Goal: Transaction & Acquisition: Purchase product/service

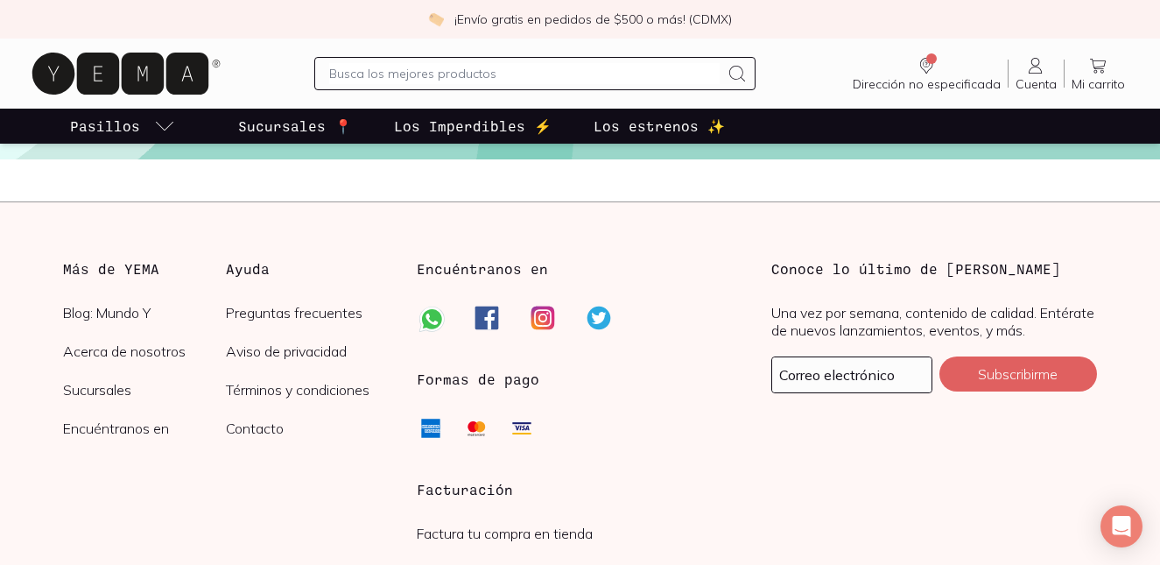
scroll to position [4238, 0]
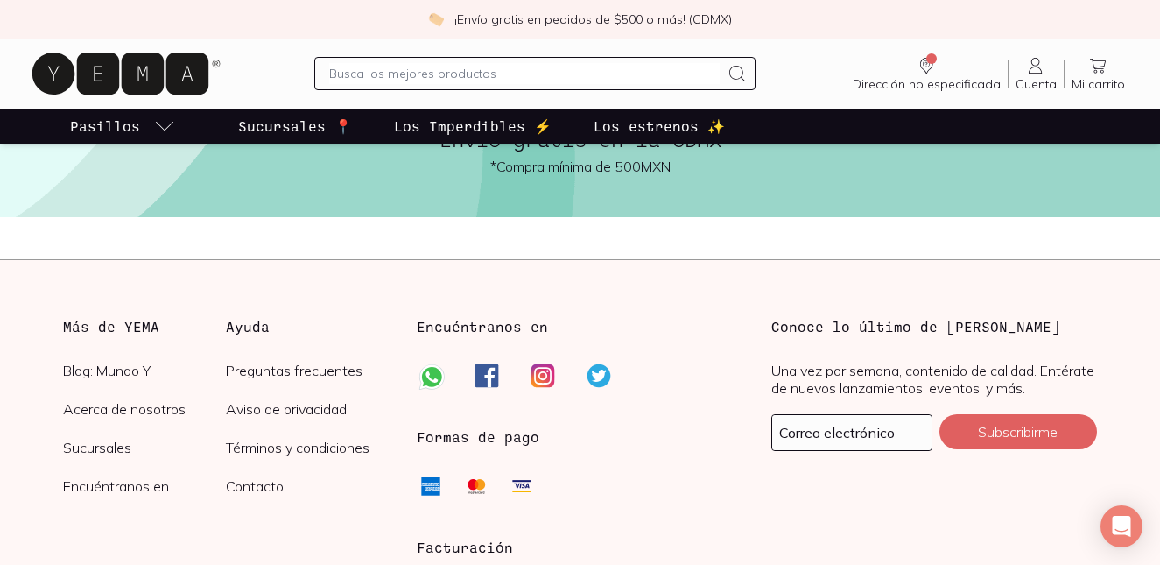
click at [113, 449] on link "Sucursales" at bounding box center [144, 448] width 163 height 18
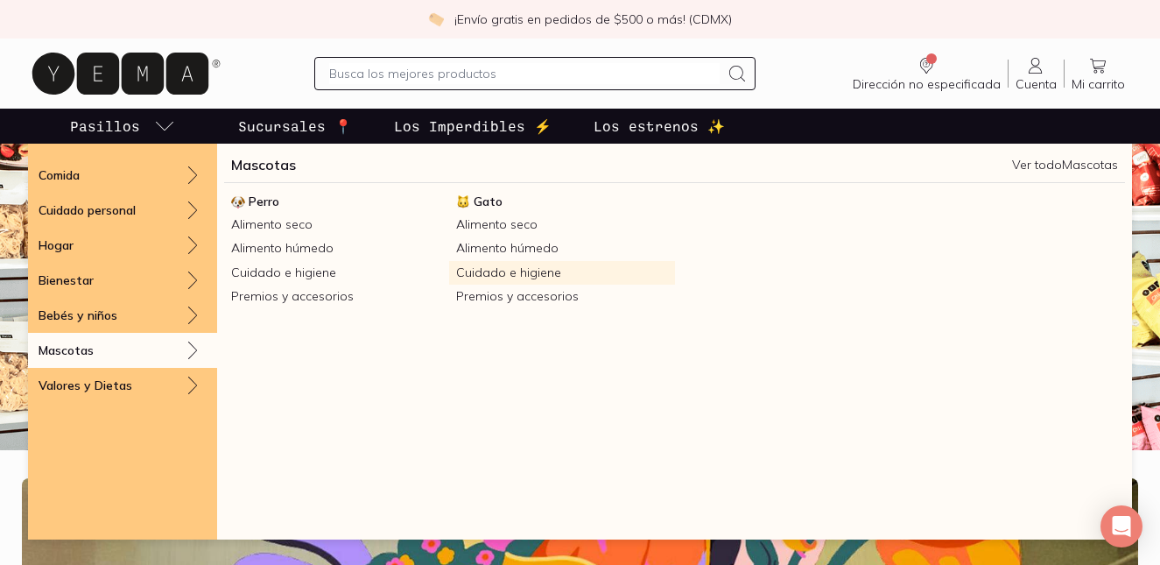
click at [490, 271] on link "Cuidado e higiene" at bounding box center [561, 273] width 225 height 24
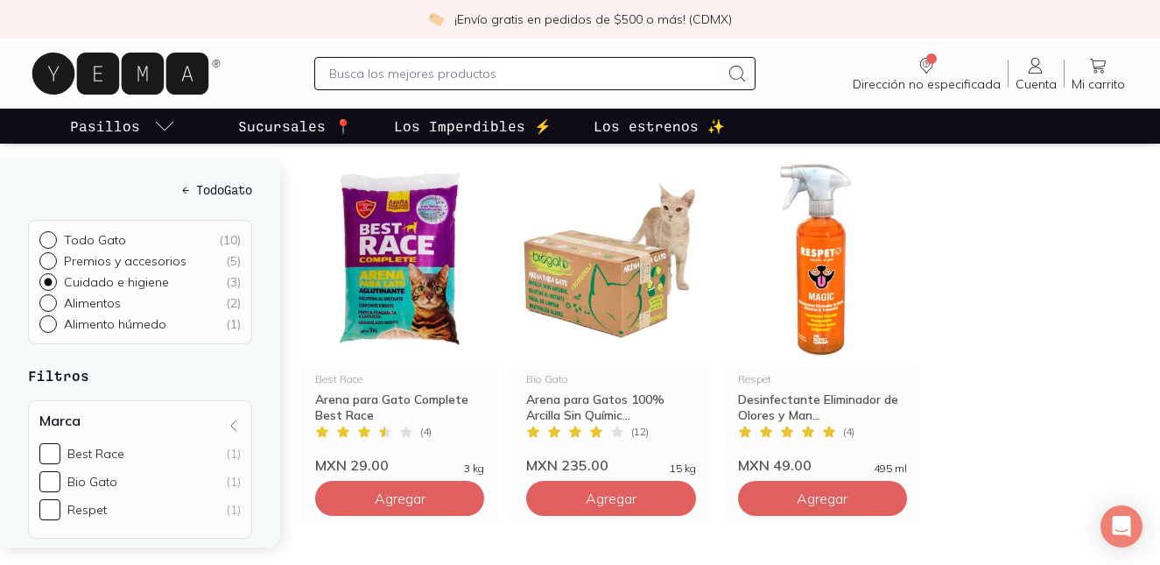
scroll to position [264, 0]
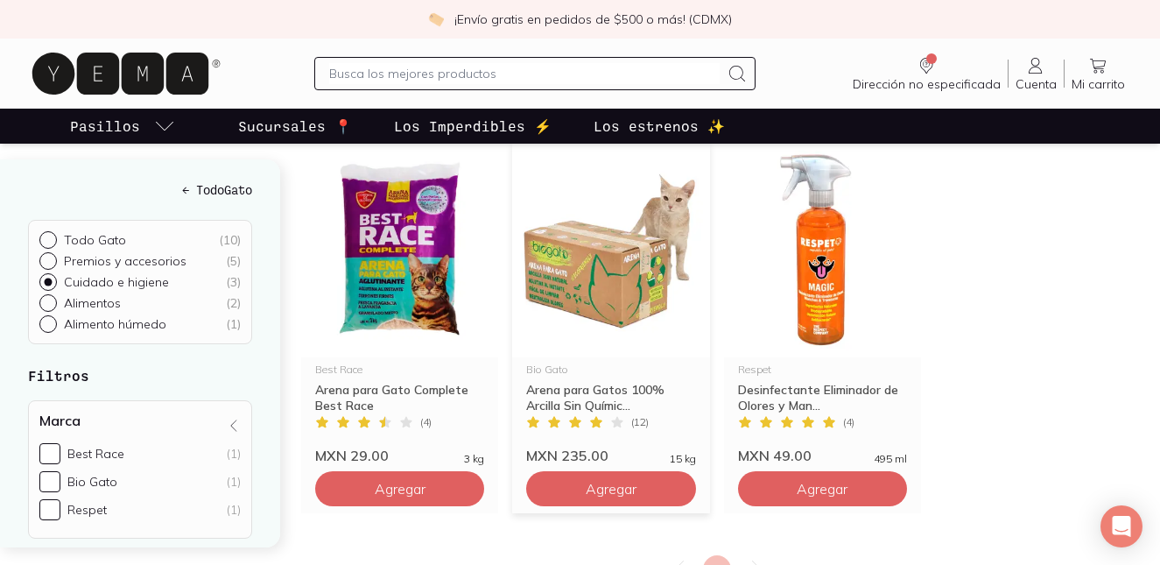
click at [599, 302] on img at bounding box center [610, 249] width 197 height 215
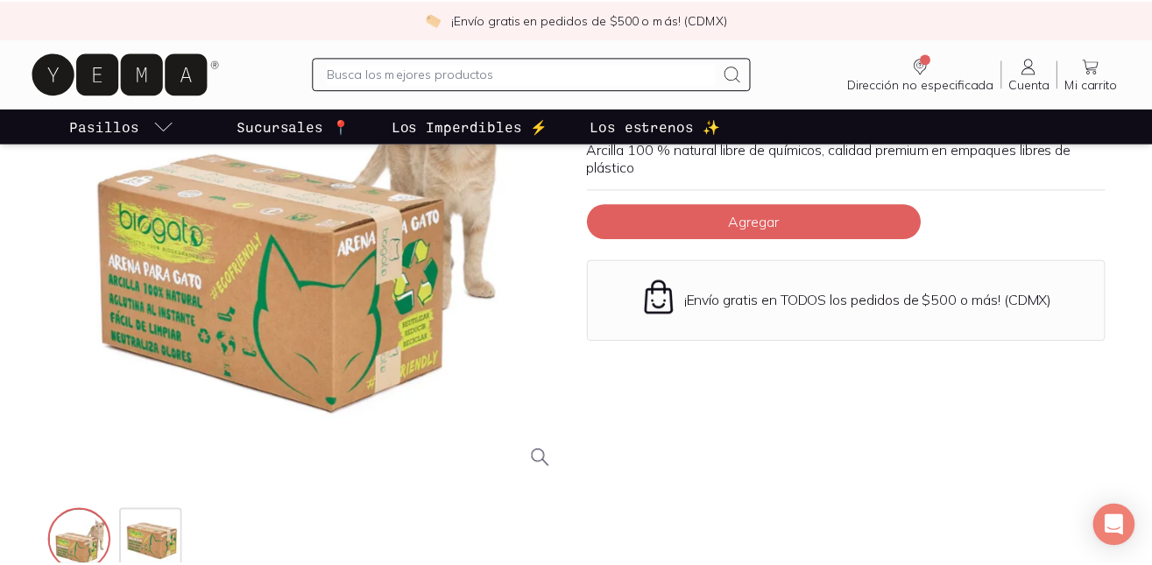
scroll to position [221, 0]
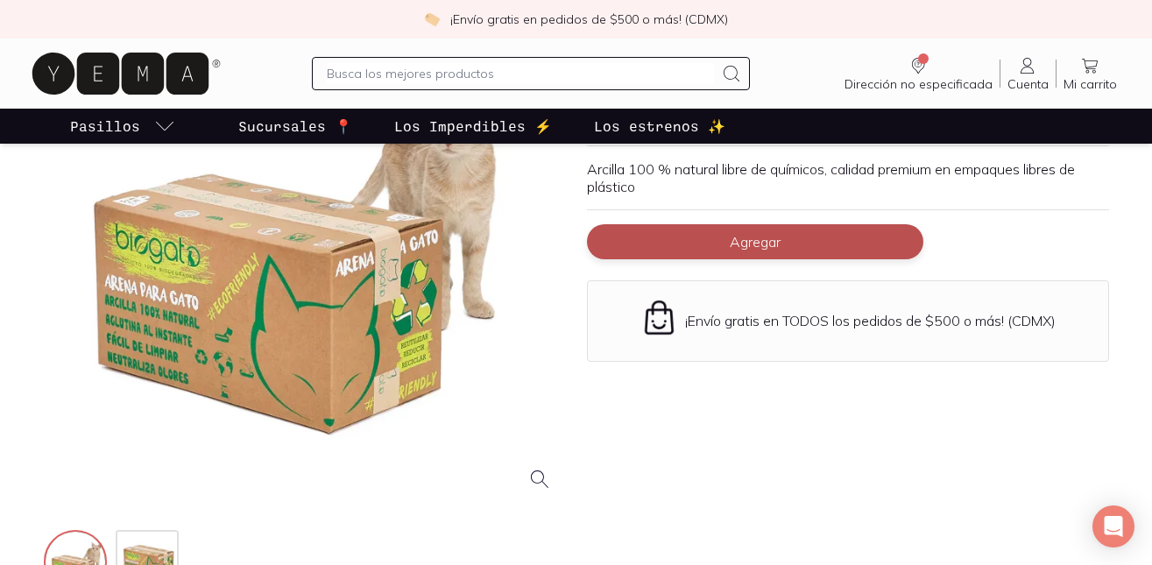
click at [775, 233] on span "Agregar" at bounding box center [754, 242] width 51 height 18
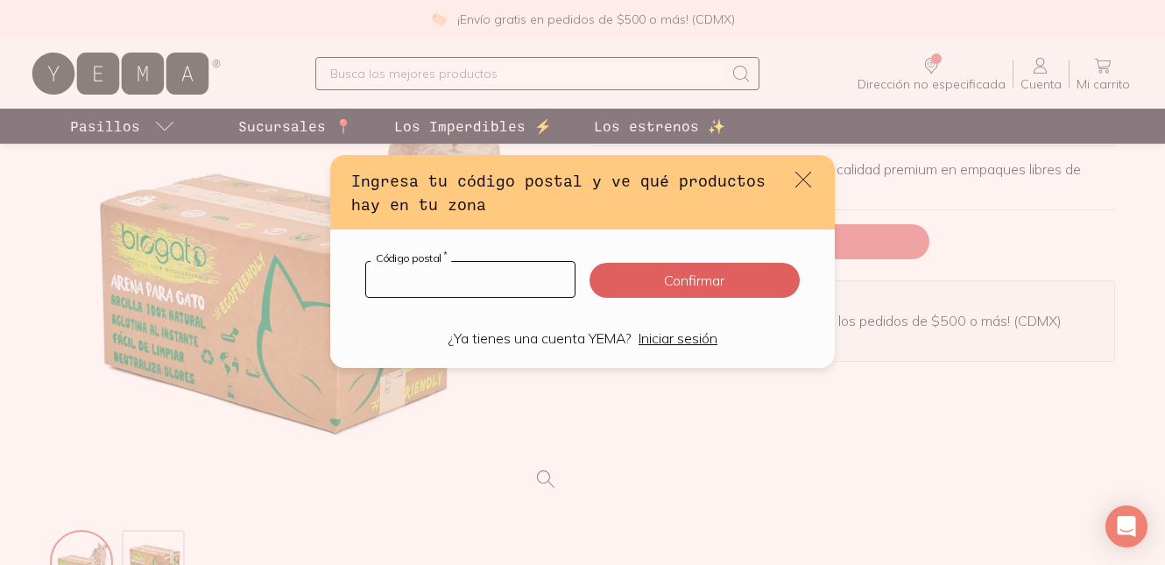
click at [431, 291] on input "default" at bounding box center [470, 279] width 208 height 35
type input "01030"
click at [684, 275] on button "Confirmar" at bounding box center [694, 280] width 210 height 35
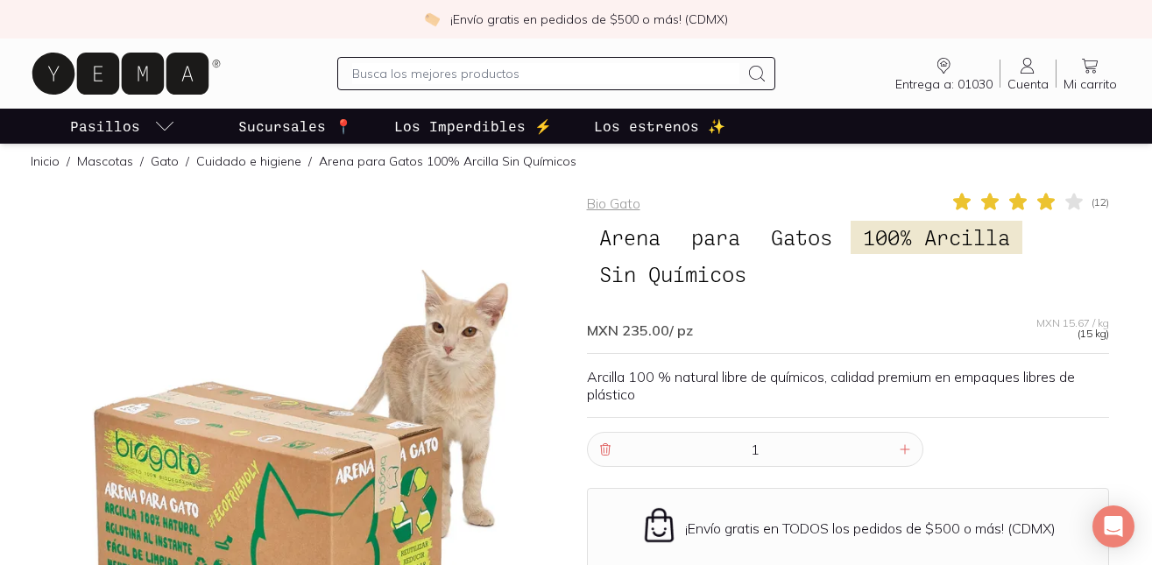
scroll to position [0, 0]
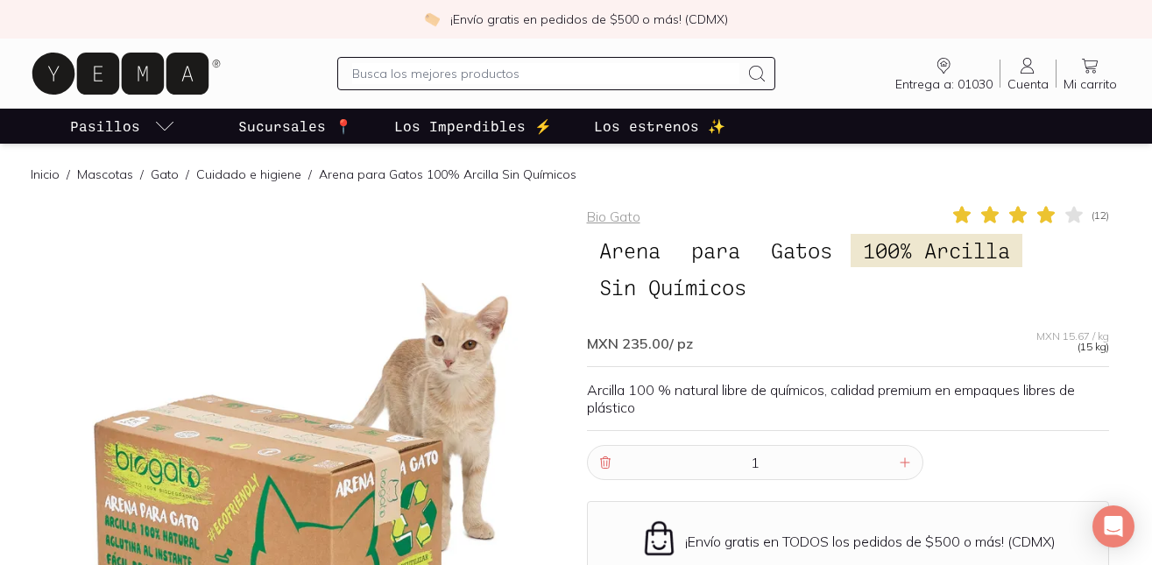
click at [384, 64] on input "text" at bounding box center [545, 73] width 387 height 21
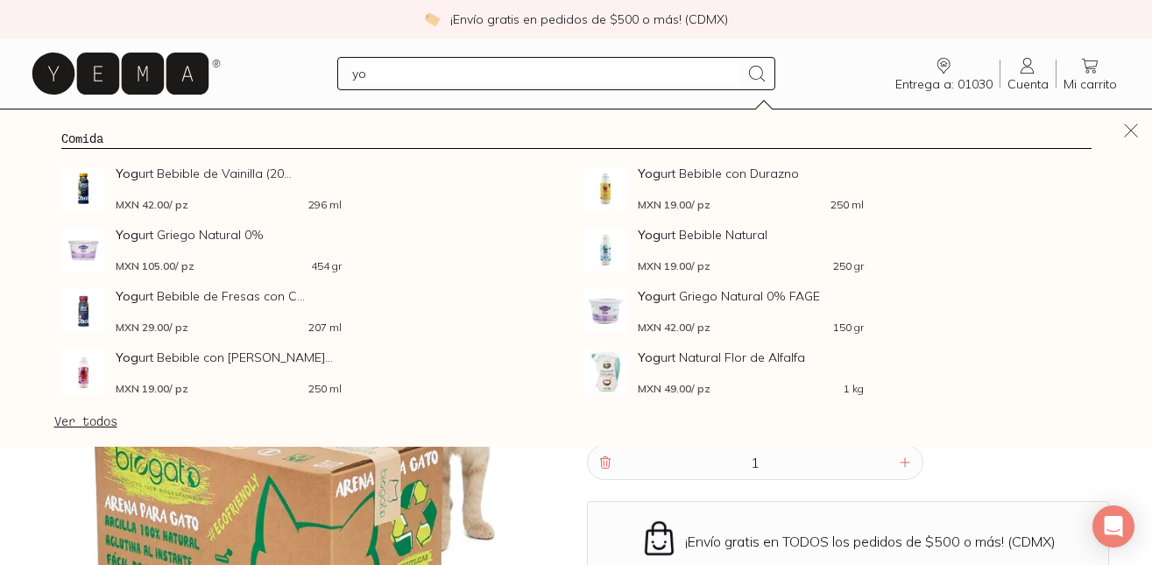
type input "y"
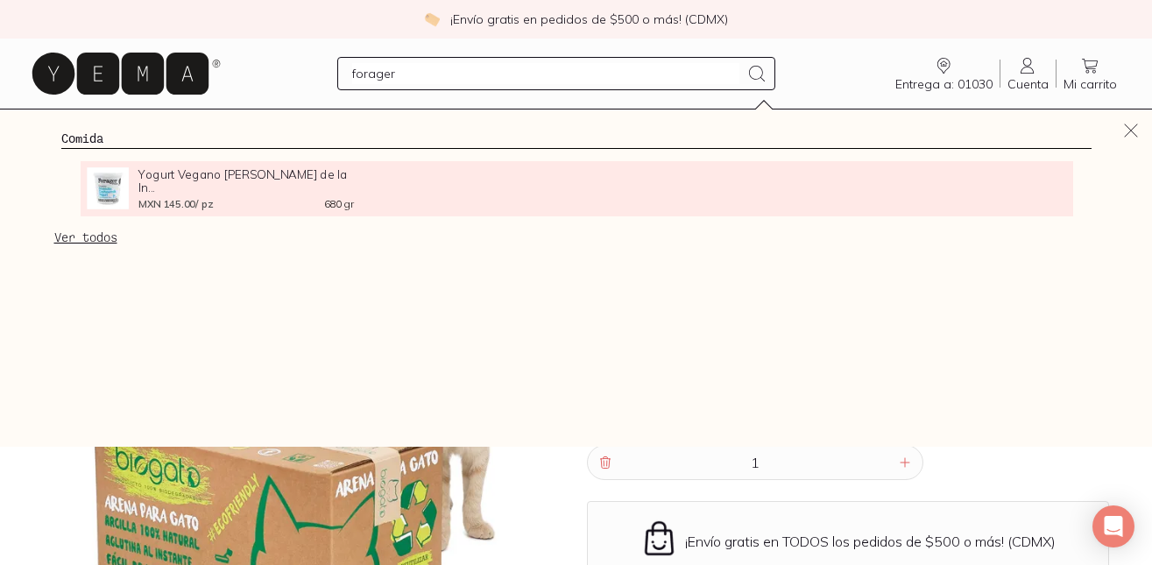
type input "forager"
click at [158, 199] on span "MXN 145.00 / pz" at bounding box center [175, 204] width 75 height 10
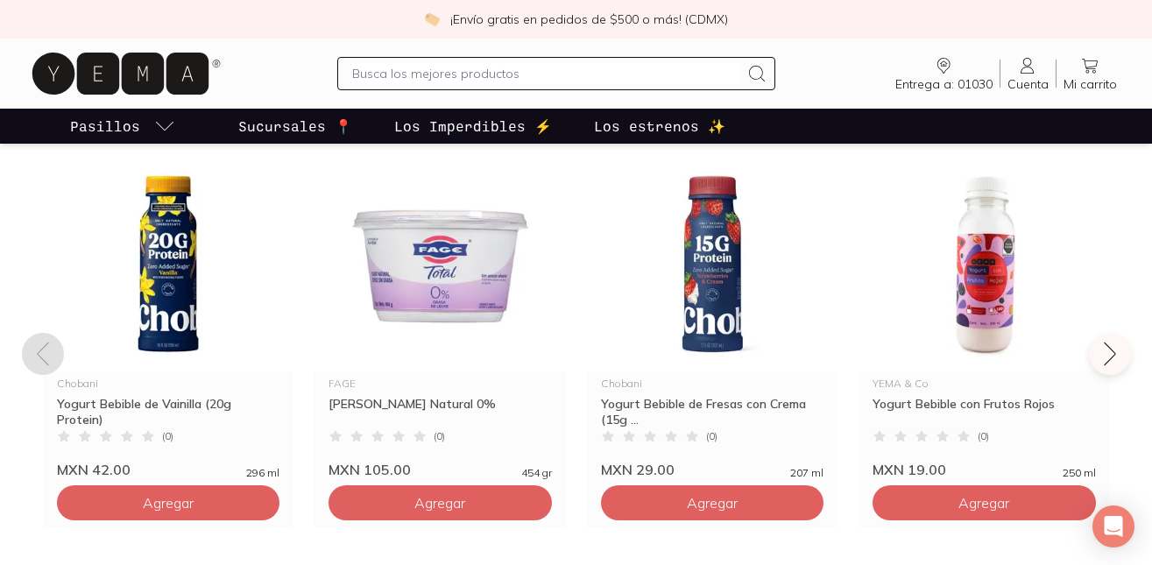
scroll to position [1274, 0]
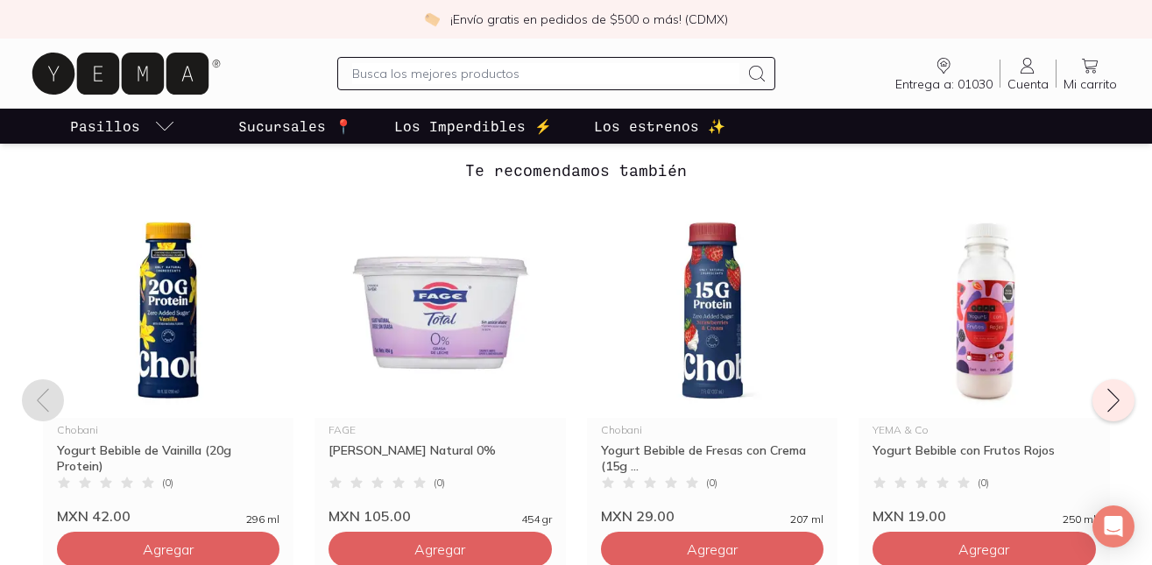
click at [1099, 405] on icon at bounding box center [1113, 400] width 28 height 28
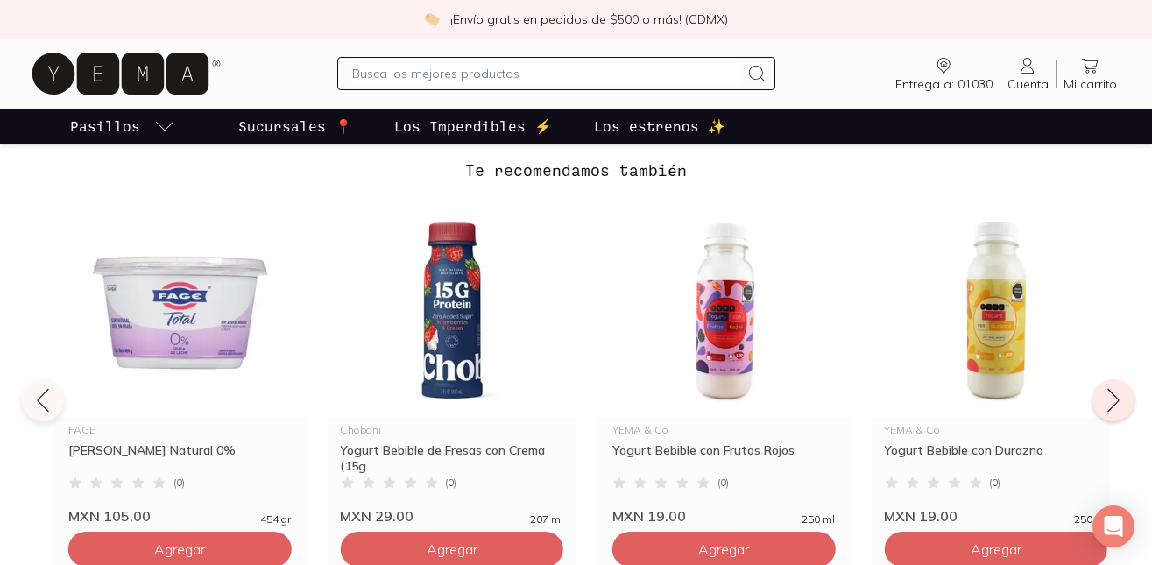
click at [1099, 403] on icon at bounding box center [1113, 400] width 28 height 28
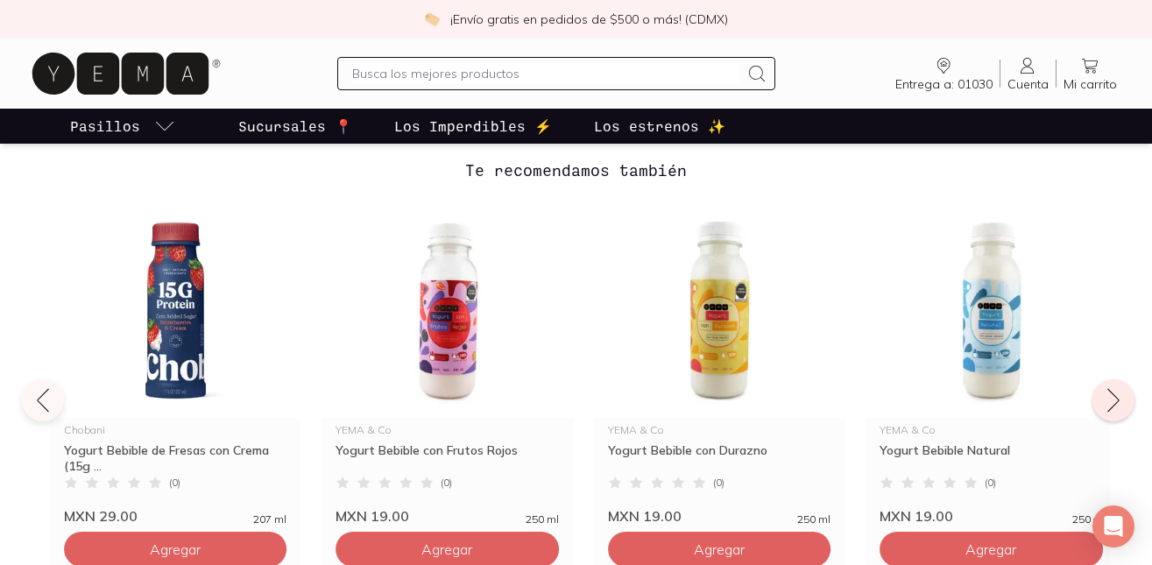
click at [1099, 403] on icon at bounding box center [1113, 400] width 28 height 28
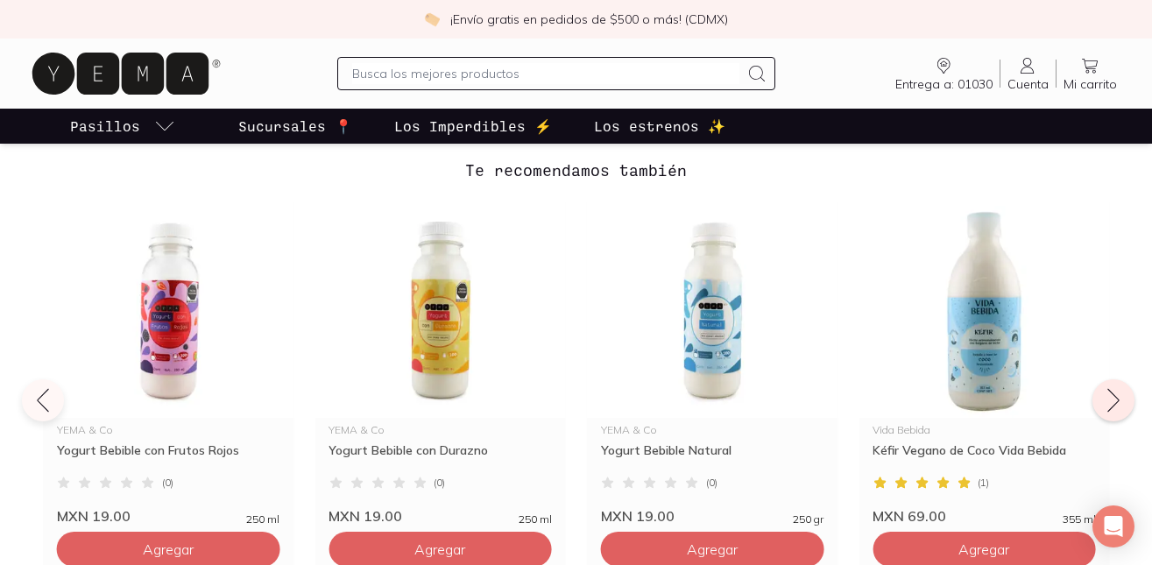
click at [1099, 403] on icon at bounding box center [1113, 400] width 28 height 28
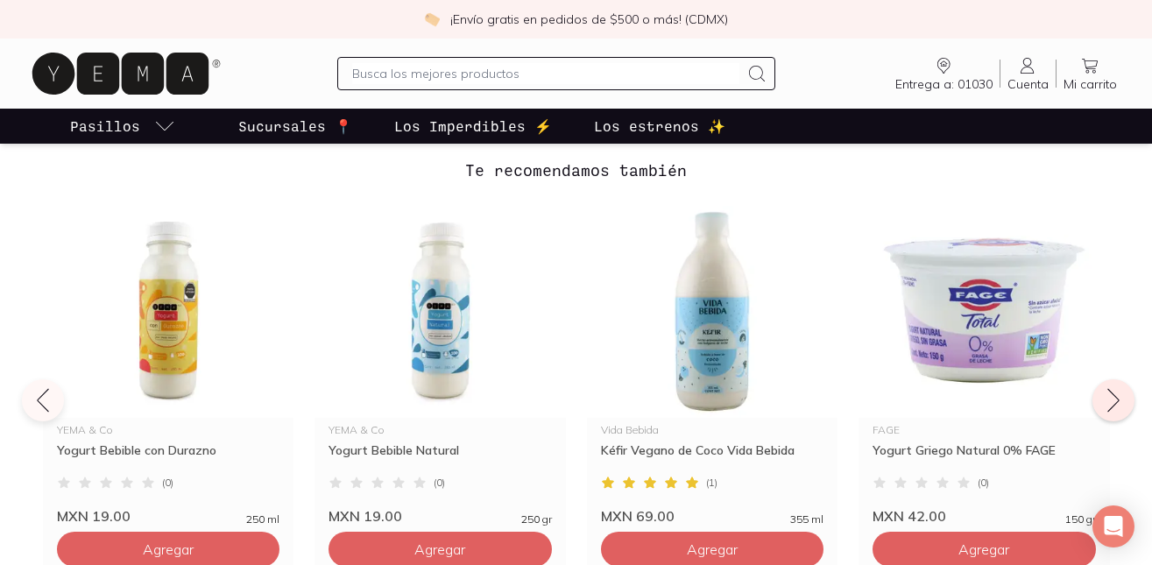
click at [1099, 403] on icon at bounding box center [1113, 400] width 28 height 28
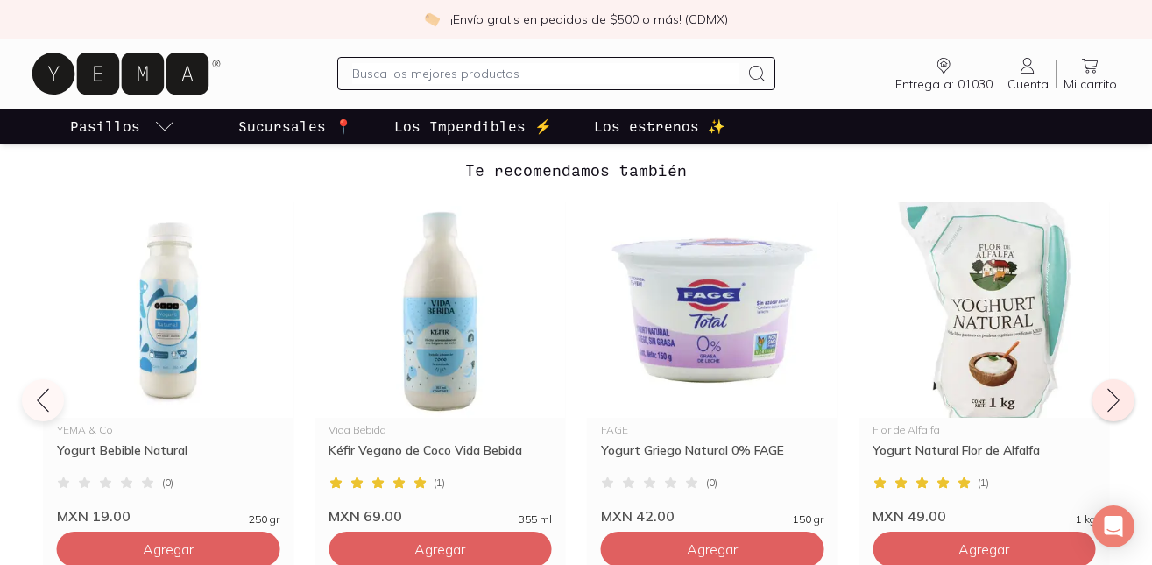
click at [1099, 403] on icon at bounding box center [1113, 400] width 28 height 28
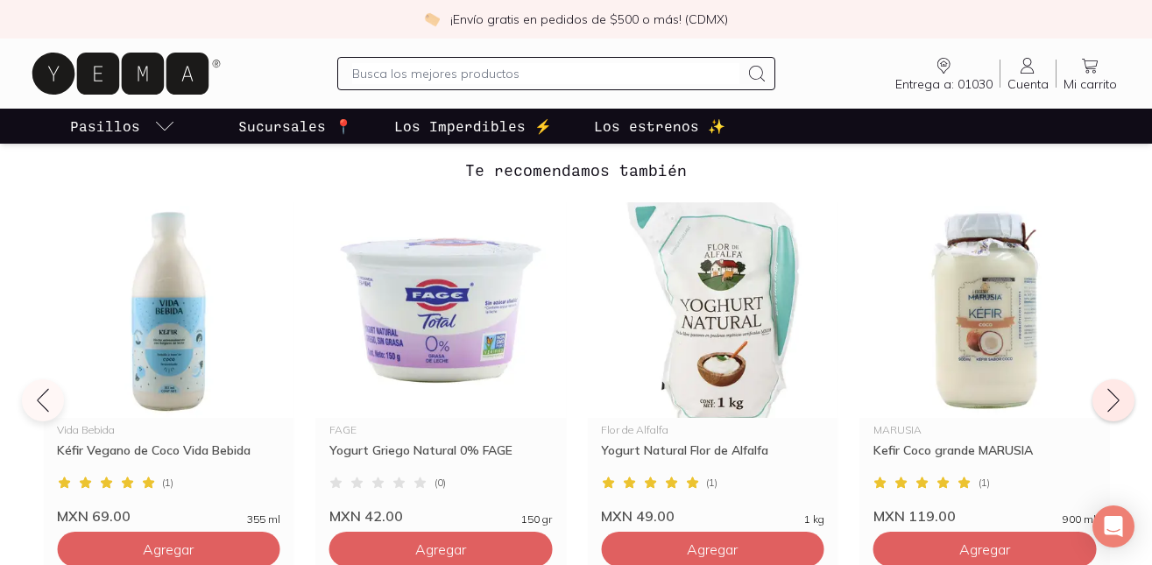
click at [1099, 403] on icon at bounding box center [1113, 400] width 28 height 28
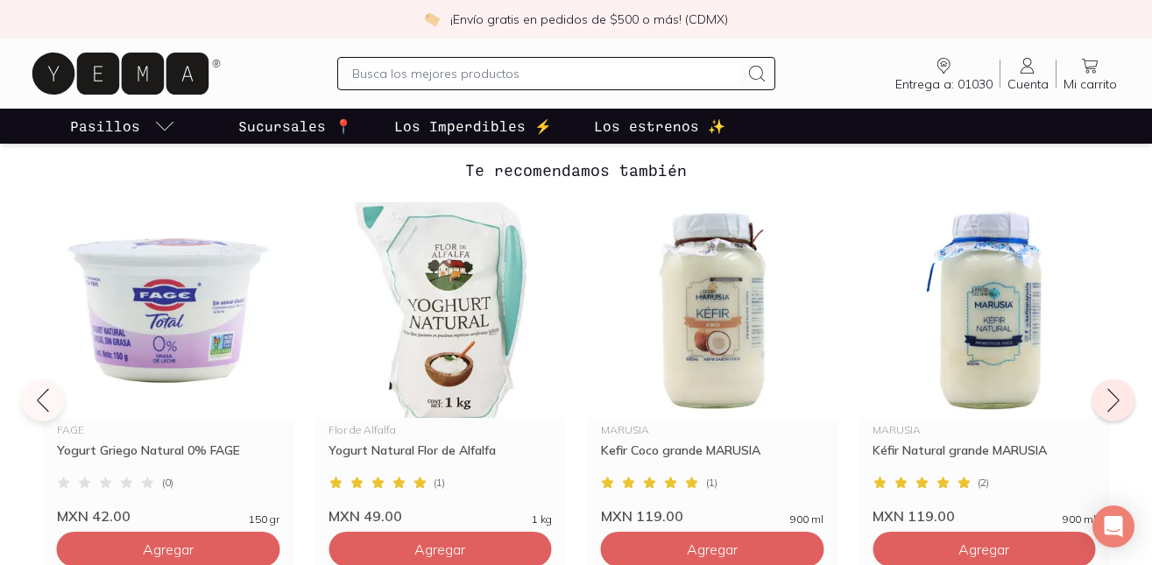
click at [1099, 402] on icon at bounding box center [1113, 400] width 28 height 28
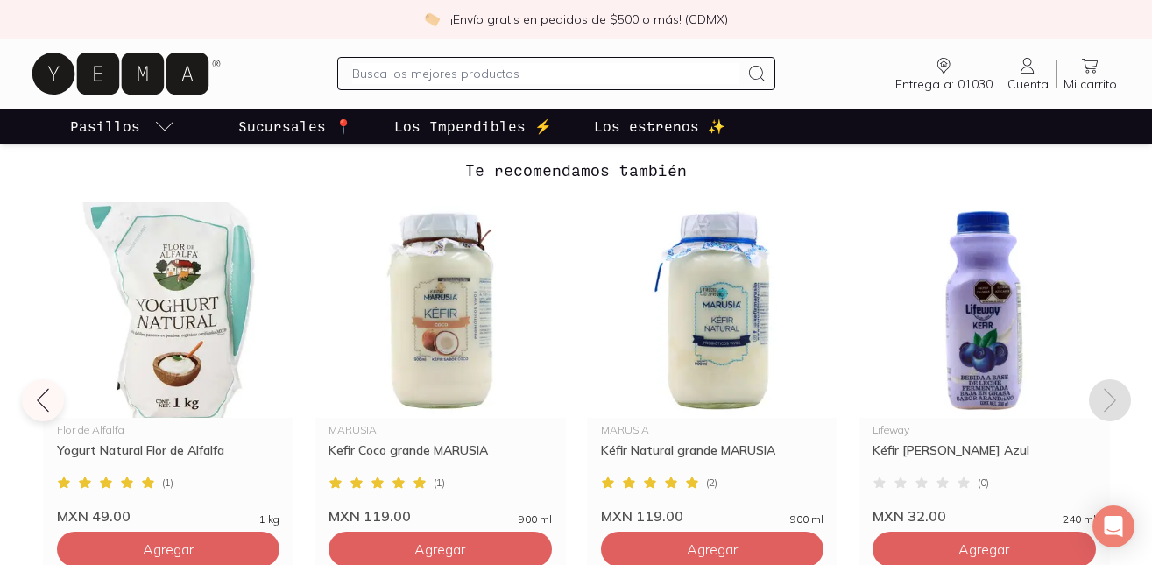
click at [1098, 402] on icon at bounding box center [1110, 400] width 28 height 28
click at [1099, 402] on icon at bounding box center [1110, 400] width 28 height 28
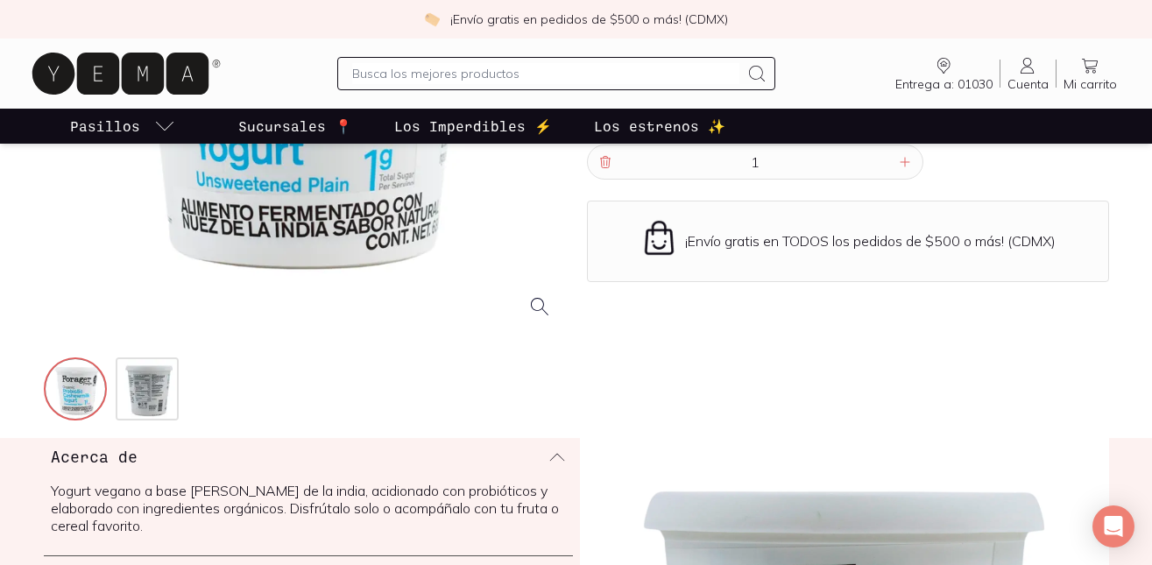
scroll to position [0, 0]
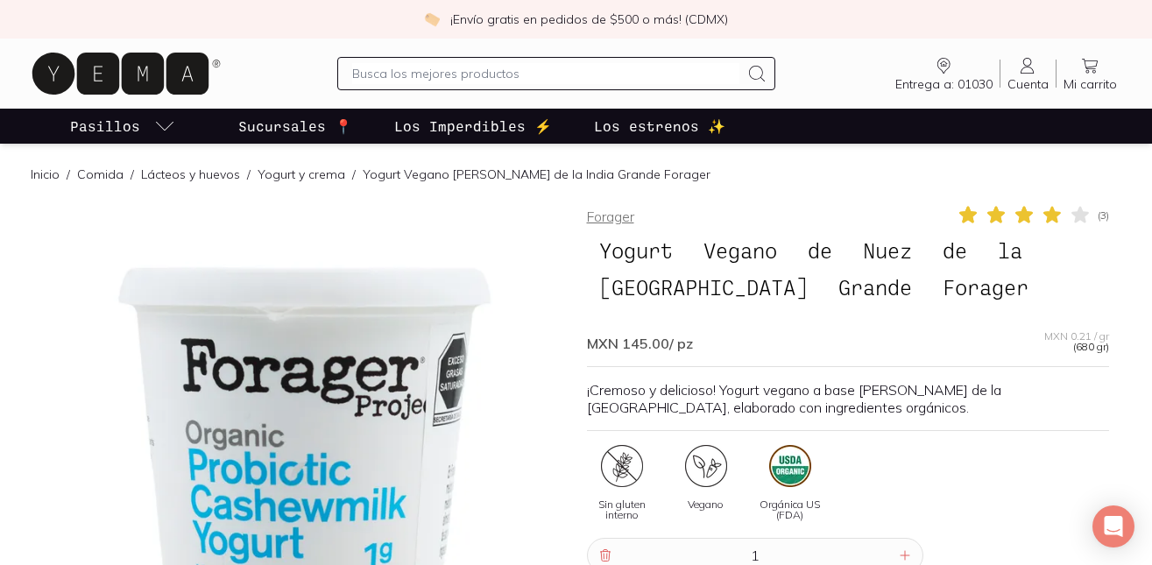
click at [602, 219] on link "Forager" at bounding box center [610, 217] width 47 height 18
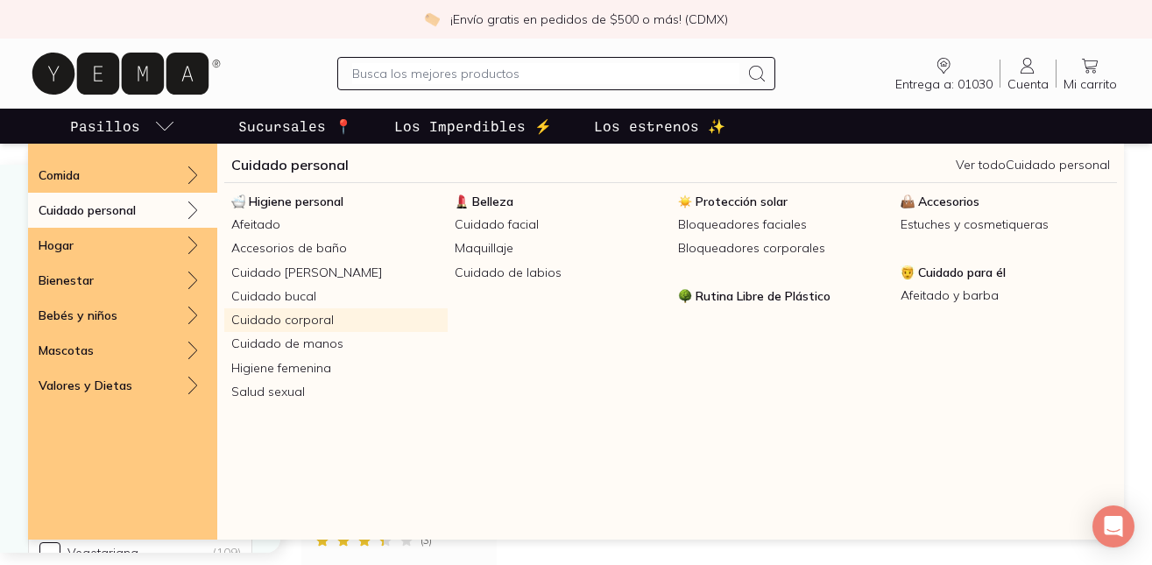
click at [306, 319] on link "Cuidado corporal" at bounding box center [335, 320] width 223 height 24
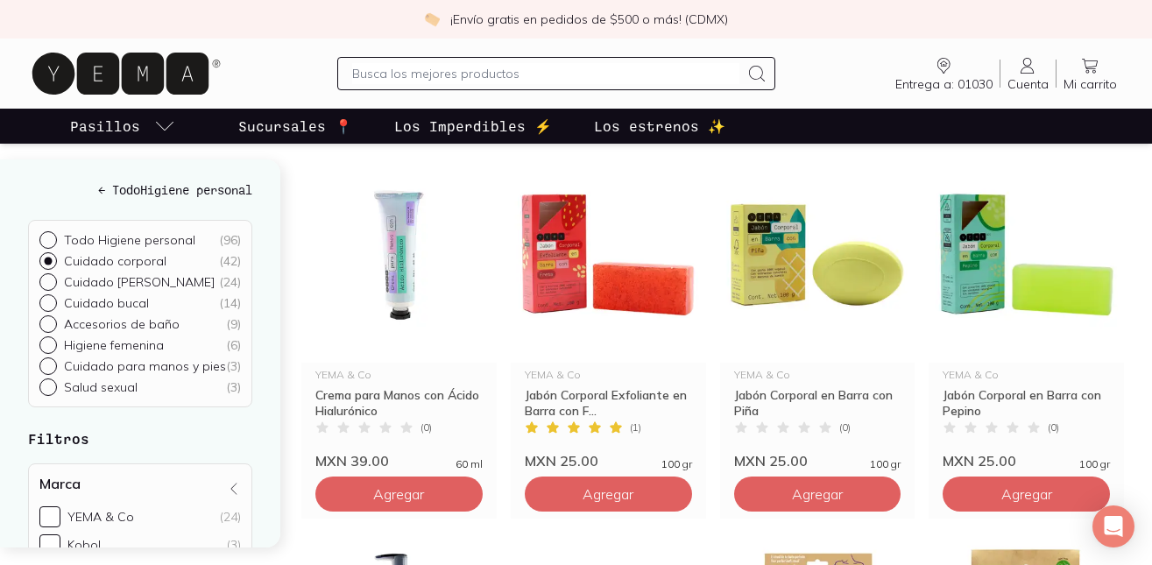
scroll to position [606, 0]
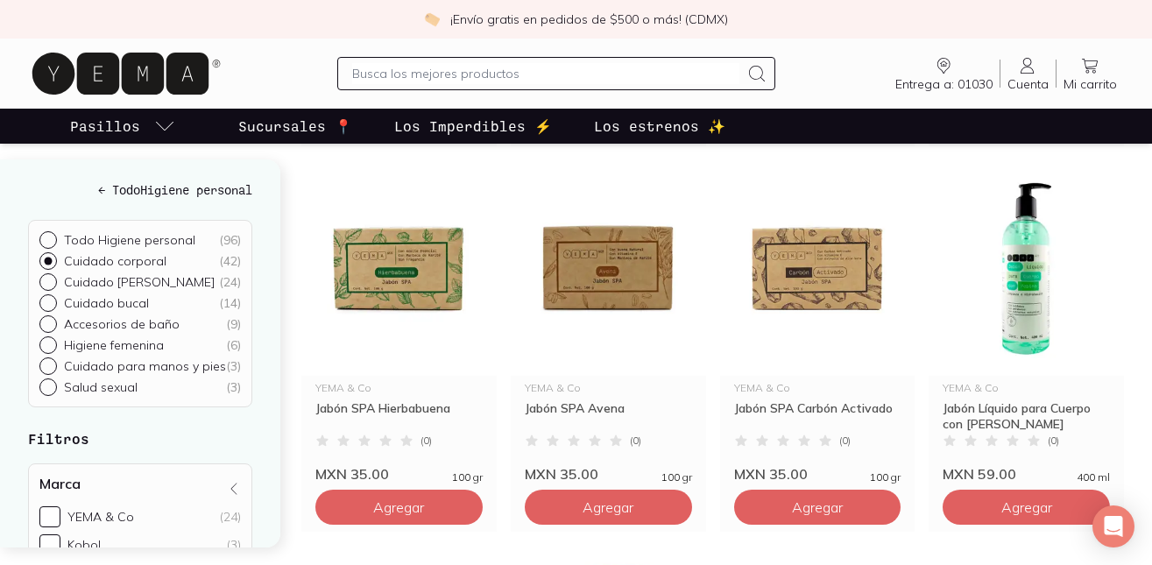
click at [409, 75] on input "text" at bounding box center [545, 73] width 387 height 21
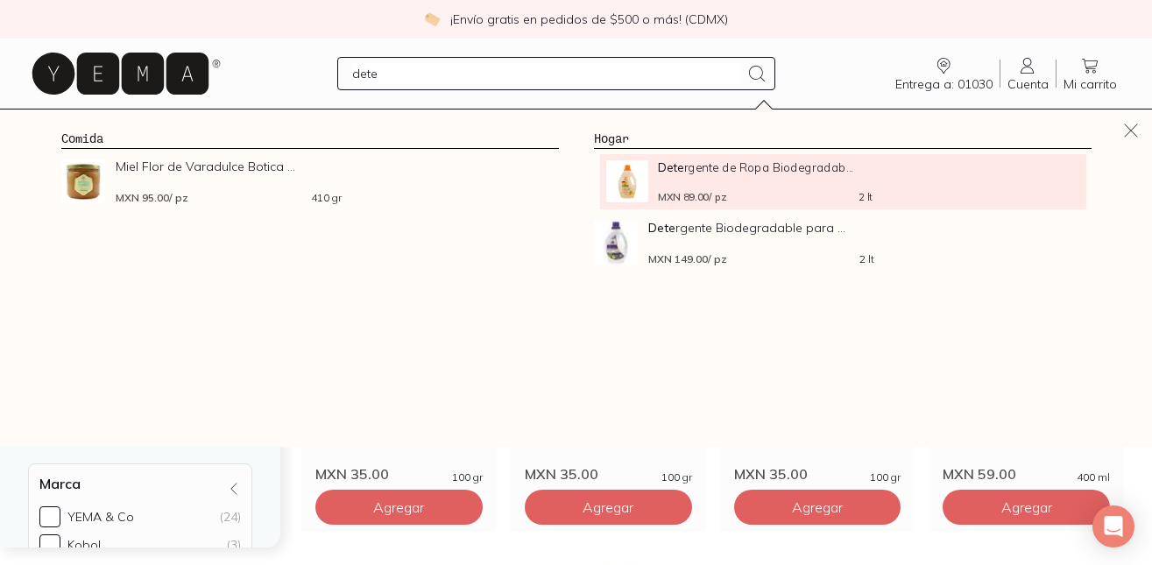
type input "dete"
click at [709, 163] on span "Dete rgente de Ropa Biodegradab..." at bounding box center [765, 166] width 215 height 13
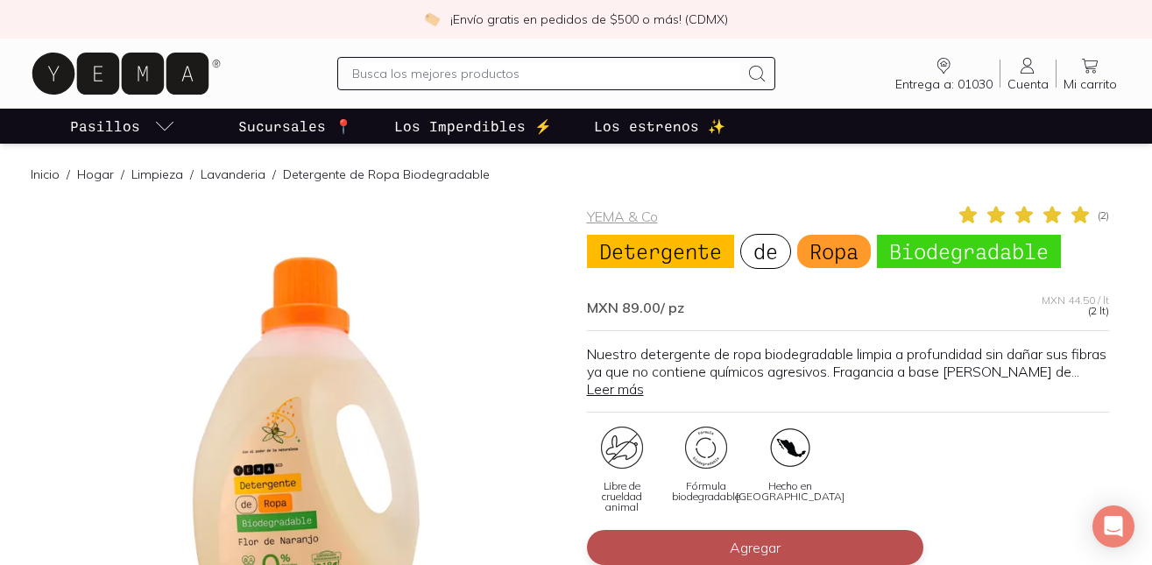
click at [741, 550] on span "Agregar" at bounding box center [754, 548] width 51 height 18
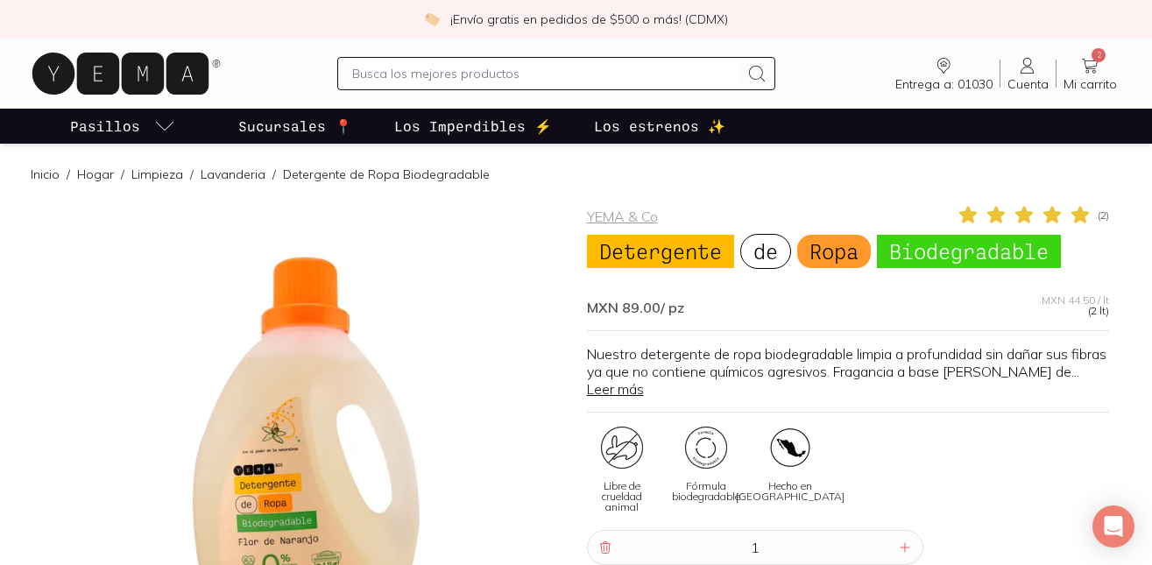
click at [1089, 66] on icon at bounding box center [1089, 65] width 21 height 21
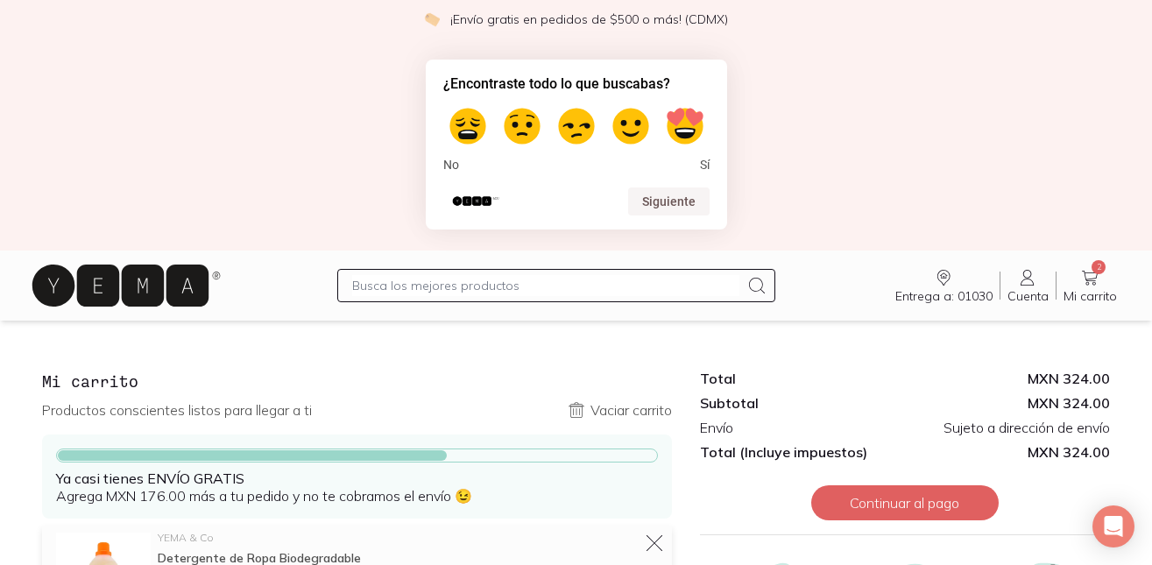
click at [466, 128] on label at bounding box center [467, 126] width 49 height 49
click at [467, 103] on input "1" at bounding box center [468, 103] width 2 height 2
radio input "true"
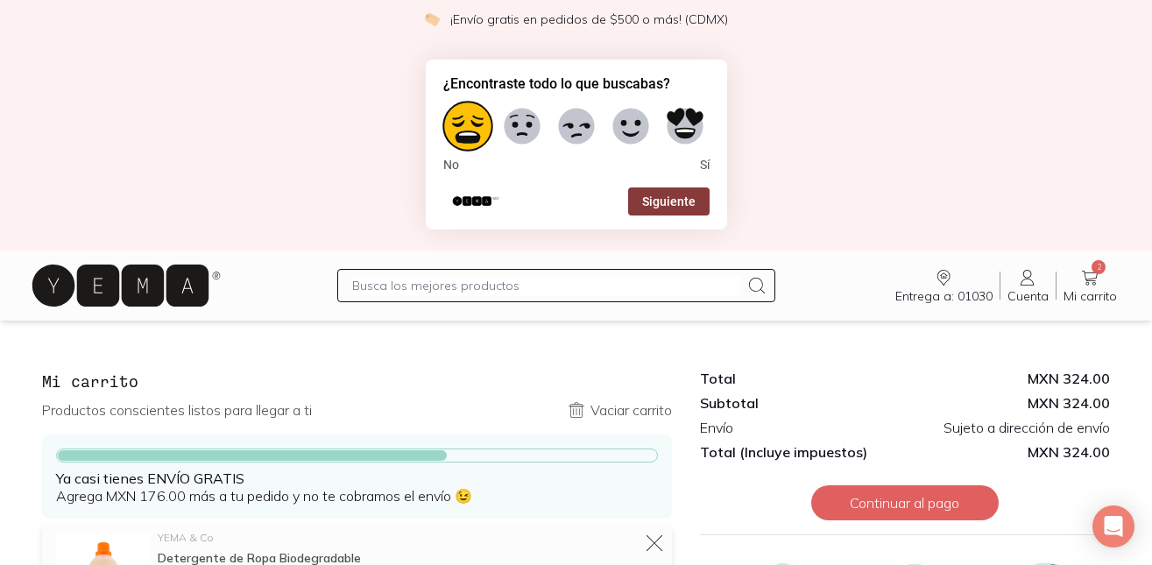
click at [657, 201] on button "Siguiente" at bounding box center [668, 201] width 81 height 28
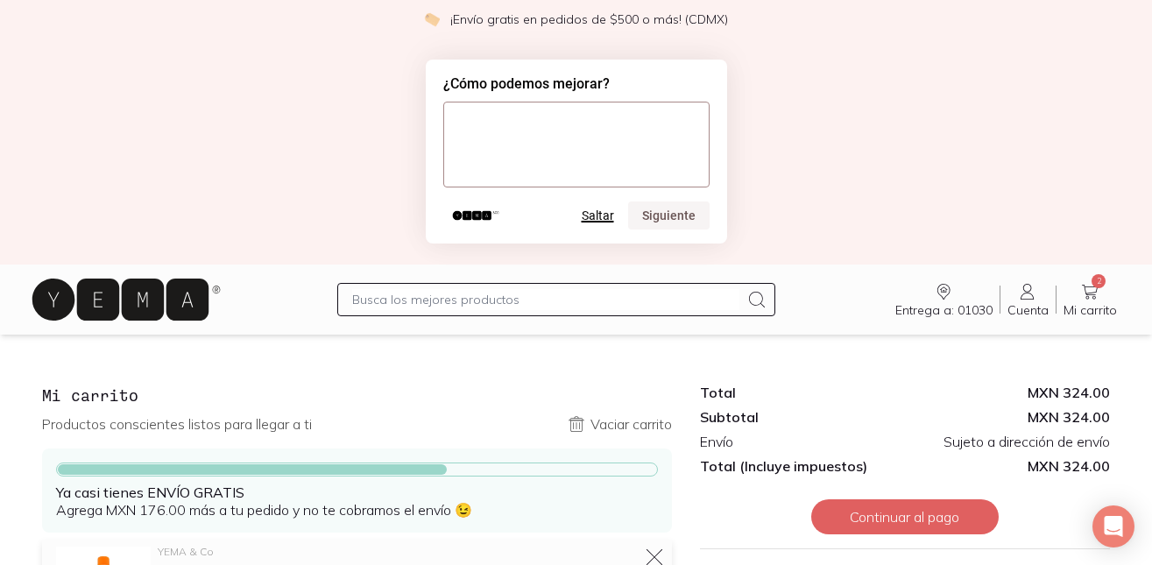
click at [592, 218] on button "Saltar" at bounding box center [597, 215] width 32 height 14
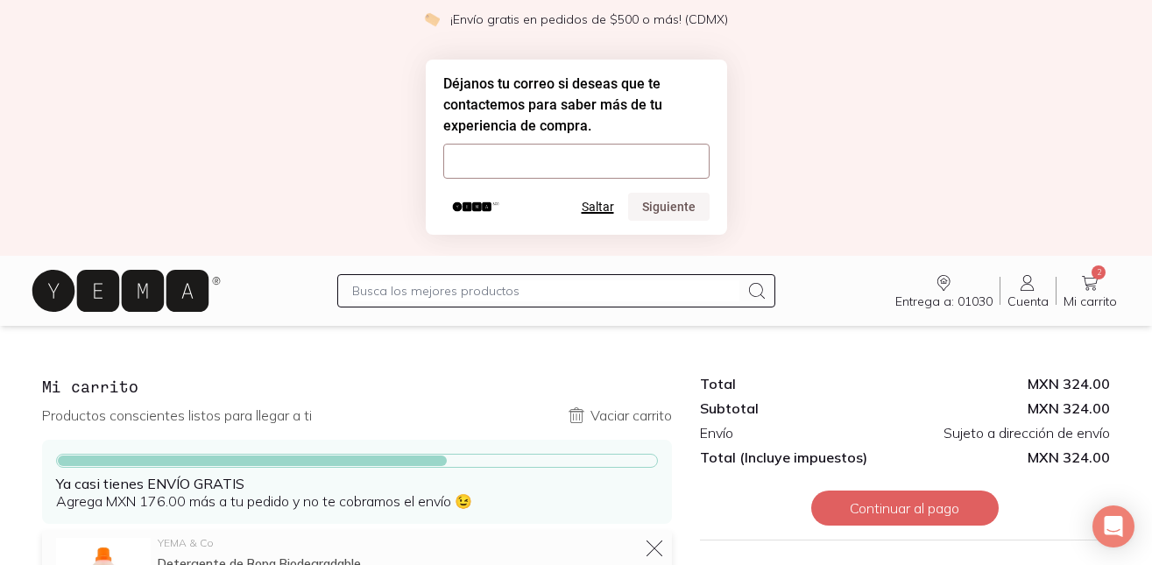
click at [593, 203] on button "Saltar" at bounding box center [597, 207] width 32 height 14
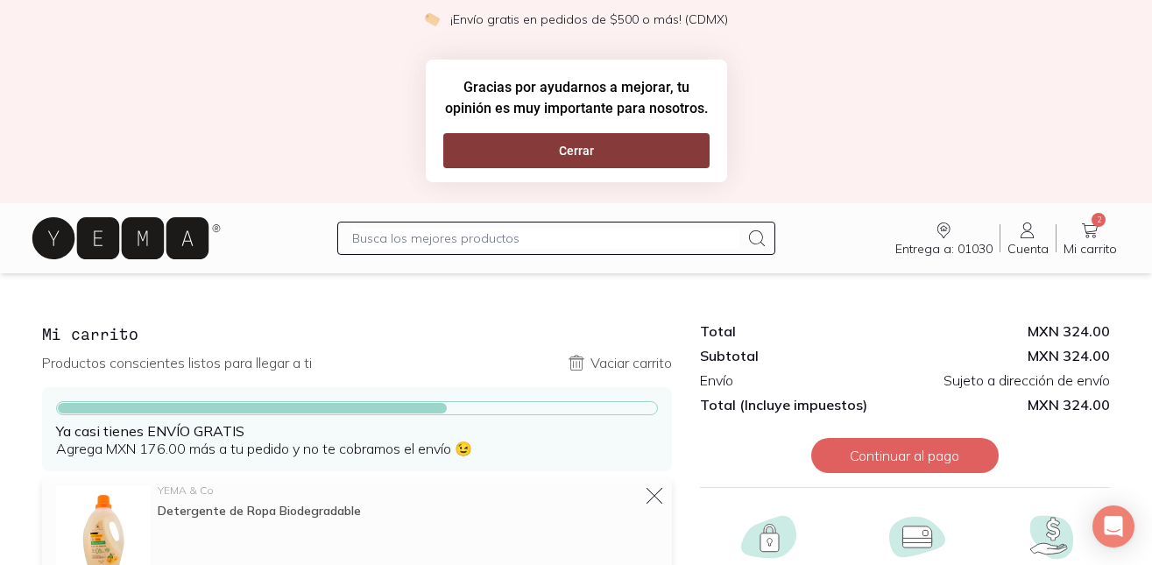
click at [587, 153] on button "Cerrar" at bounding box center [576, 150] width 266 height 35
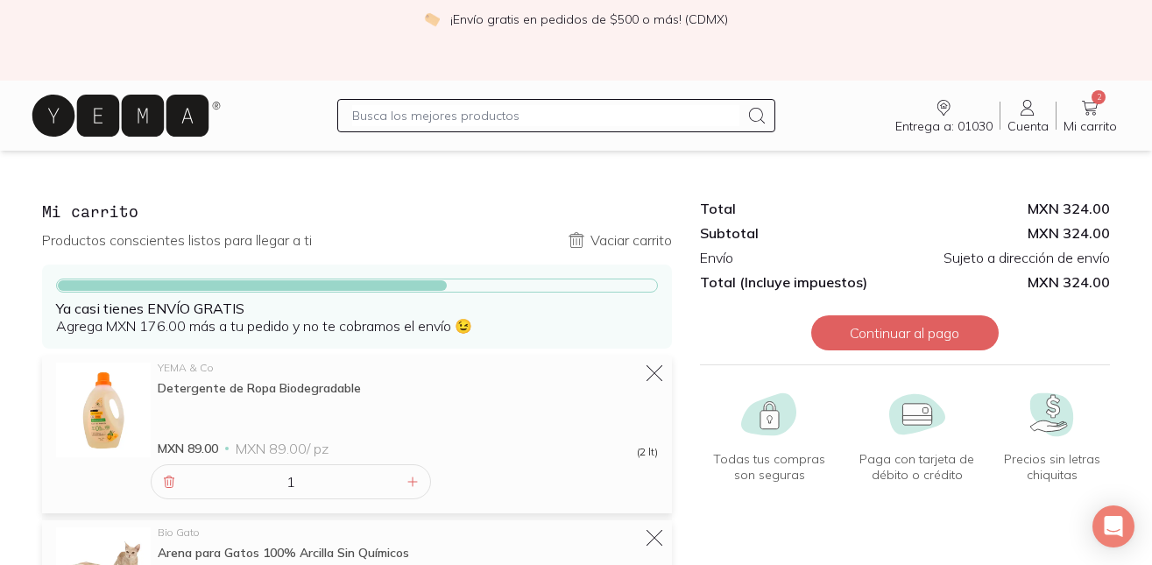
click at [425, 114] on input "text" at bounding box center [545, 115] width 387 height 21
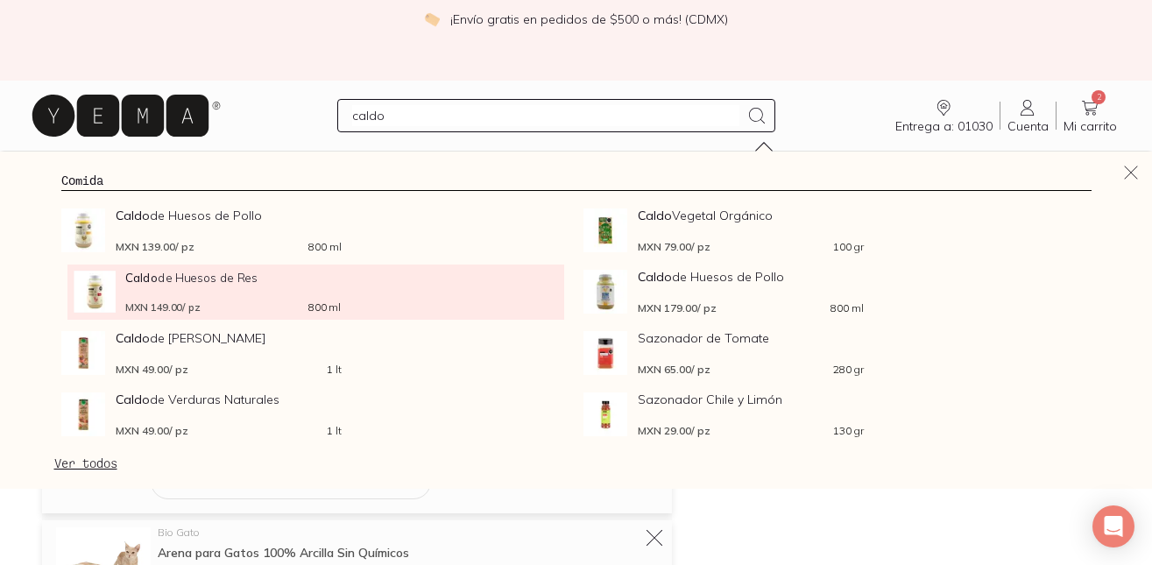
type input "caldo"
click at [262, 279] on span "Caldo de Huesos de Res" at bounding box center [232, 277] width 215 height 13
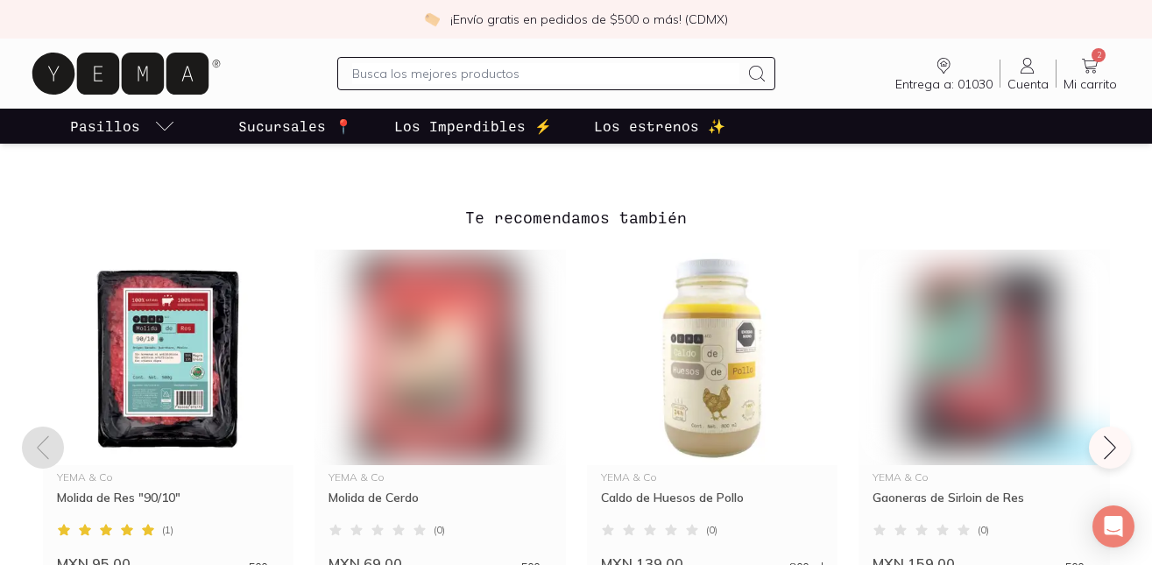
scroll to position [1285, 0]
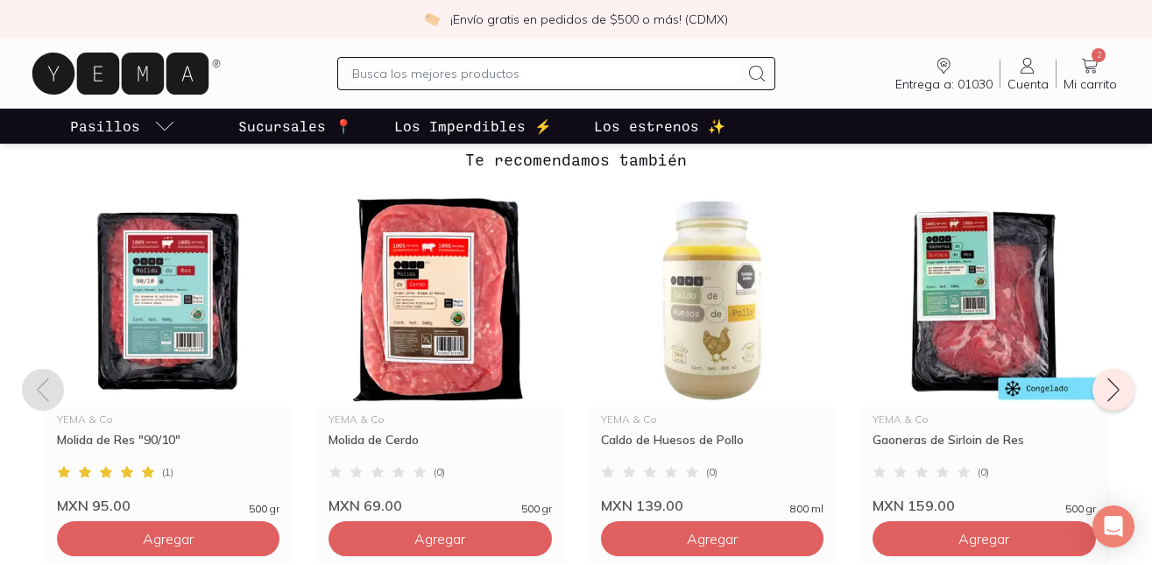
click at [1103, 393] on icon at bounding box center [1113, 390] width 28 height 28
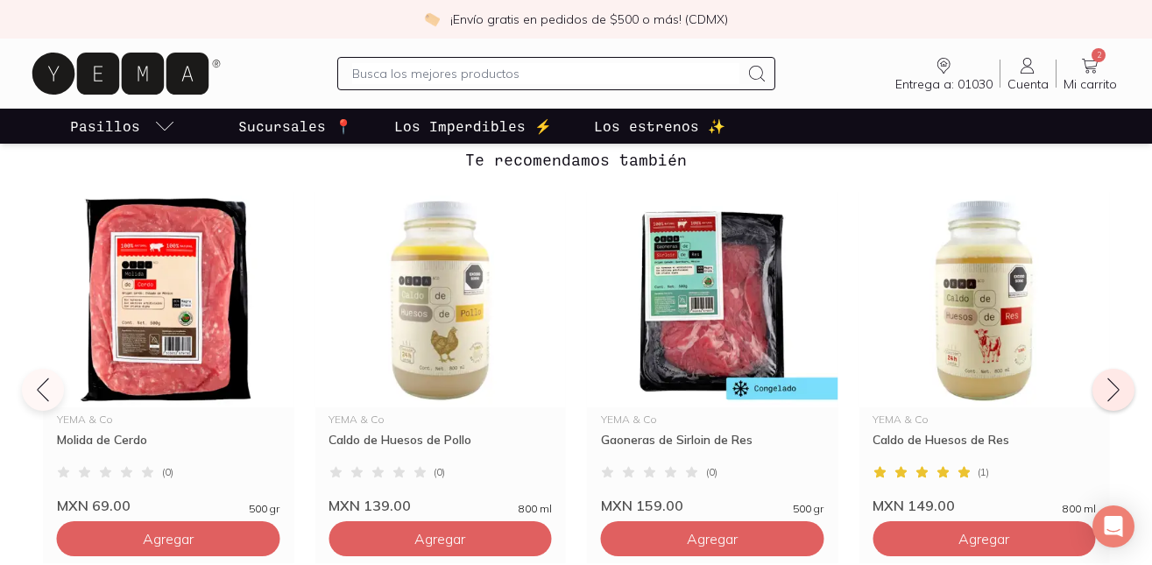
click at [1103, 393] on icon at bounding box center [1113, 390] width 28 height 28
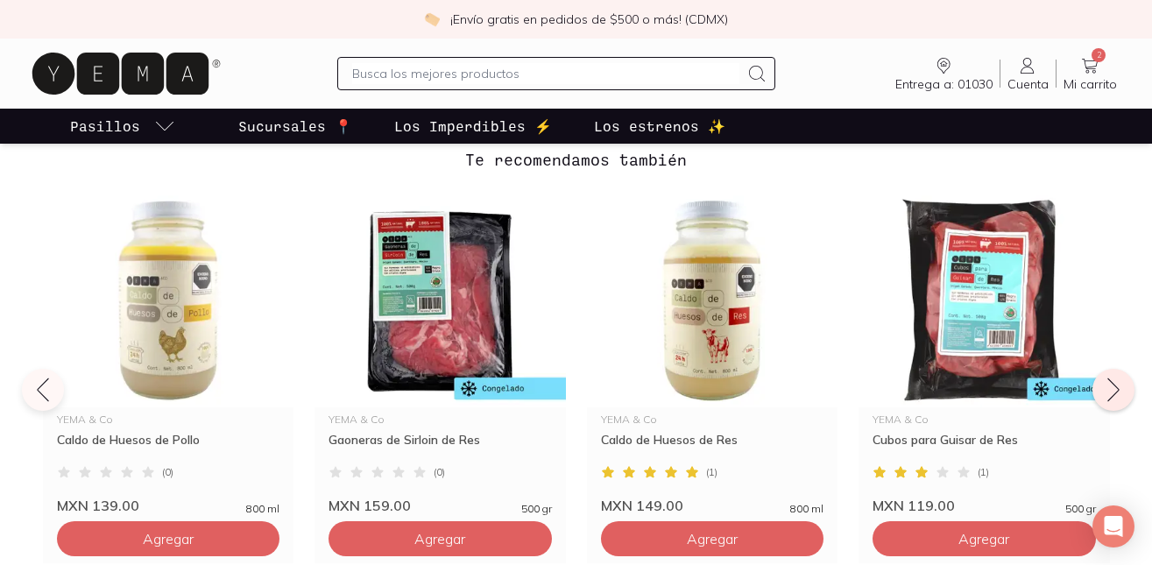
click at [1103, 393] on icon at bounding box center [1113, 390] width 28 height 28
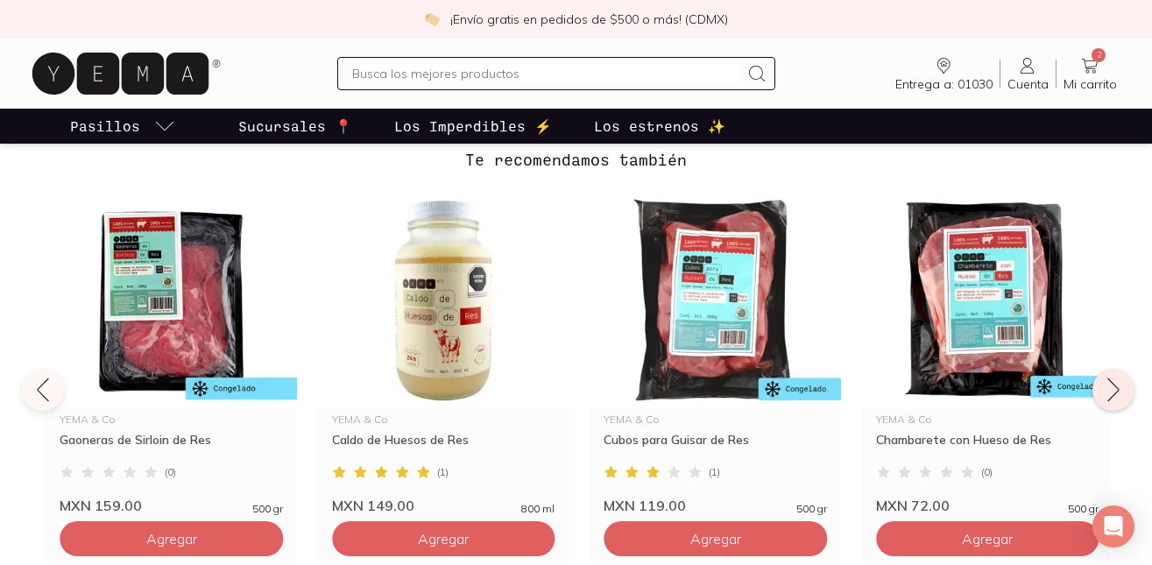
click at [1103, 393] on icon at bounding box center [1113, 390] width 28 height 28
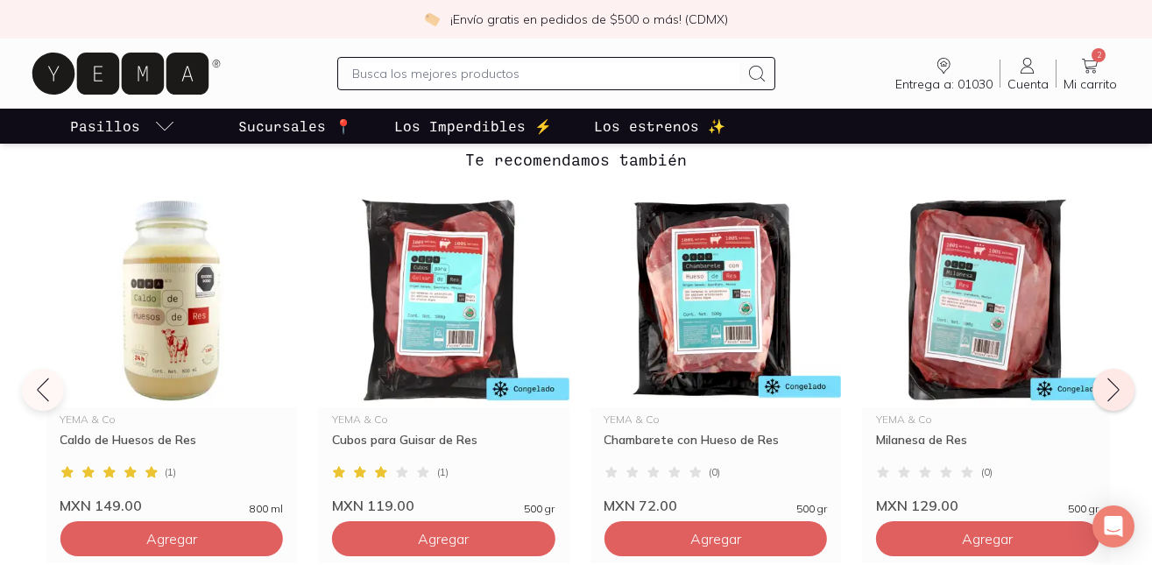
click at [1103, 398] on icon at bounding box center [1113, 390] width 28 height 28
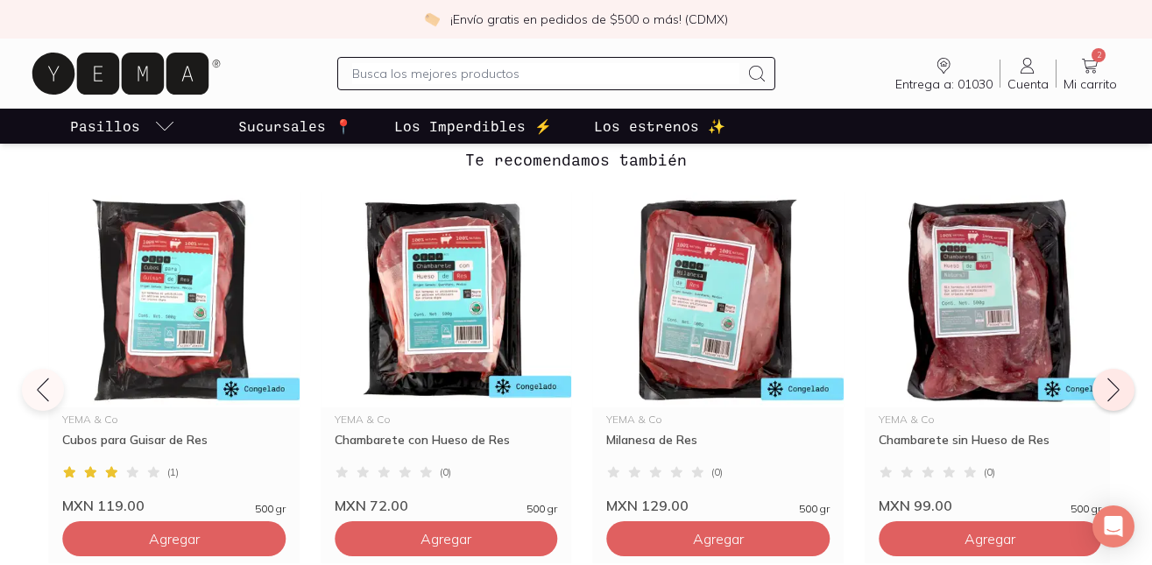
click at [1103, 398] on icon at bounding box center [1113, 390] width 28 height 28
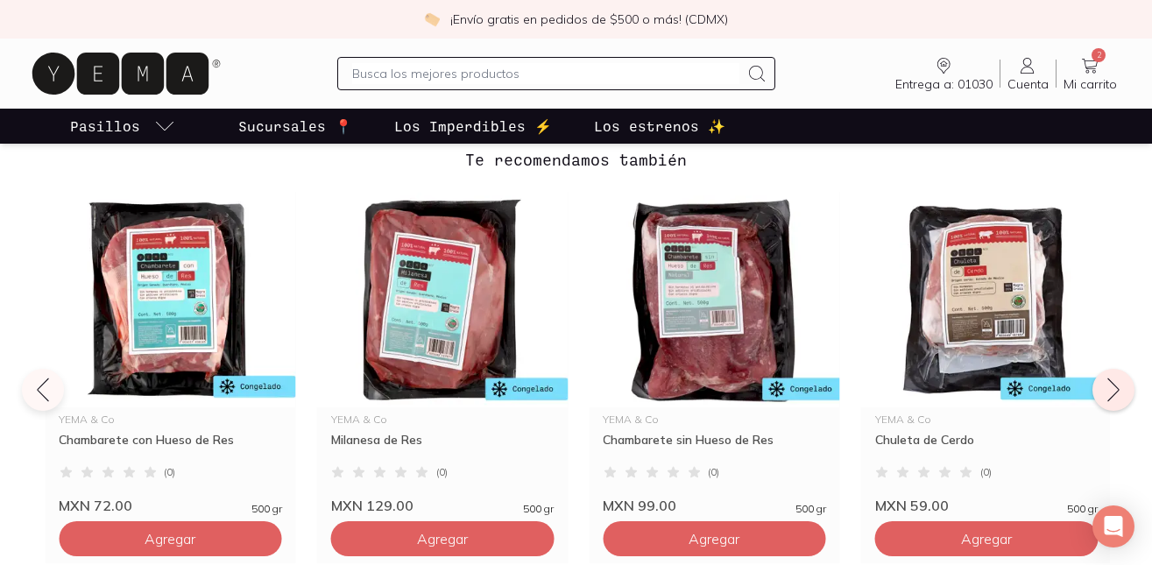
click at [1103, 398] on icon at bounding box center [1113, 390] width 28 height 28
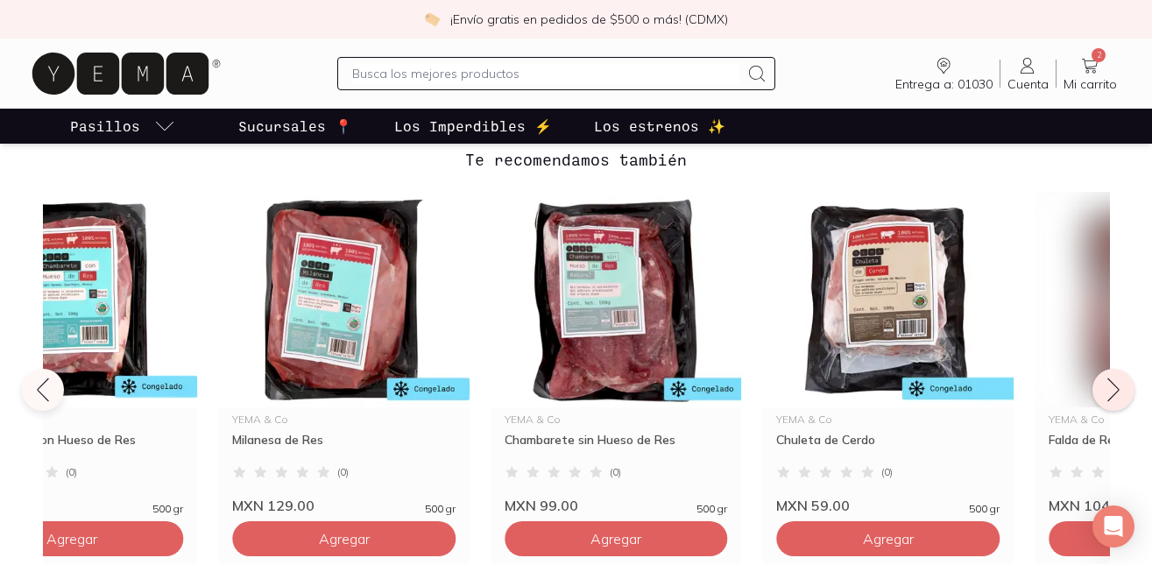
click at [1103, 398] on icon at bounding box center [1113, 390] width 28 height 28
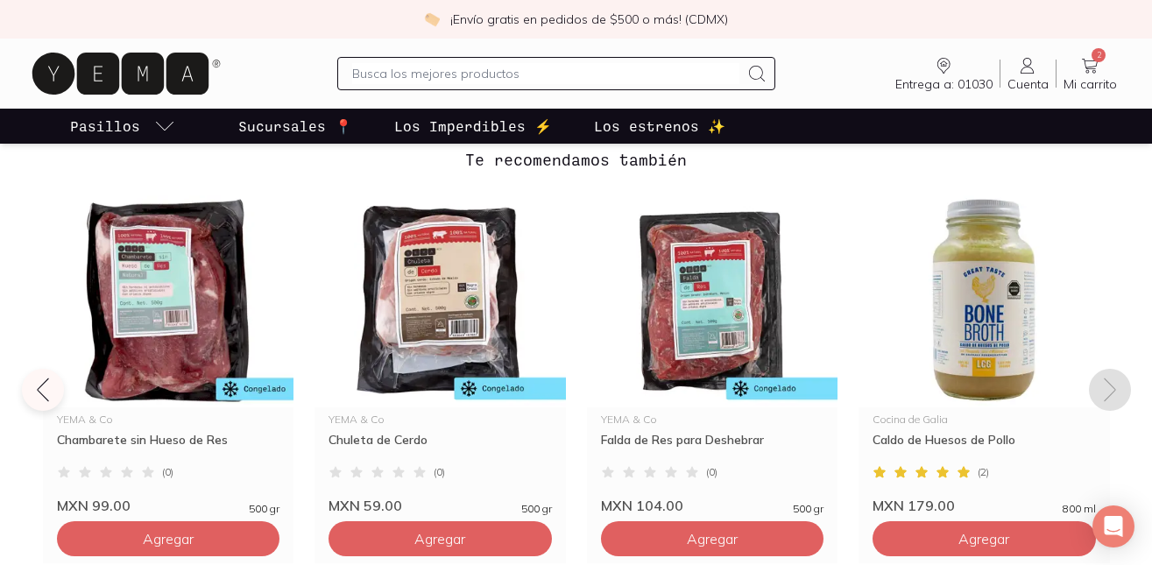
click at [1103, 398] on icon at bounding box center [1110, 390] width 28 height 28
click at [1104, 388] on icon at bounding box center [1110, 390] width 28 height 28
click at [1002, 342] on img at bounding box center [983, 299] width 251 height 215
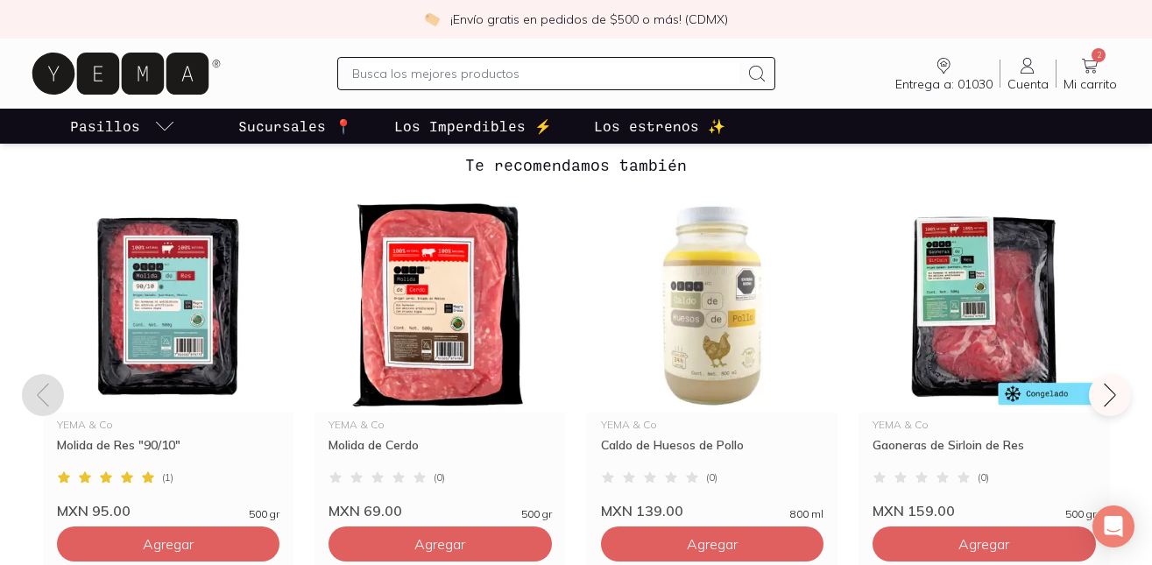
scroll to position [1337, 0]
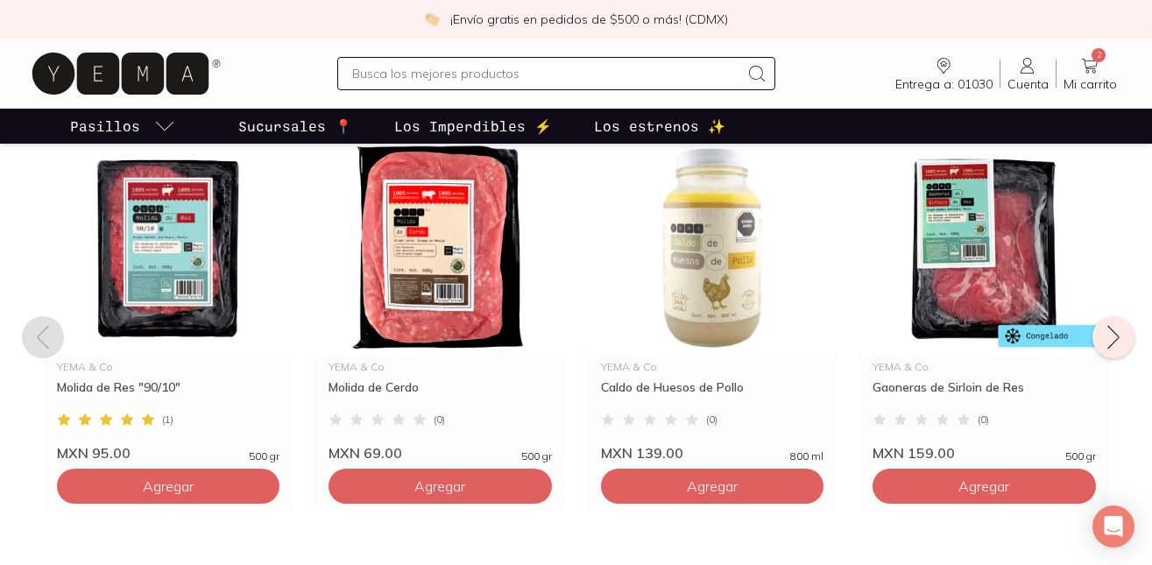
click at [1102, 335] on icon at bounding box center [1113, 337] width 28 height 28
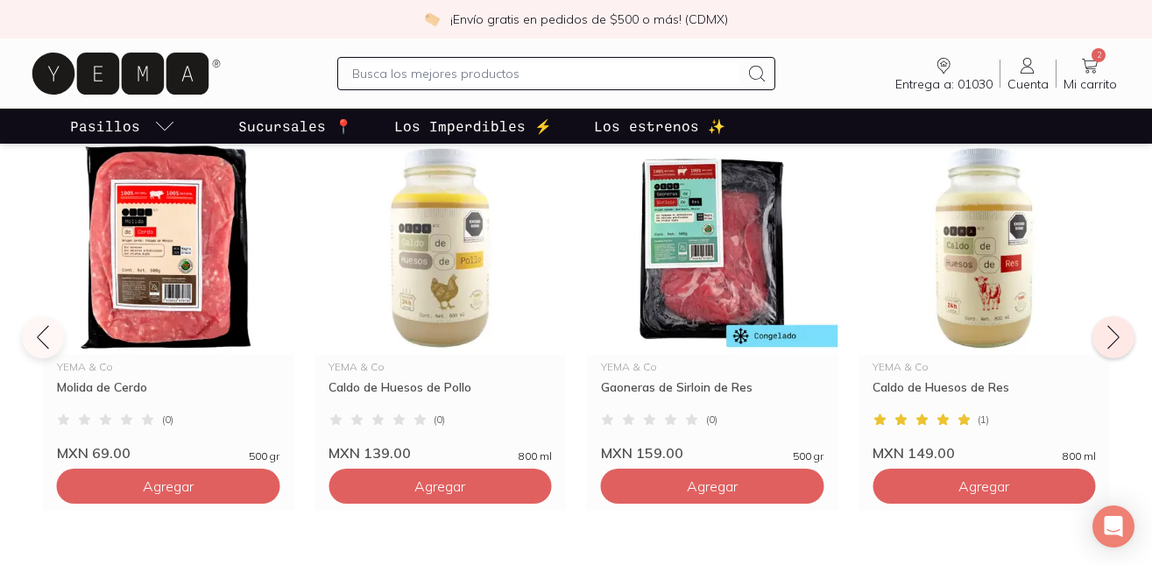
click at [1102, 335] on icon at bounding box center [1113, 337] width 28 height 28
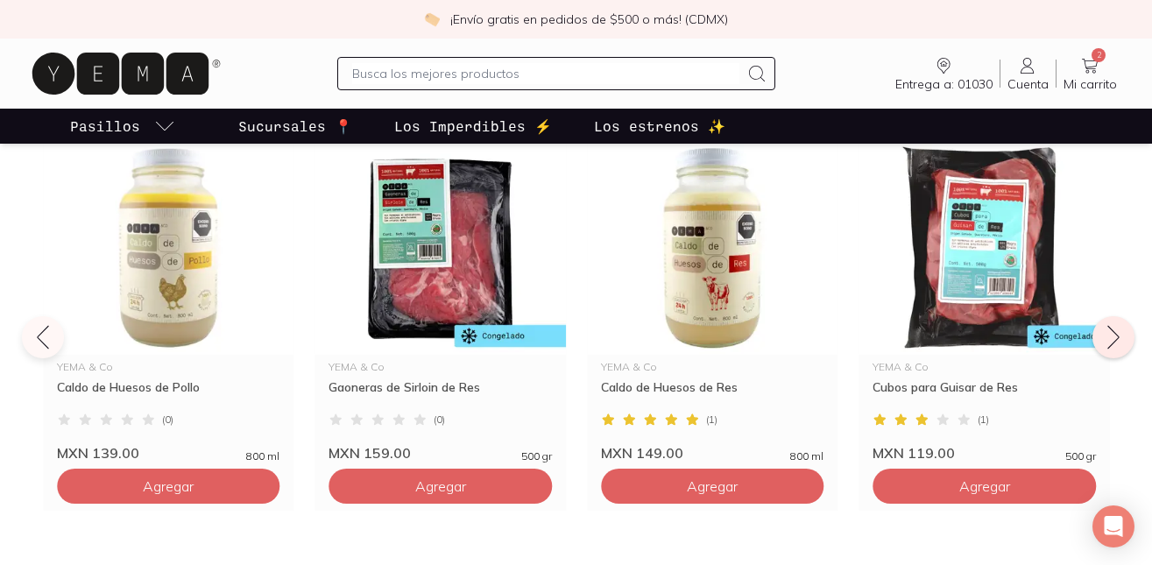
click at [1102, 335] on icon at bounding box center [1113, 337] width 28 height 28
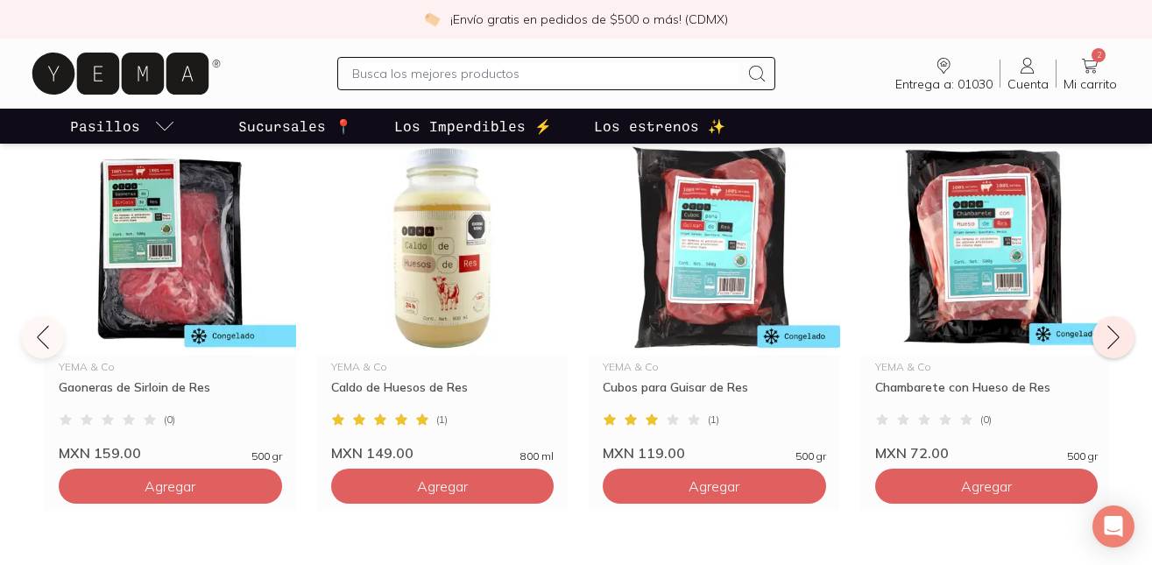
click at [1102, 335] on icon at bounding box center [1113, 337] width 28 height 28
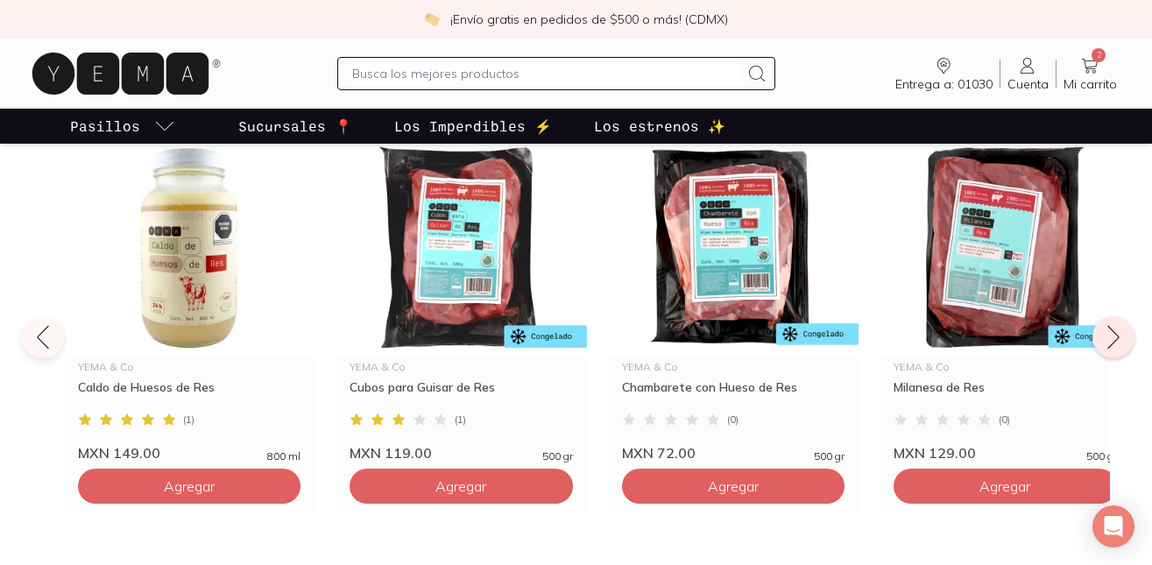
click at [1102, 335] on icon at bounding box center [1113, 337] width 28 height 28
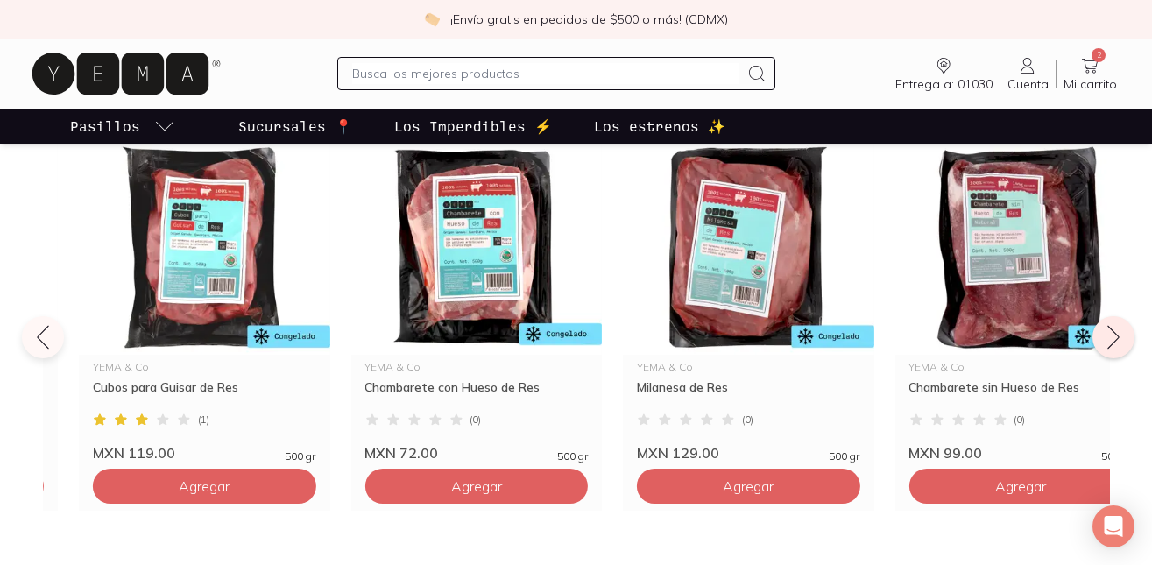
click at [1102, 335] on icon at bounding box center [1113, 337] width 28 height 28
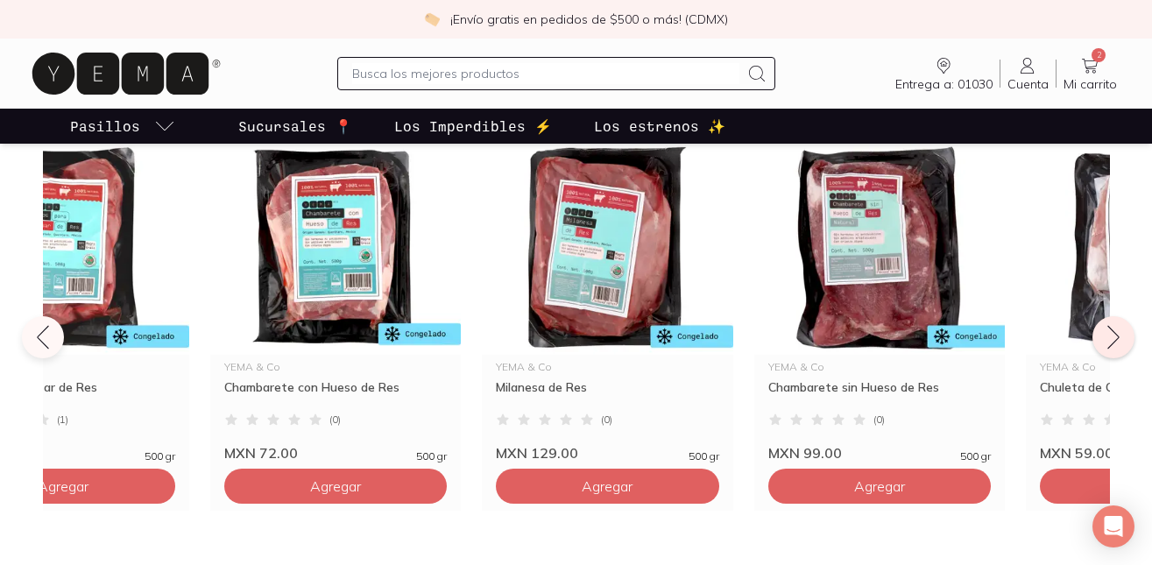
click at [1102, 335] on icon at bounding box center [1113, 337] width 28 height 28
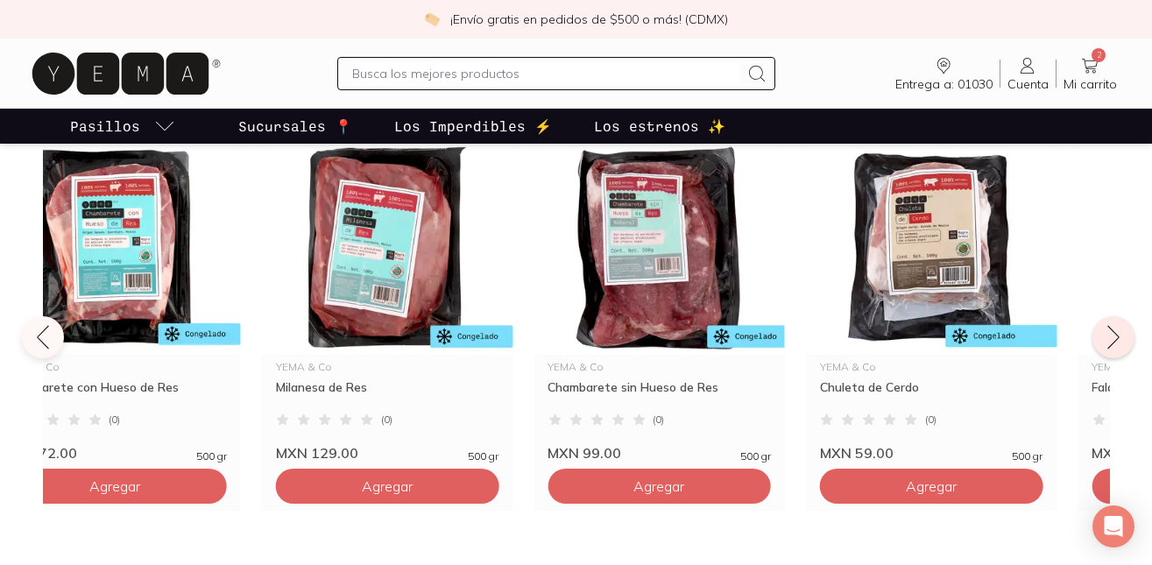
click at [1102, 335] on icon at bounding box center [1113, 337] width 28 height 28
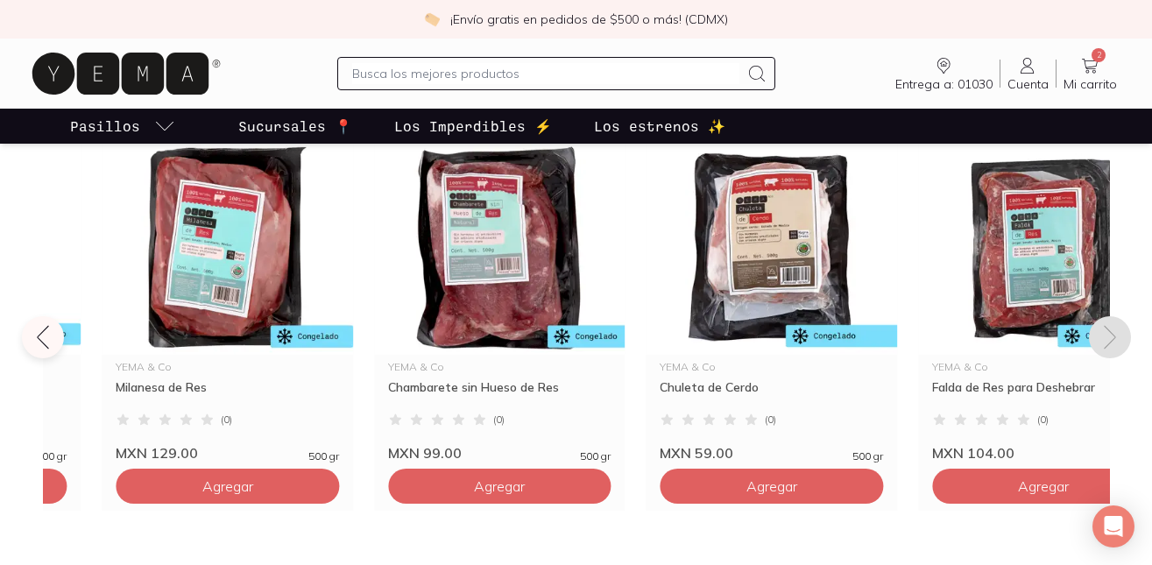
click at [1102, 335] on icon at bounding box center [1110, 337] width 28 height 28
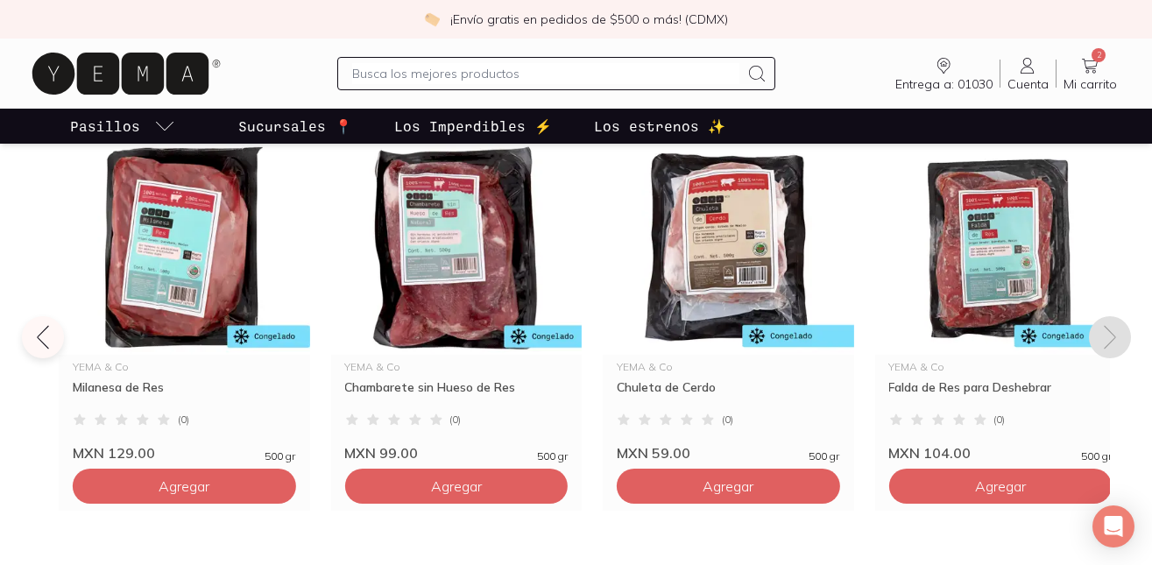
click at [1102, 335] on icon at bounding box center [1110, 337] width 28 height 28
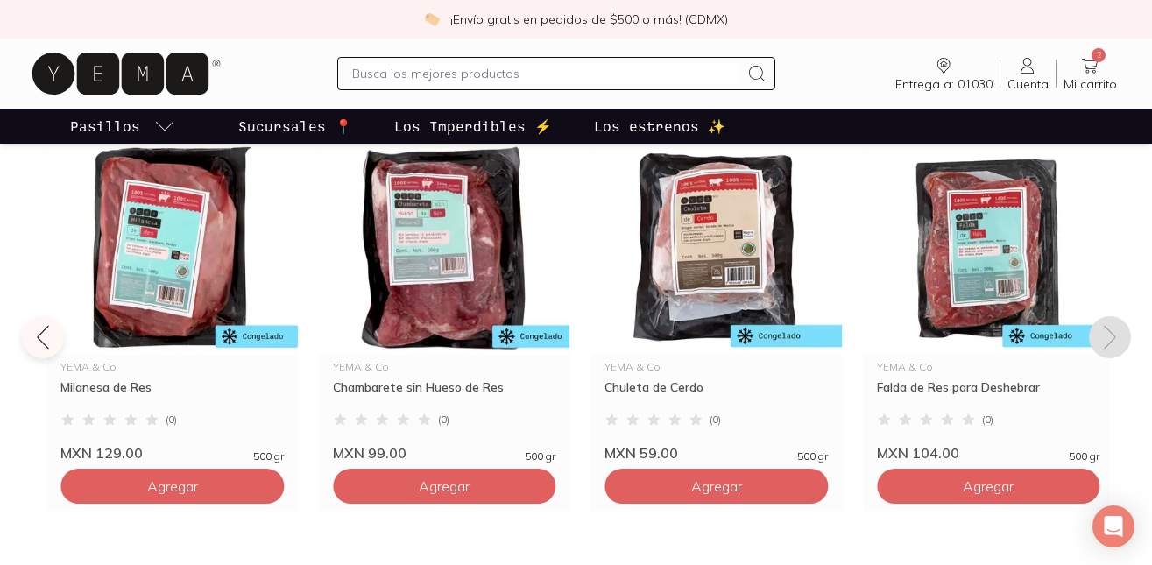
click at [1102, 335] on icon at bounding box center [1110, 337] width 28 height 28
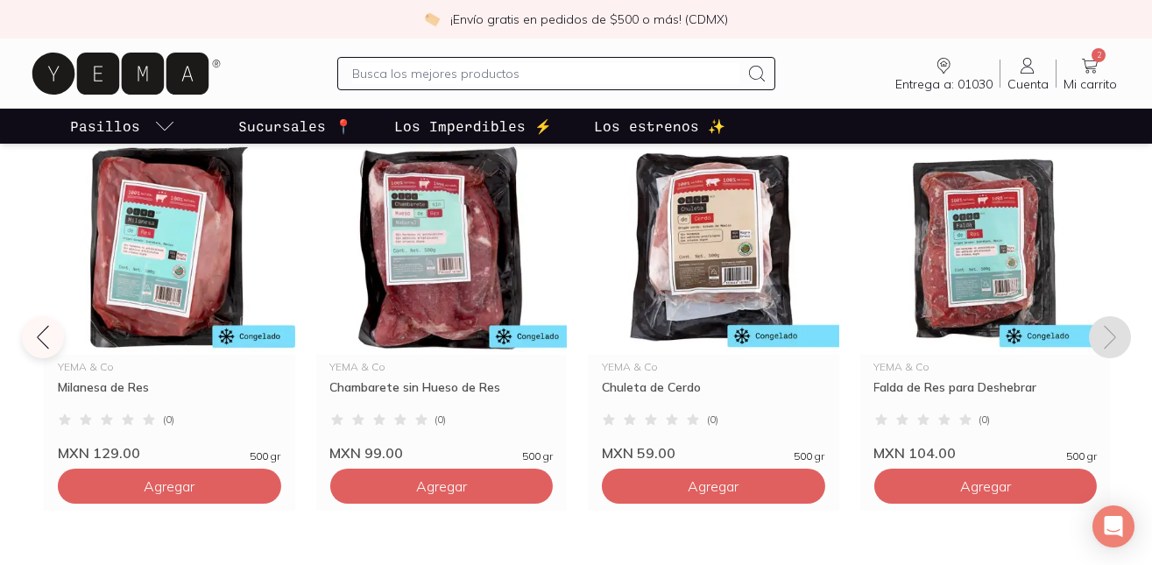
click at [1102, 335] on icon at bounding box center [1110, 337] width 28 height 28
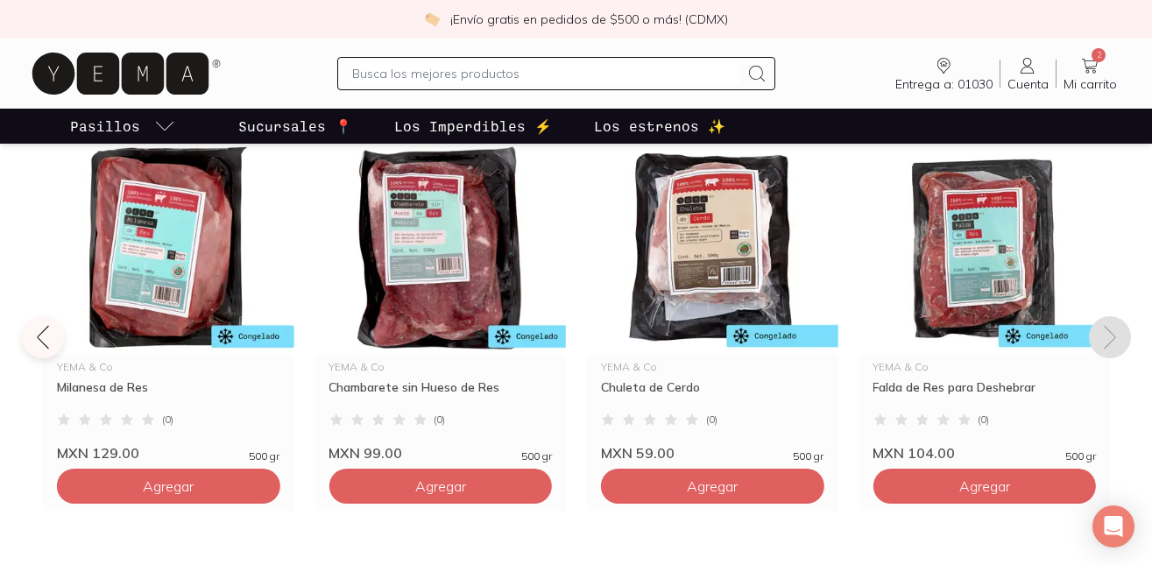
click at [1102, 335] on icon at bounding box center [1110, 337] width 28 height 28
click at [1103, 336] on icon at bounding box center [1110, 337] width 28 height 28
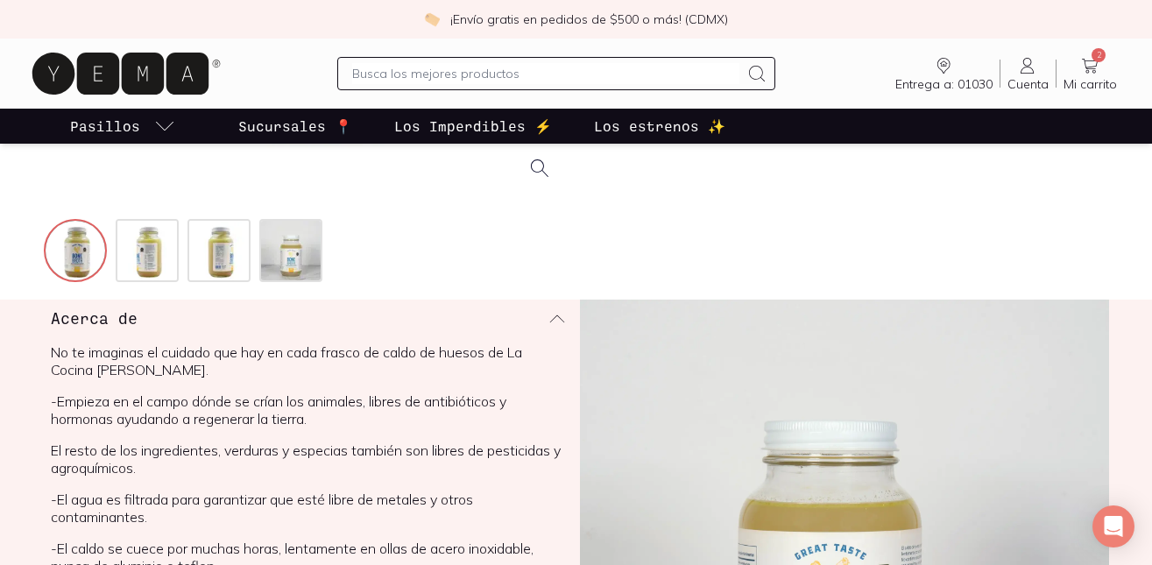
scroll to position [333, 0]
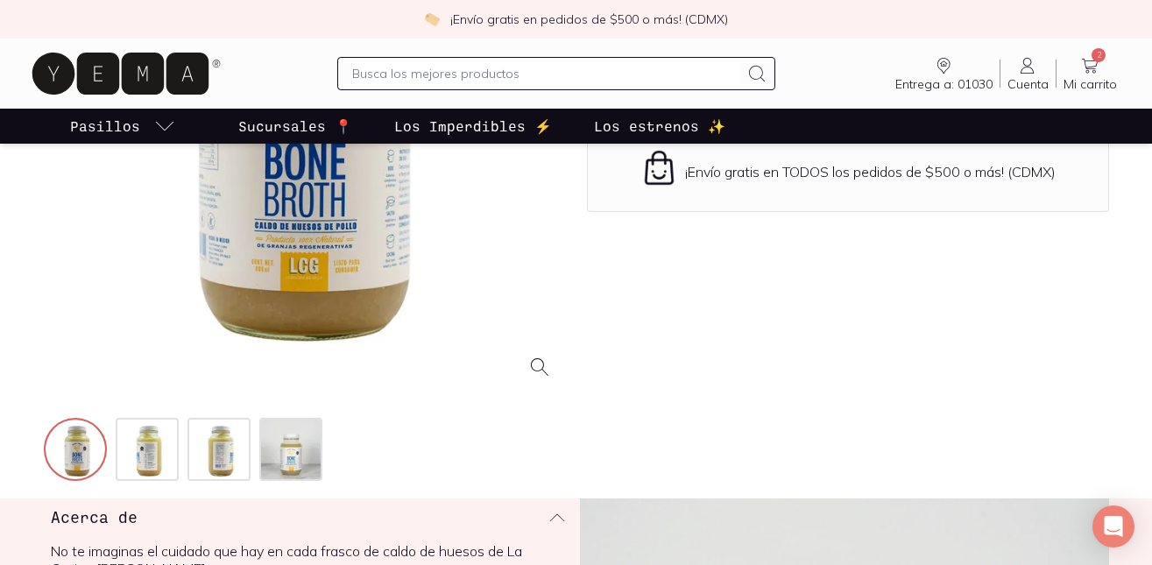
click at [1103, 129] on ul "Pasillos Sucursales 📍 Los Imperdibles ⚡️ Los estrenos ✨" at bounding box center [576, 126] width 1152 height 35
click at [497, 74] on input "text" at bounding box center [545, 73] width 387 height 21
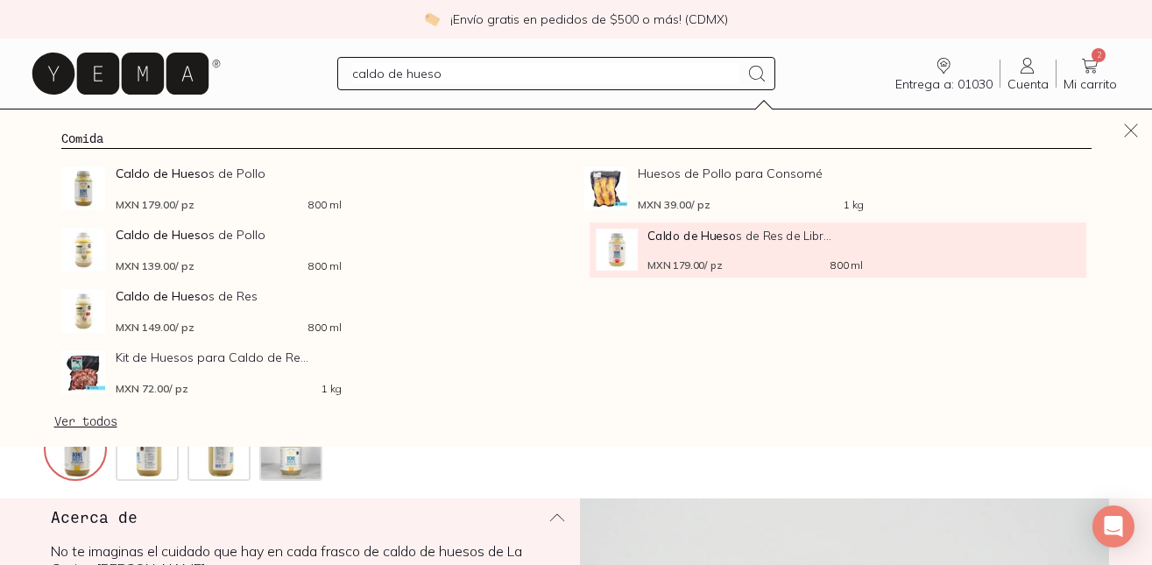
type input "caldo de hueso"
click at [673, 252] on div "Caldo de Hueso s de Res de Libr... MXN 179.00 / pz 800 ml" at bounding box center [754, 250] width 215 height 42
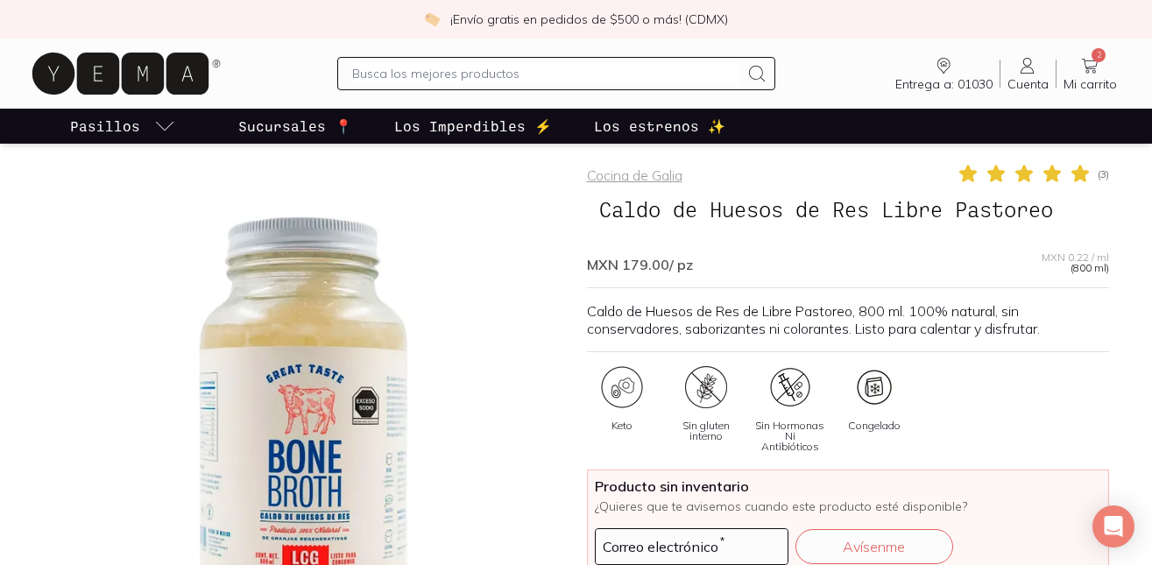
scroll to position [46, 0]
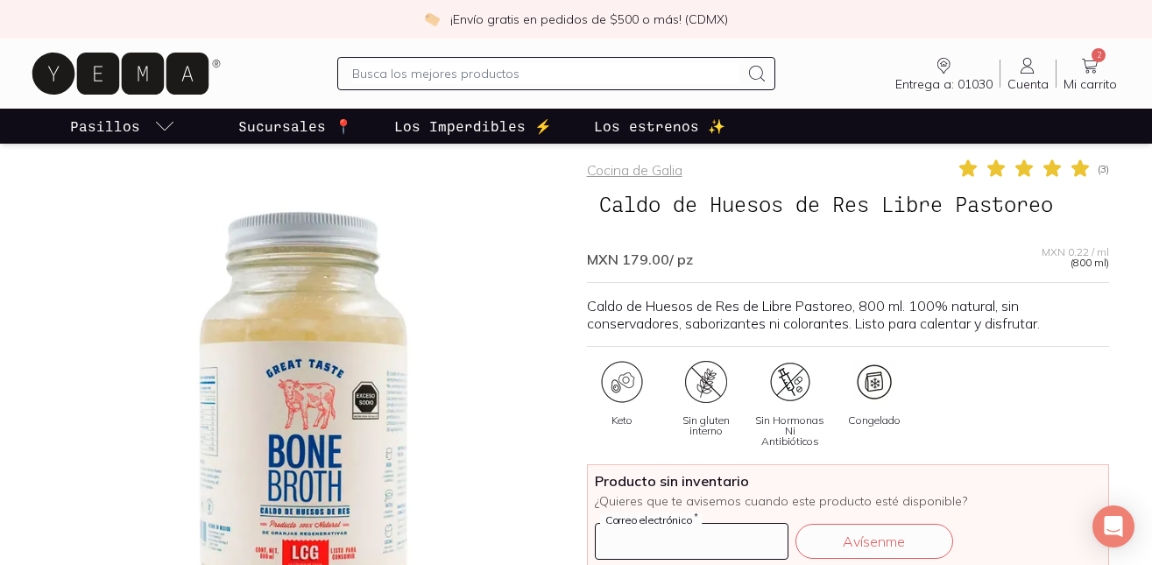
click at [653, 525] on input at bounding box center [691, 541] width 192 height 35
type input "[EMAIL_ADDRESS][DOMAIN_NAME]"
click at [866, 524] on button "Avísenme" at bounding box center [874, 541] width 158 height 35
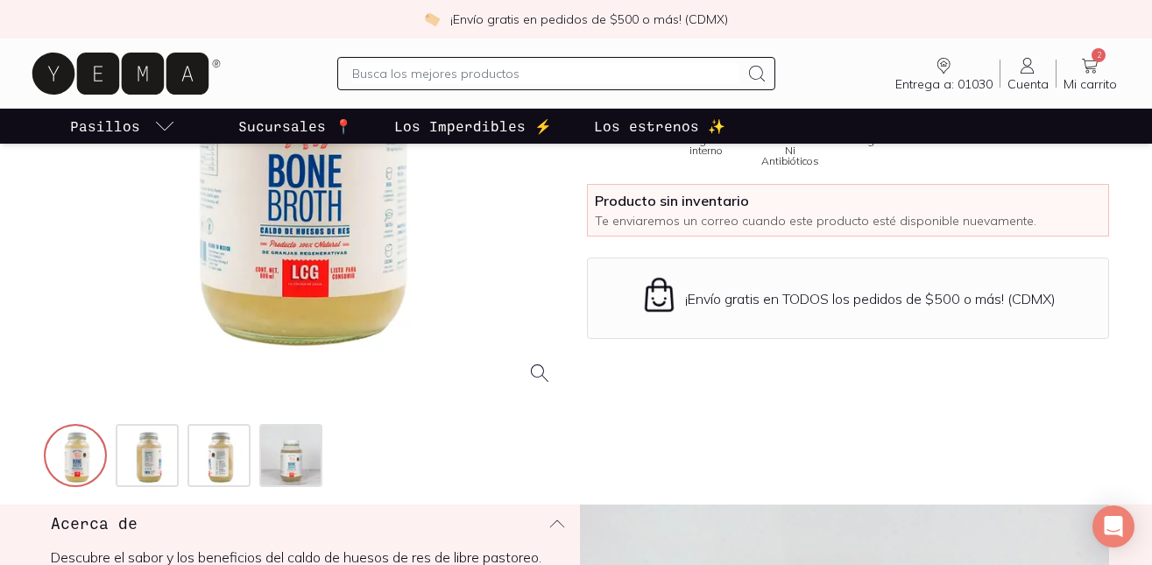
scroll to position [0, 0]
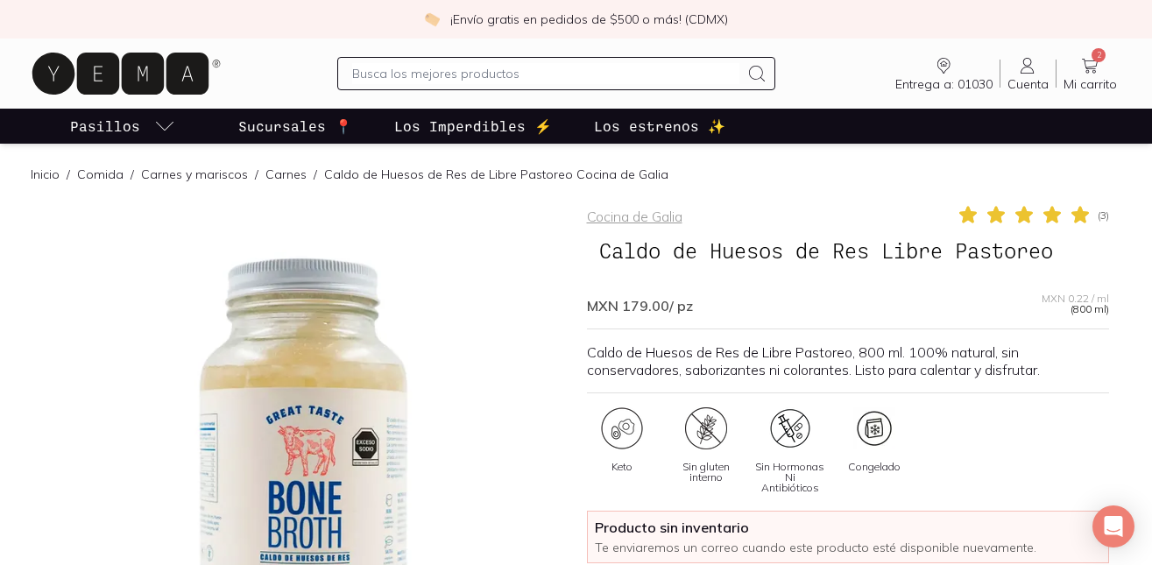
click at [489, 72] on input "text" at bounding box center [545, 73] width 387 height 21
type input "forager vainilla"
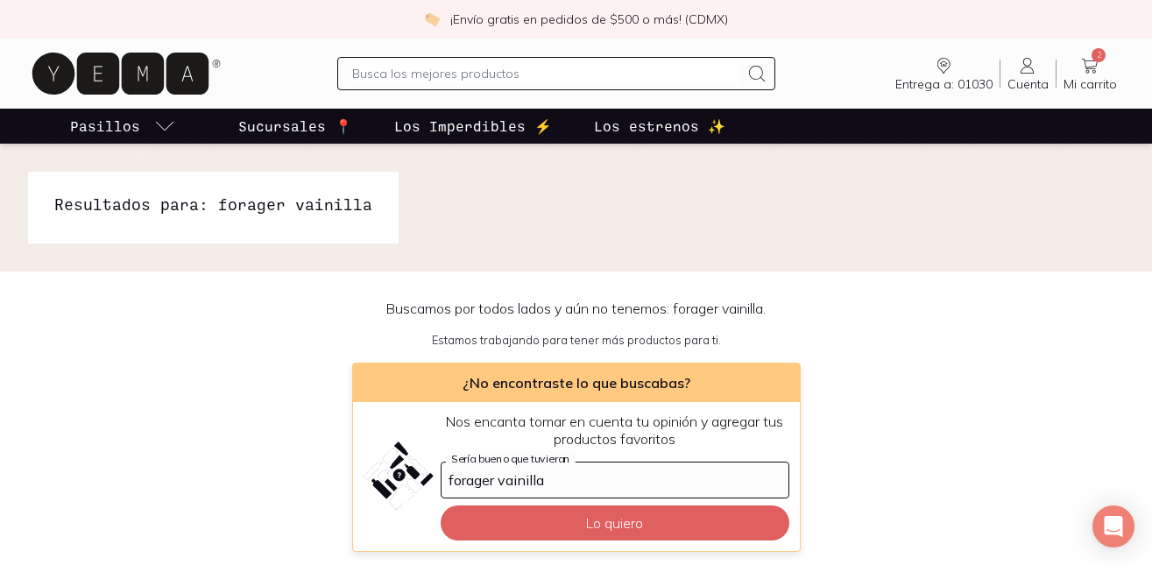
click at [447, 483] on input "forager vainilla" at bounding box center [614, 479] width 347 height 35
click at [447, 482] on input "forager vainilla" at bounding box center [614, 479] width 347 height 35
click at [446, 483] on input "forager vainilla" at bounding box center [614, 479] width 347 height 35
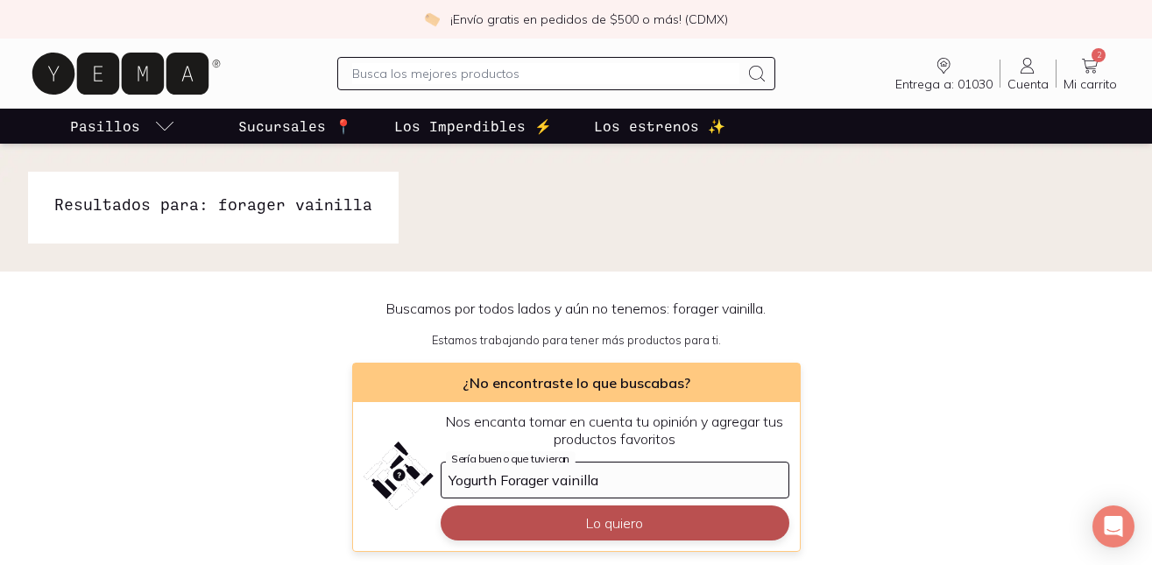
type input "Yogurth Forager vainilla"
click at [531, 518] on button "Lo quiero" at bounding box center [614, 522] width 349 height 35
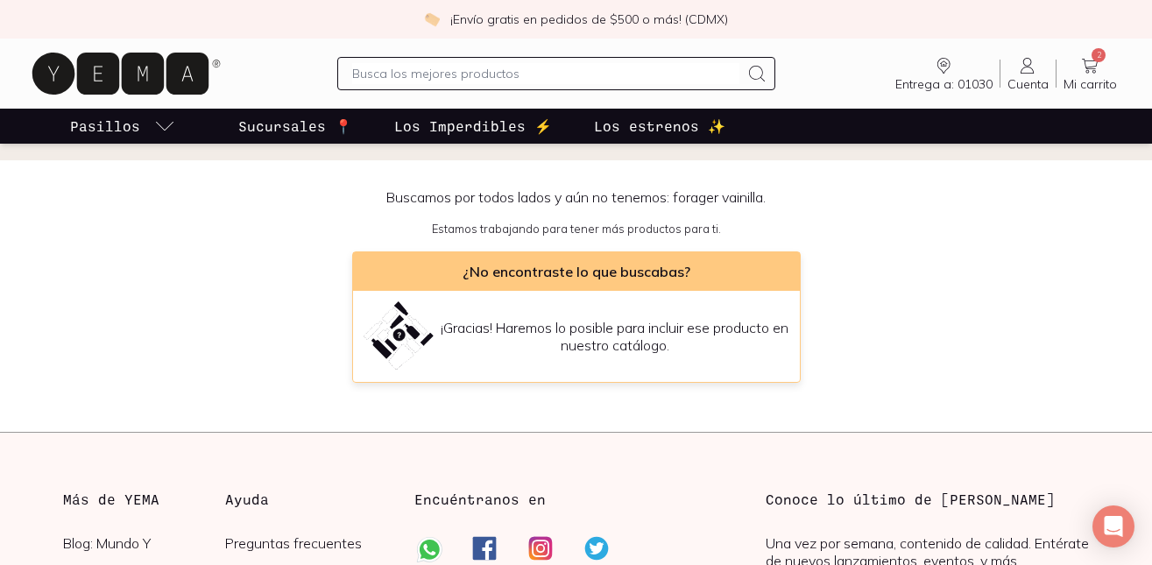
scroll to position [109, 0]
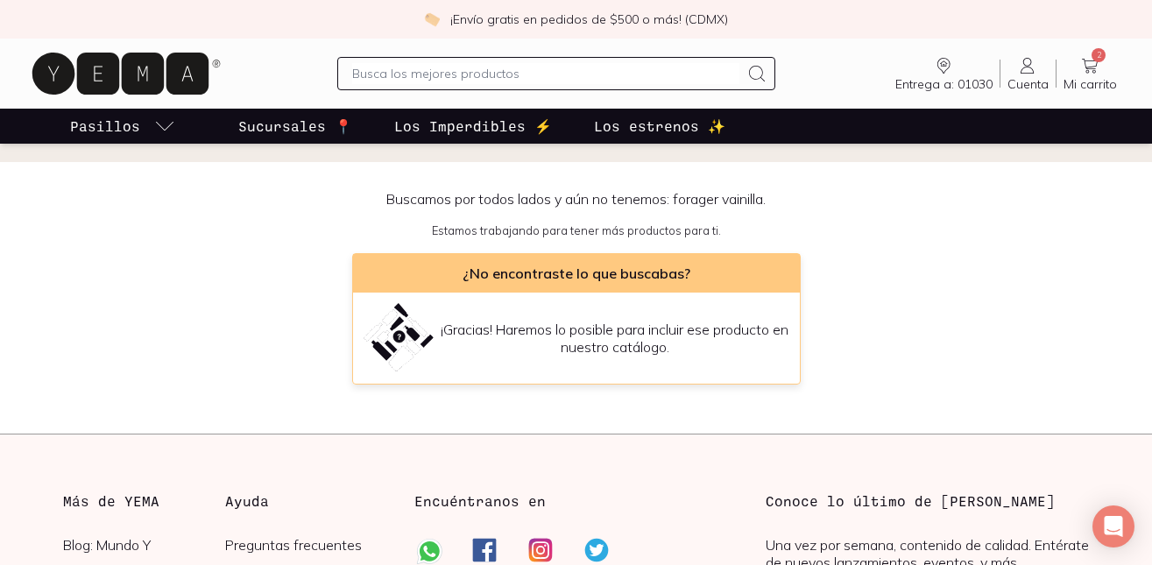
click at [1135, 53] on div "Entrega a: 01030 01030 Buscar Buscar Cuenta Cuenta 2 Mi carrito Carrito" at bounding box center [576, 74] width 1152 height 70
click at [441, 79] on input "text" at bounding box center [545, 73] width 387 height 21
click at [441, 80] on input "text" at bounding box center [545, 73] width 387 height 21
type input "e"
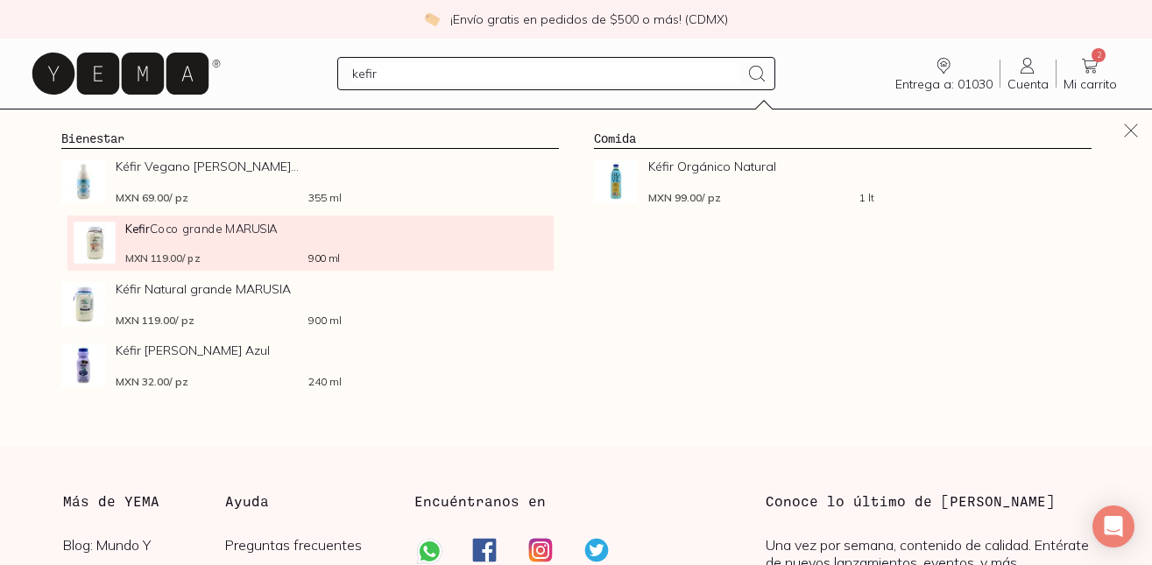
type input "kefir"
click at [183, 235] on span "Kefir Coco grande MARUSIA" at bounding box center [232, 228] width 215 height 13
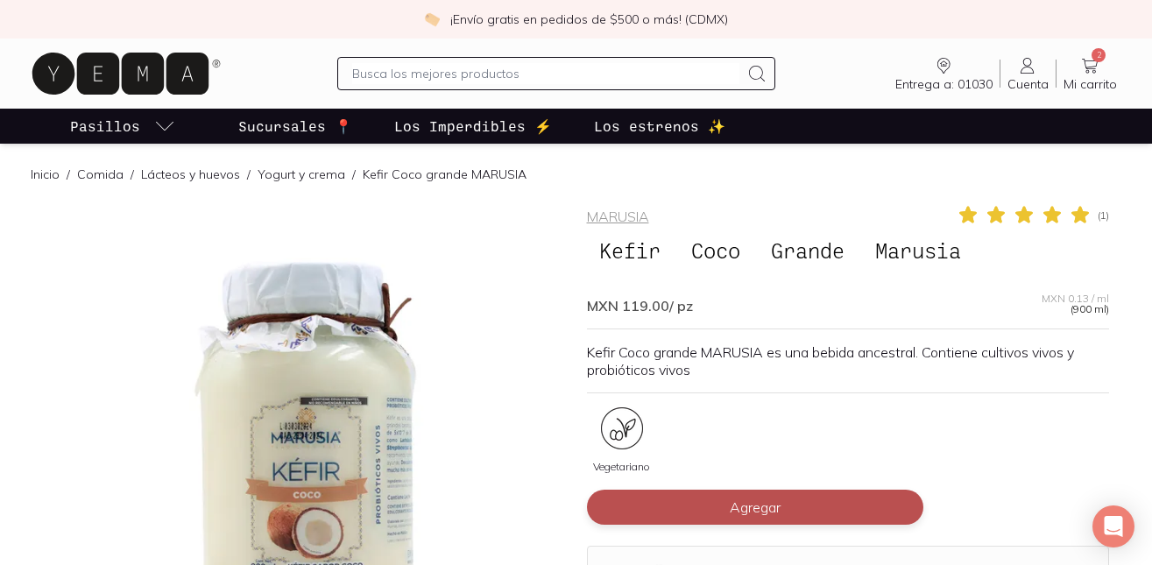
click at [750, 500] on span "Agregar" at bounding box center [754, 507] width 51 height 18
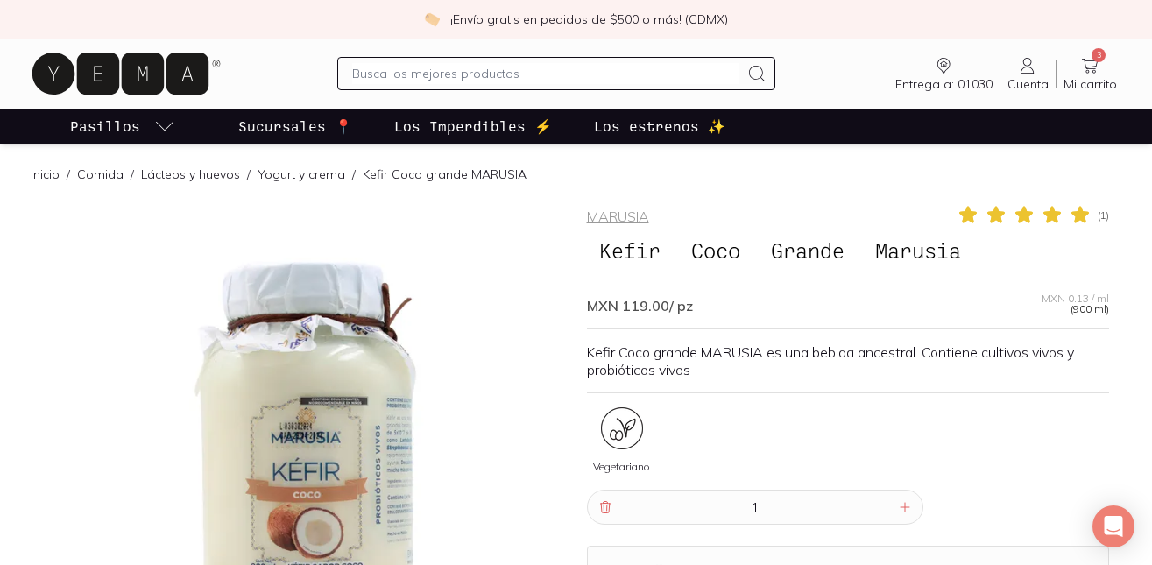
click at [1092, 59] on icon at bounding box center [1089, 65] width 21 height 21
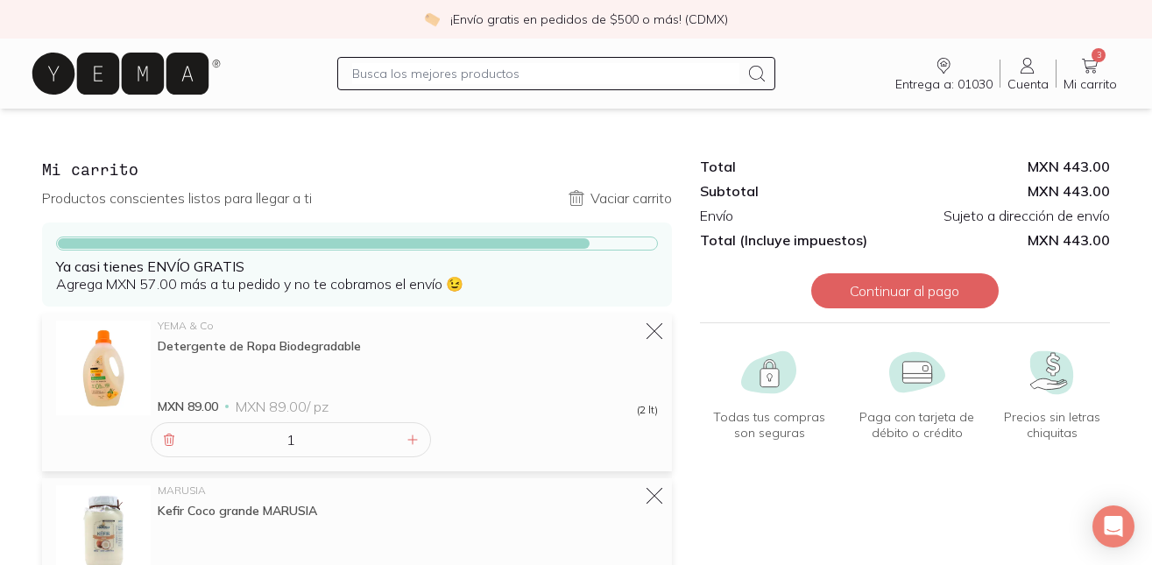
click at [518, 81] on input "text" at bounding box center [545, 73] width 387 height 21
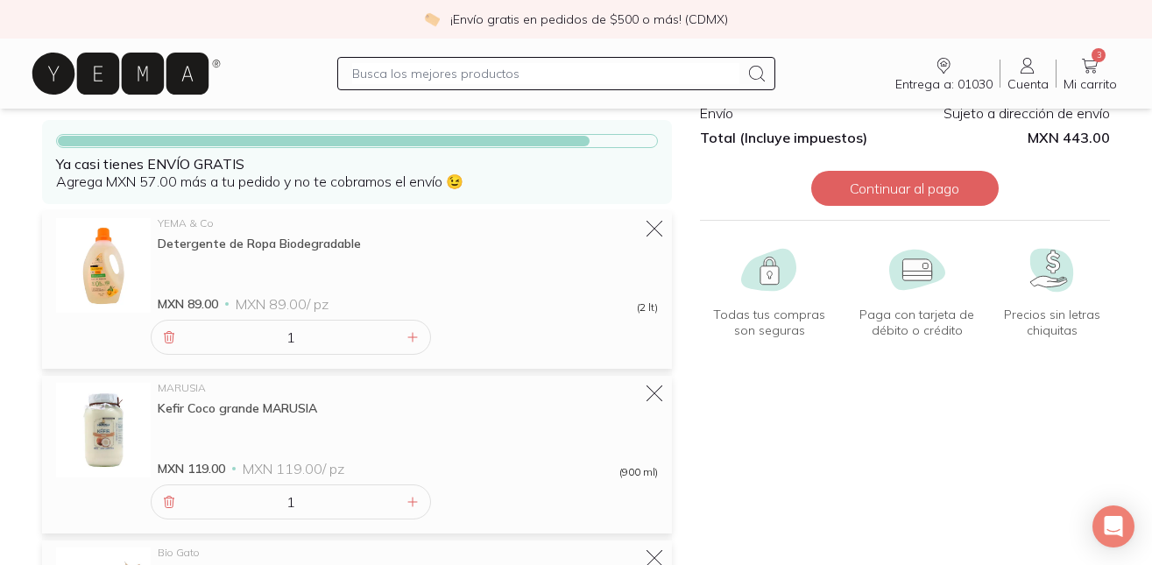
scroll to position [104, 0]
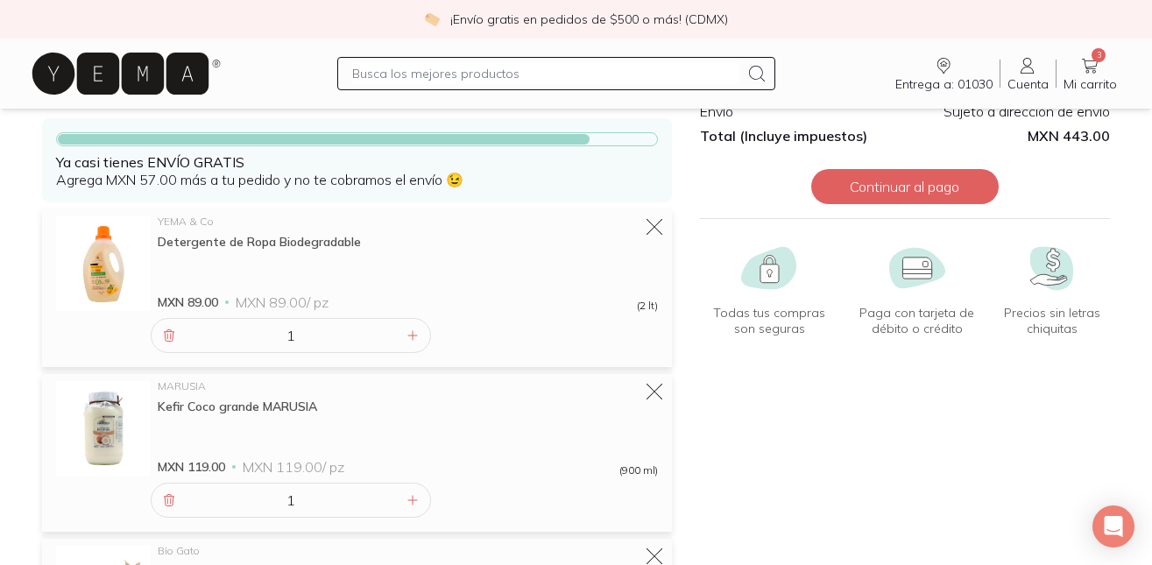
click at [502, 74] on input "text" at bounding box center [545, 73] width 387 height 21
type input "o"
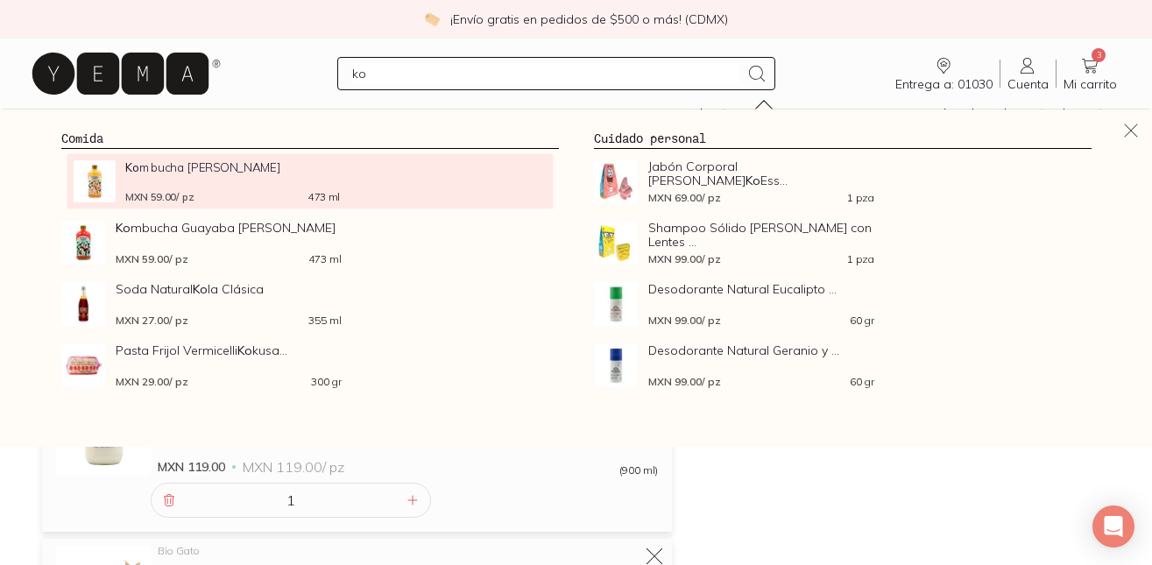
type input "ko"
click at [238, 176] on div "Ko mbucha [PERSON_NAME] MXN 59.00 / pz 473 ml" at bounding box center [232, 181] width 215 height 42
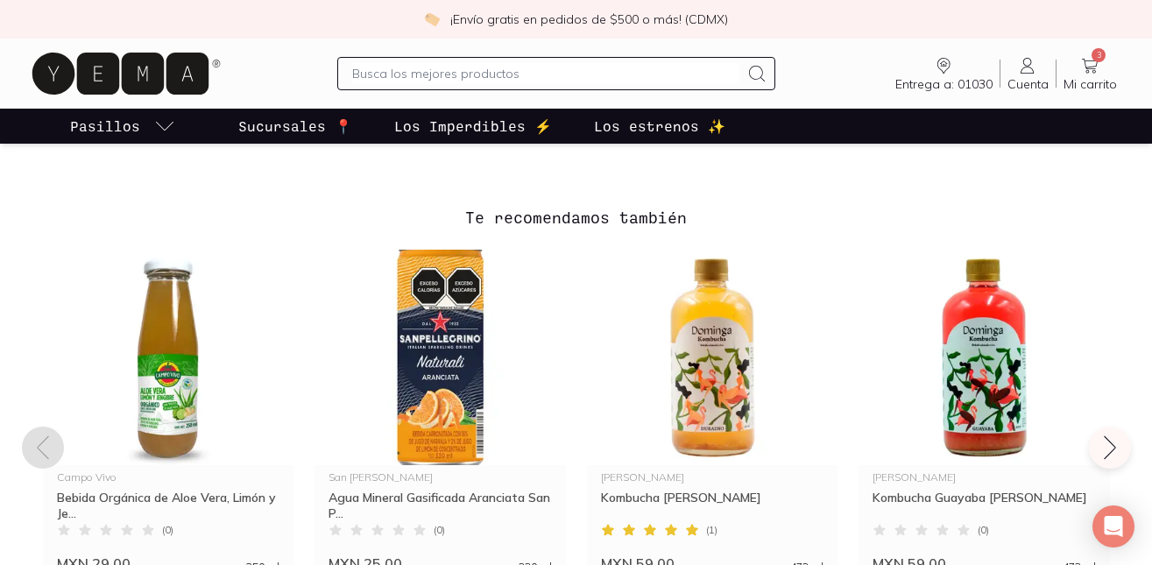
scroll to position [1299, 0]
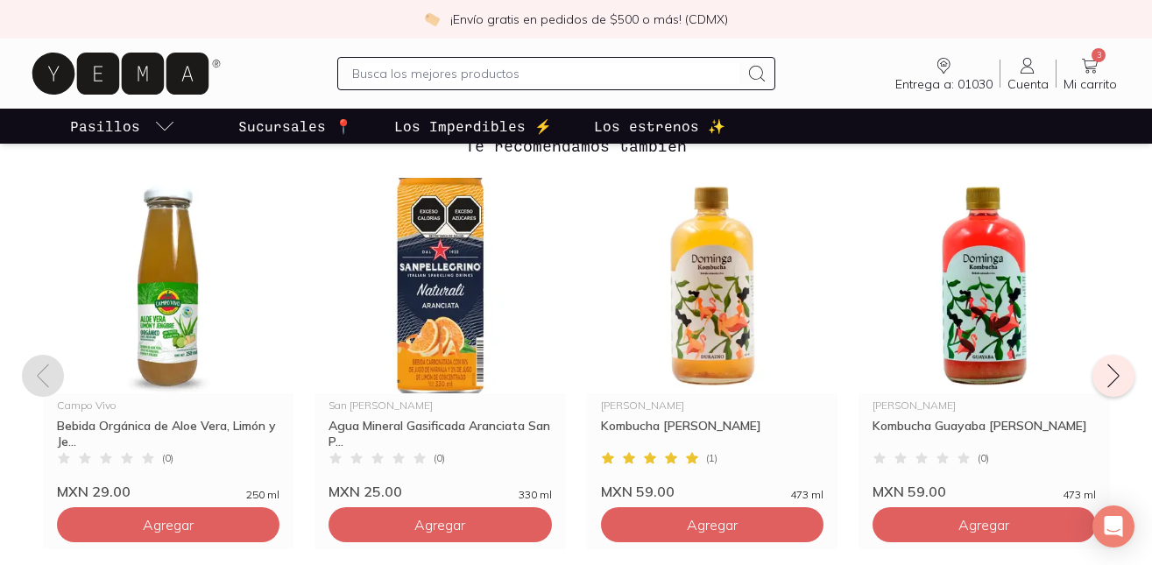
click at [1108, 373] on icon at bounding box center [1113, 376] width 28 height 28
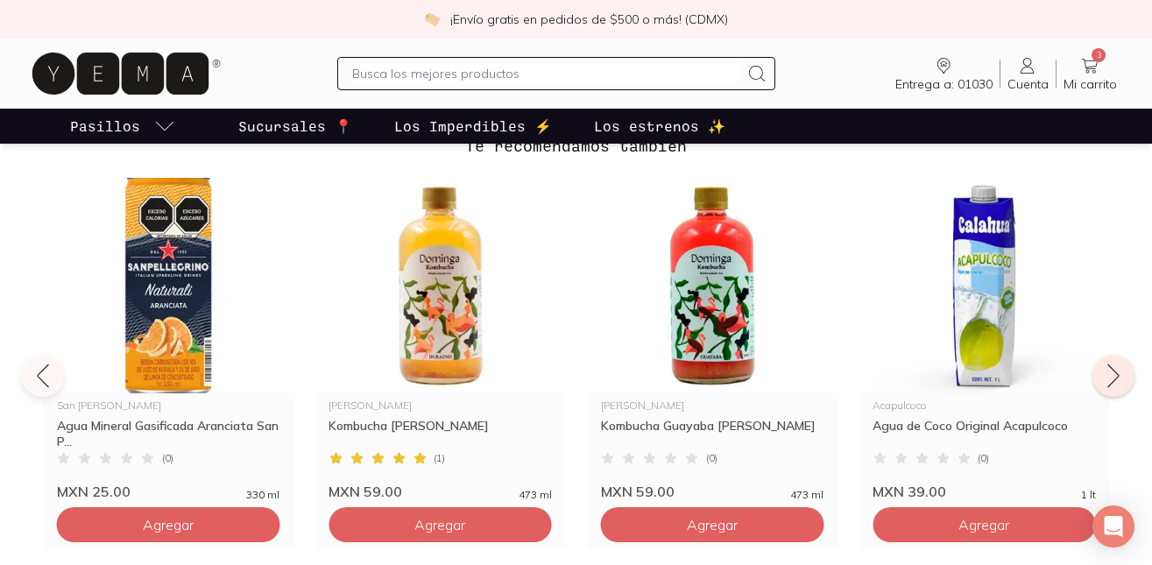
click at [1108, 373] on icon at bounding box center [1113, 376] width 28 height 28
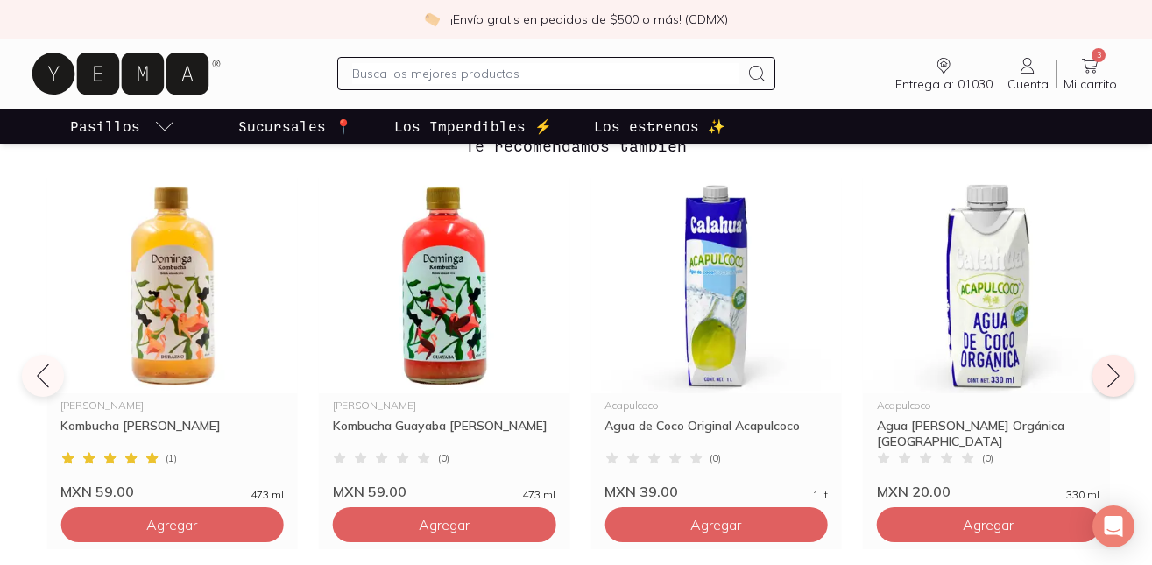
click at [1108, 373] on icon at bounding box center [1113, 376] width 28 height 28
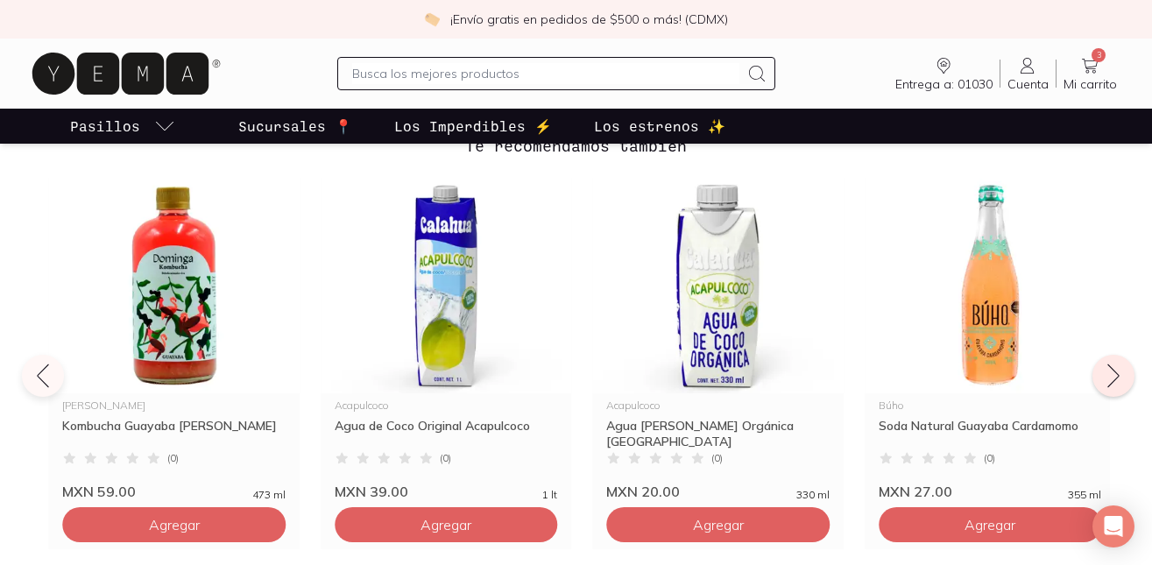
click at [1108, 373] on icon at bounding box center [1113, 376] width 28 height 28
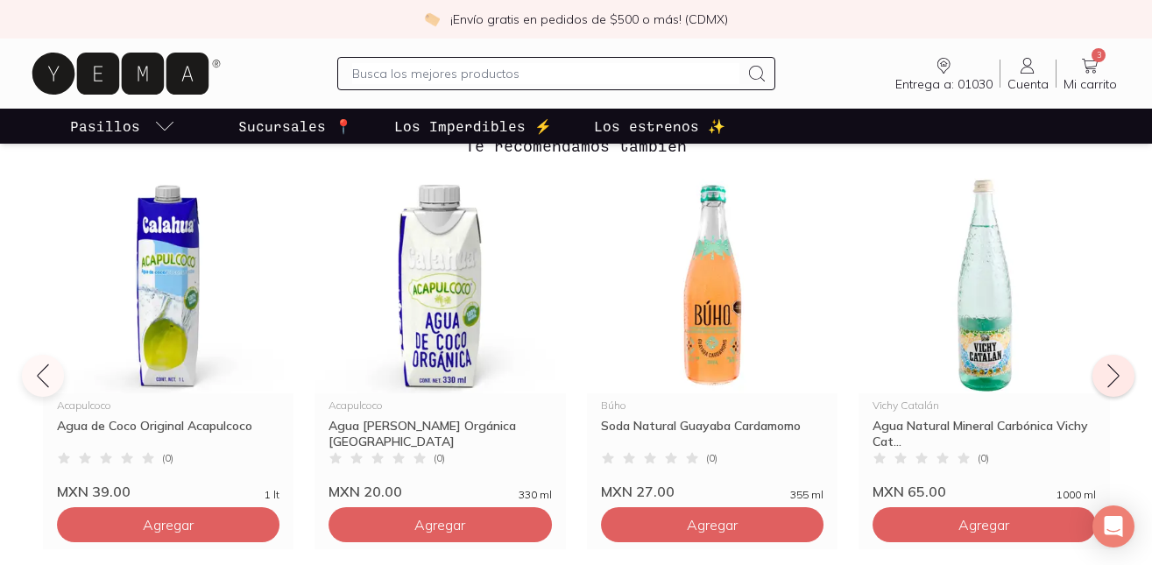
click at [1108, 373] on icon at bounding box center [1113, 376] width 28 height 28
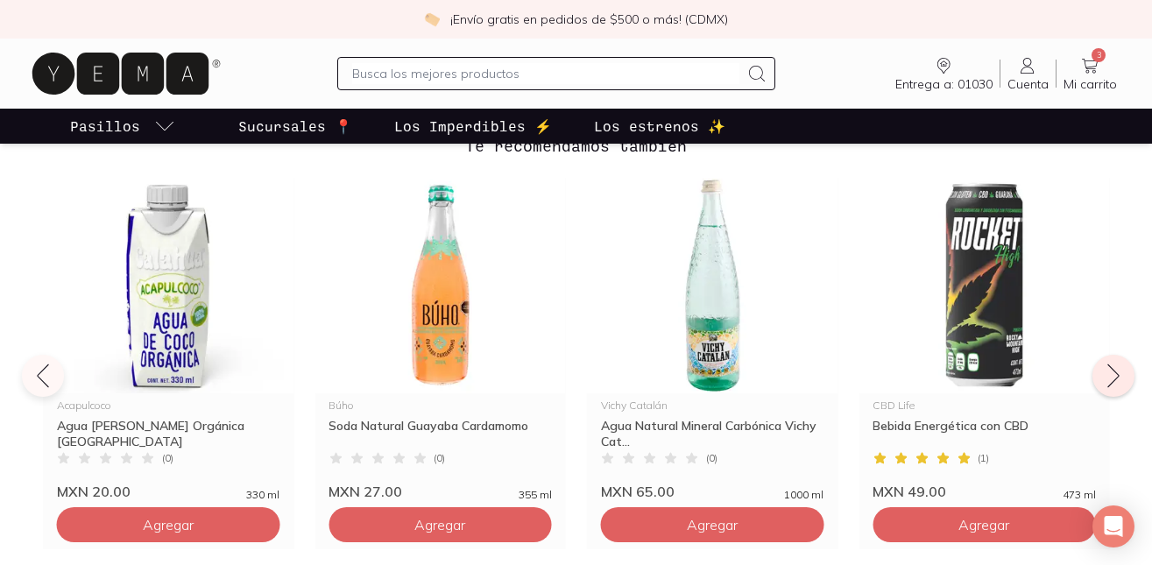
click at [1108, 373] on icon at bounding box center [1113, 376] width 28 height 28
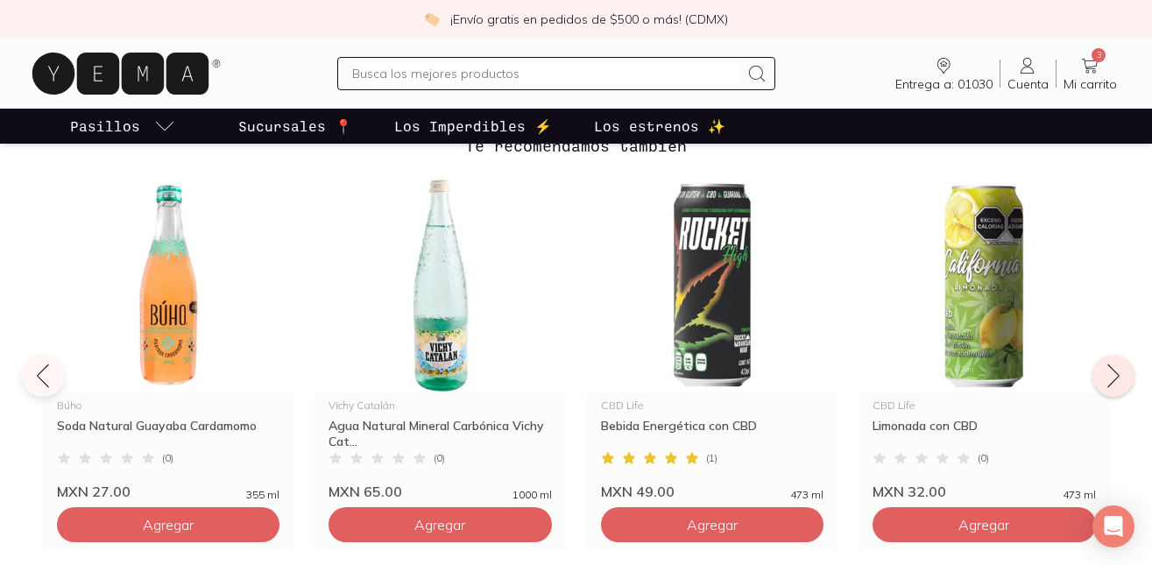
click at [1108, 373] on icon at bounding box center [1113, 376] width 28 height 28
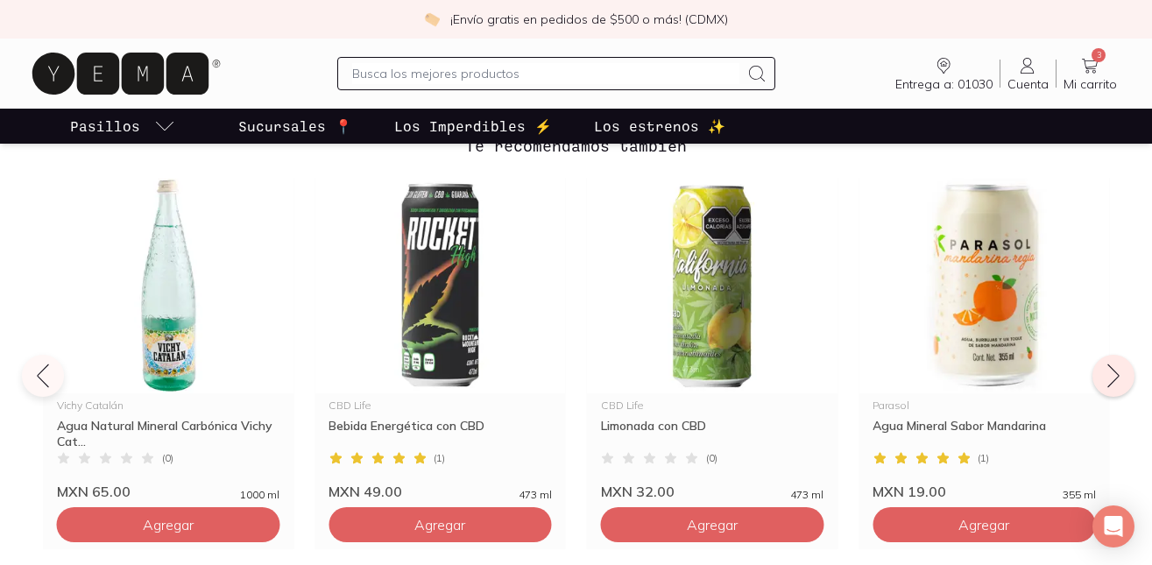
click at [1108, 373] on icon at bounding box center [1113, 376] width 28 height 28
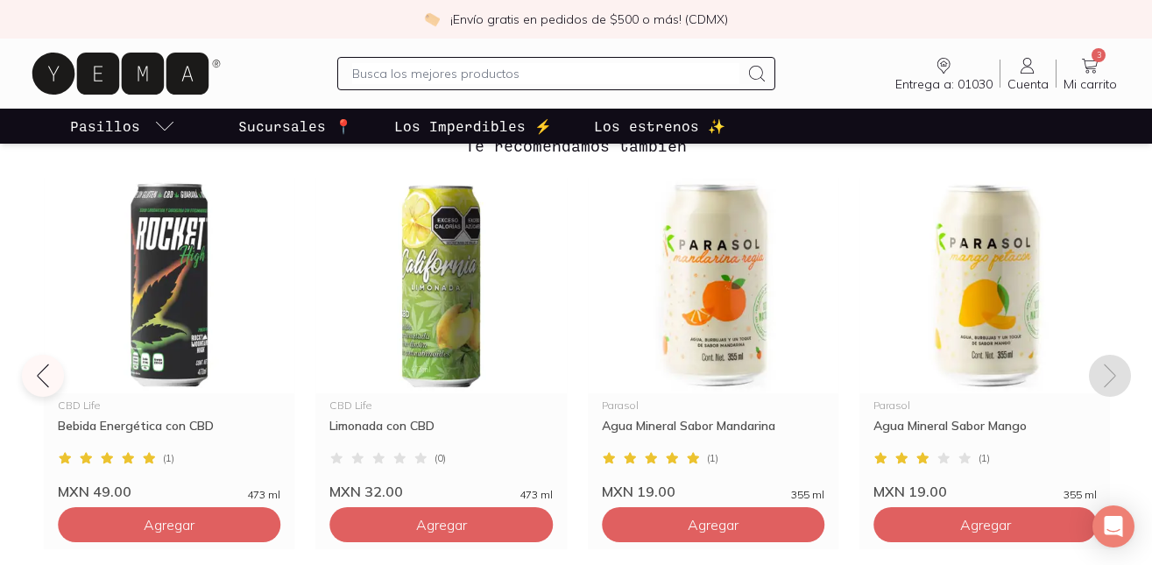
click at [1108, 373] on icon at bounding box center [1110, 376] width 28 height 28
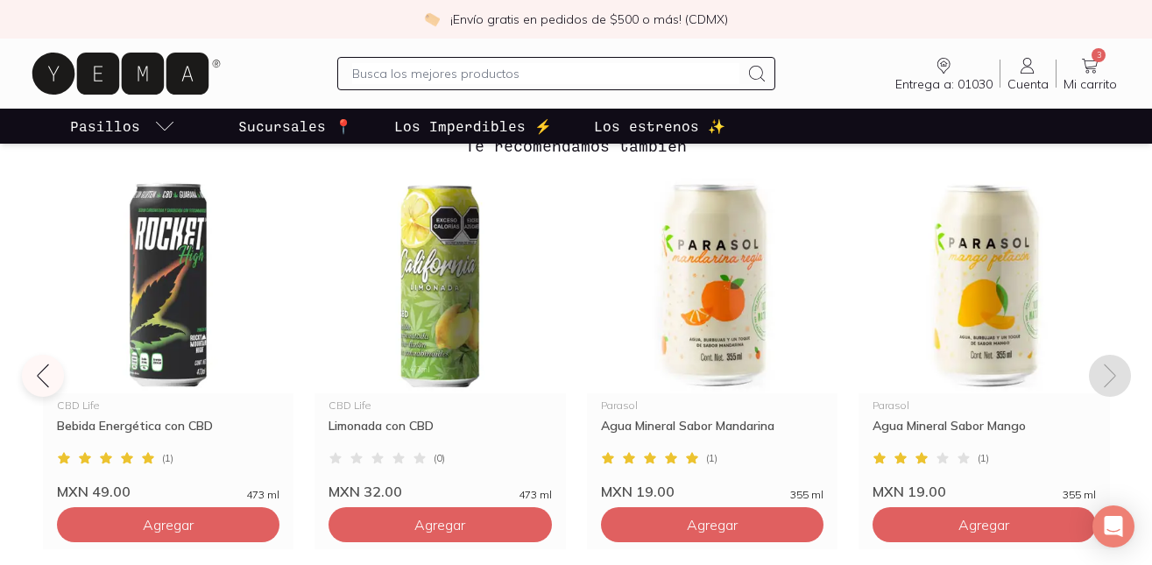
click at [1108, 373] on icon at bounding box center [1110, 376] width 28 height 28
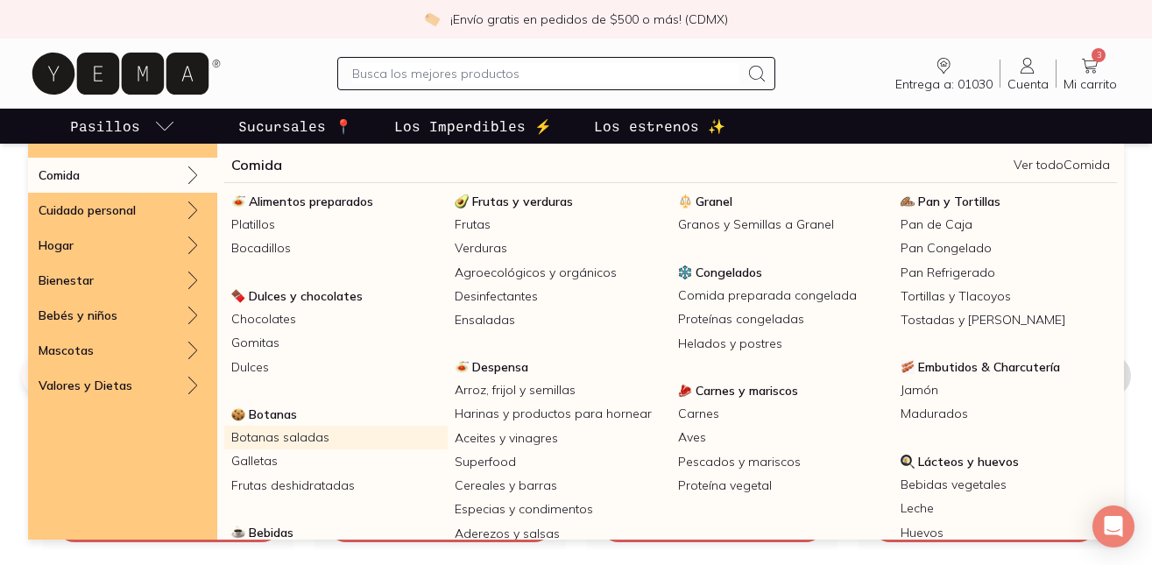
click at [279, 431] on link "Botanas saladas" at bounding box center [335, 438] width 223 height 24
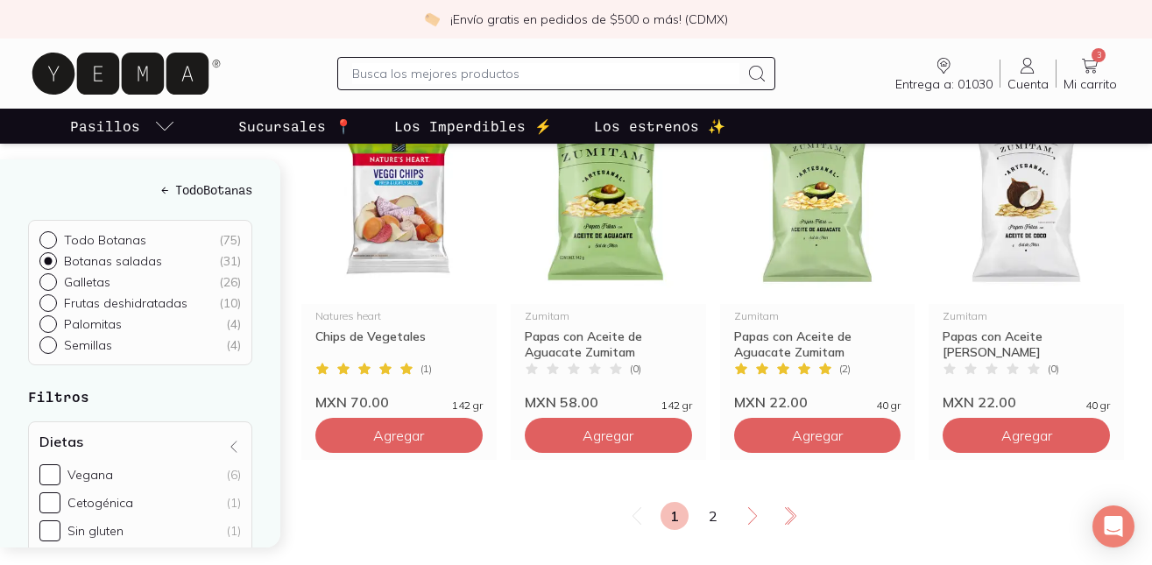
scroll to position [2214, 0]
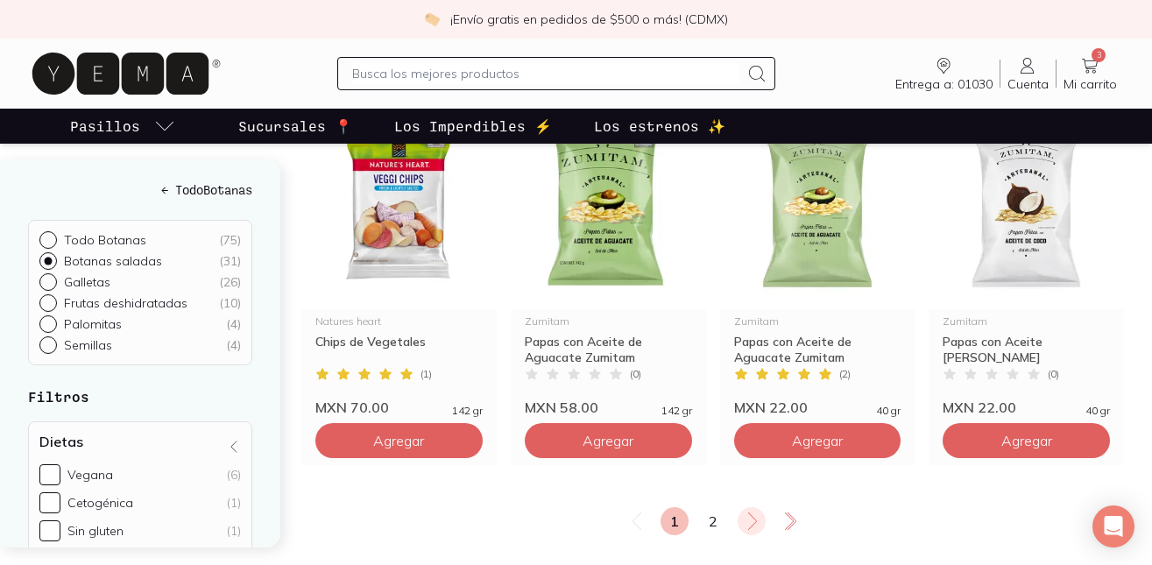
click at [748, 526] on icon at bounding box center [752, 521] width 21 height 21
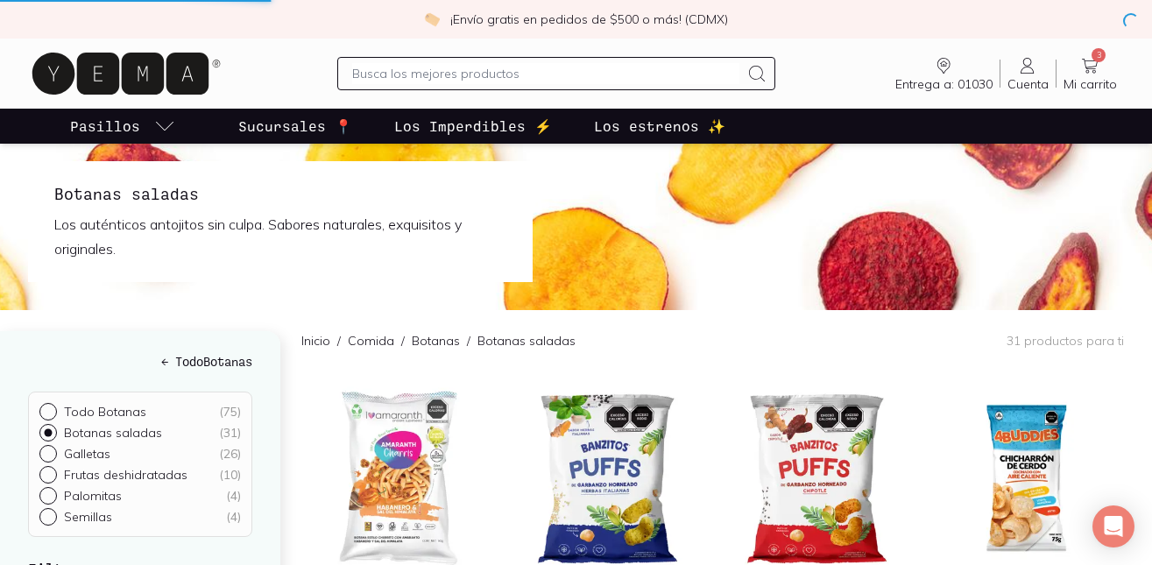
scroll to position [0, 0]
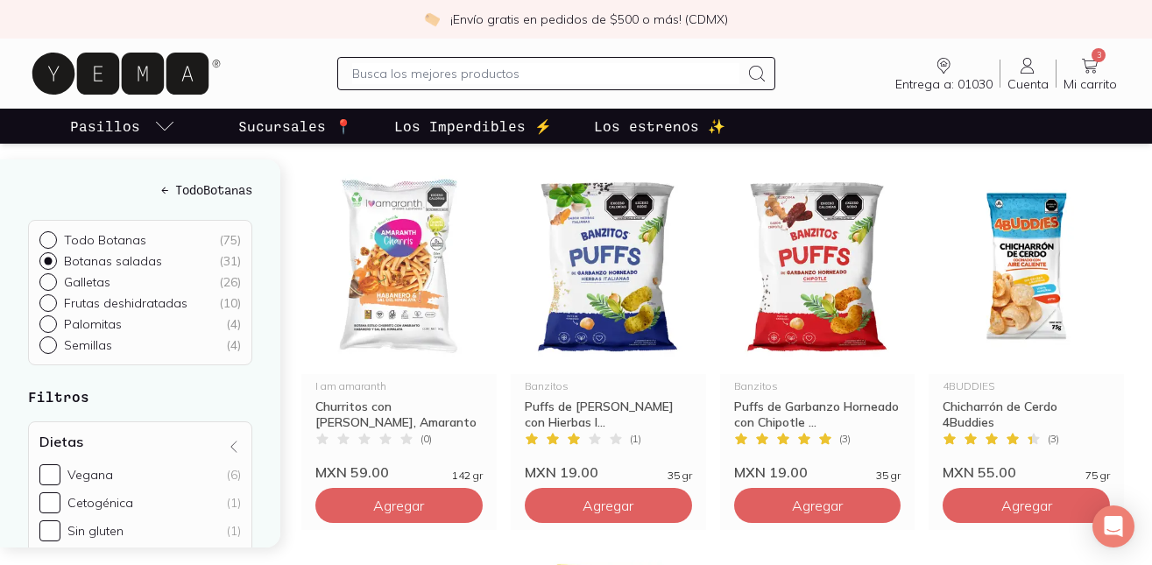
scroll to position [231, 0]
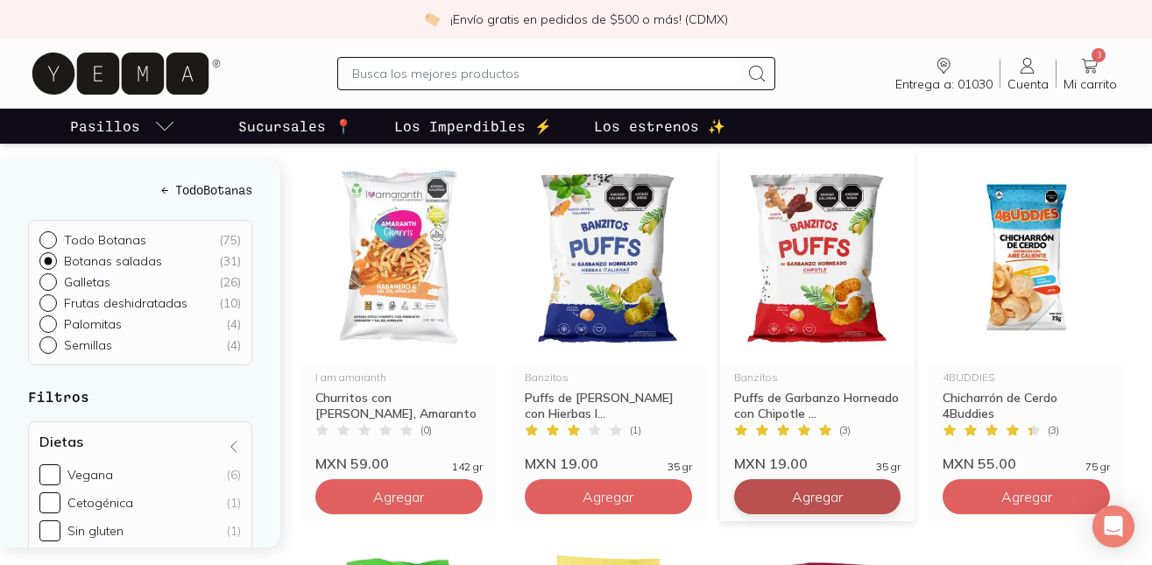
click at [424, 488] on span "Agregar" at bounding box center [398, 497] width 51 height 18
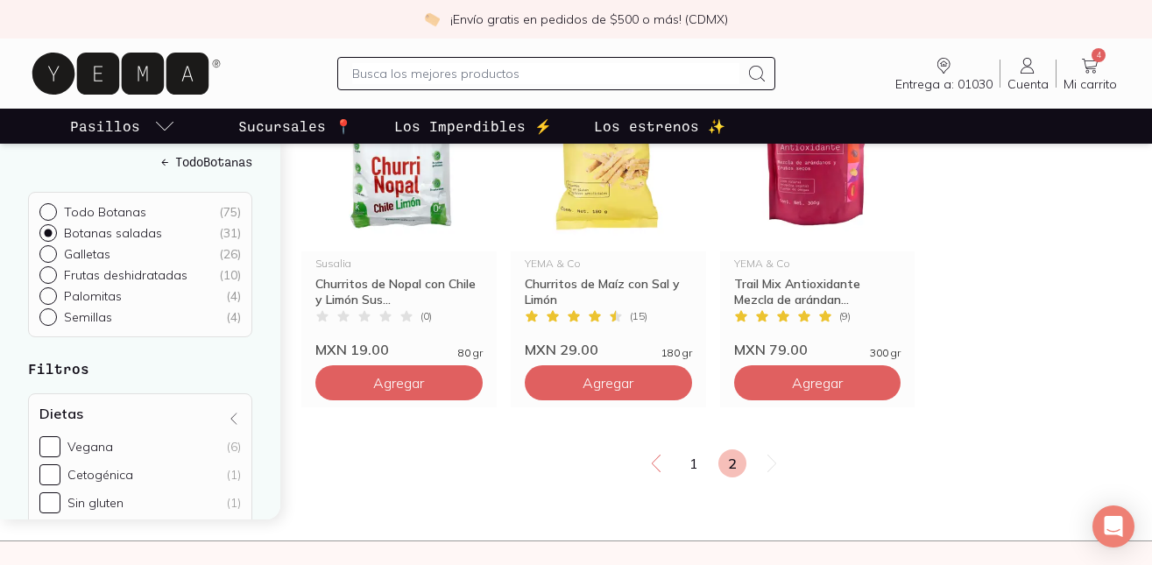
scroll to position [713, 0]
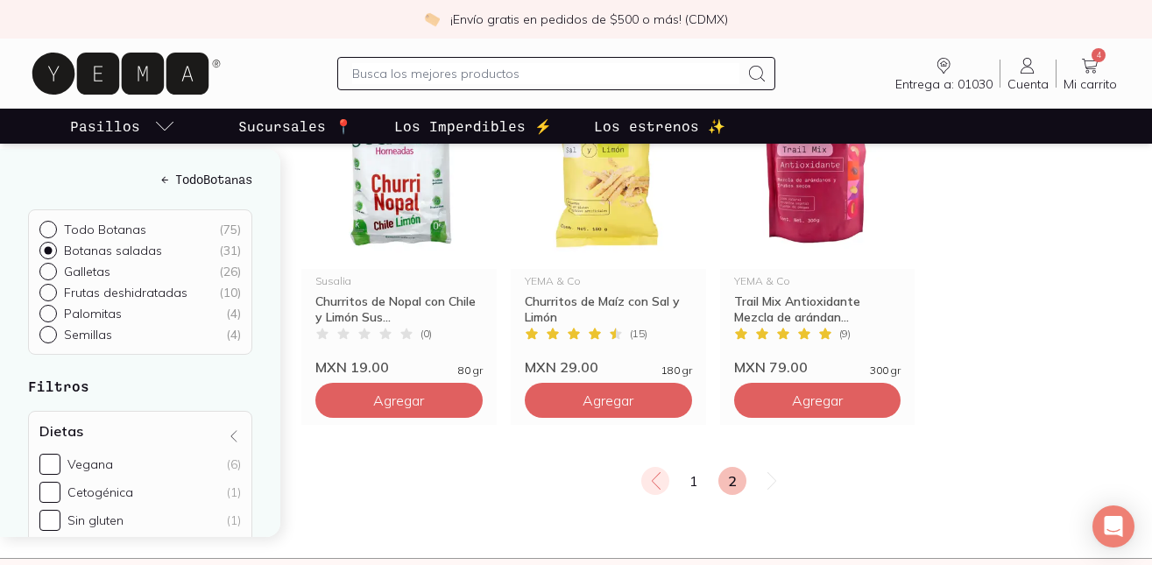
click at [657, 481] on icon at bounding box center [655, 480] width 21 height 21
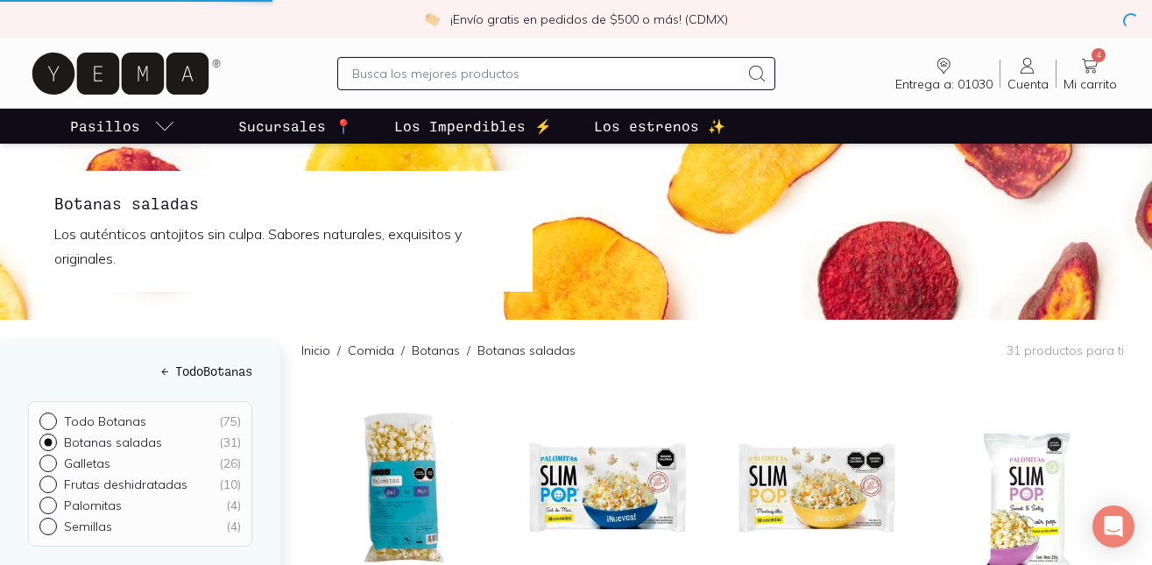
scroll to position [0, 0]
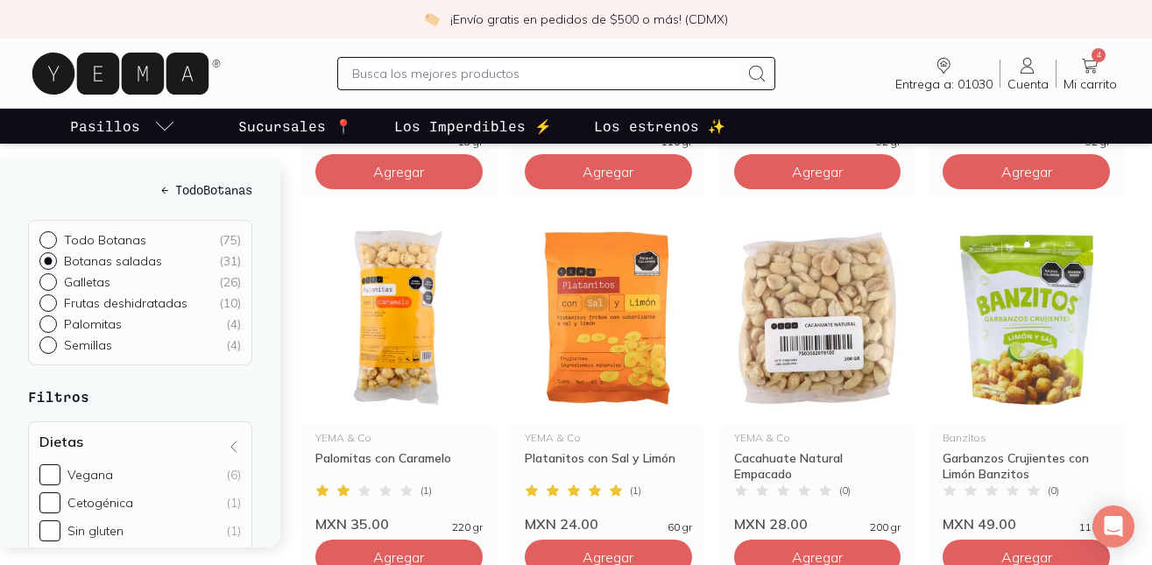
scroll to position [969, 0]
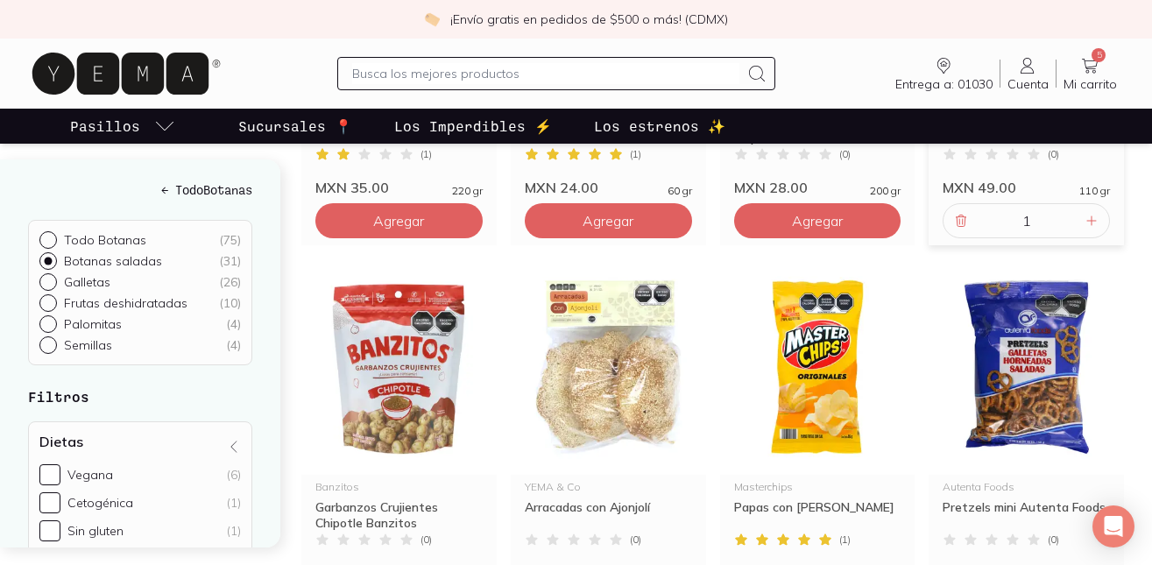
scroll to position [1353, 0]
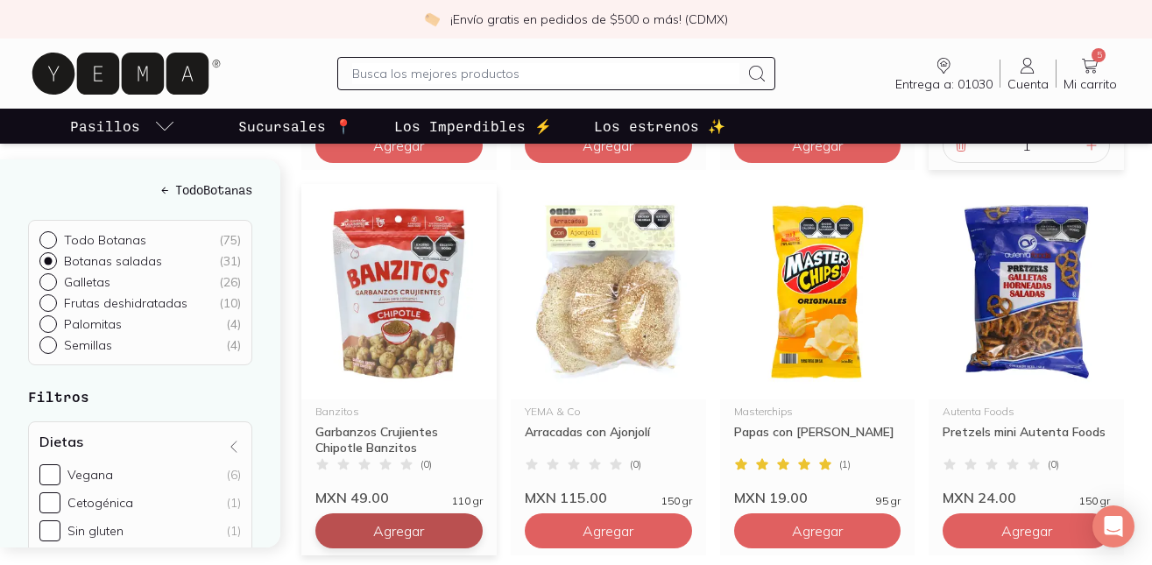
click at [1085, 62] on icon at bounding box center [1089, 65] width 21 height 21
